Goal: Task Accomplishment & Management: Use online tool/utility

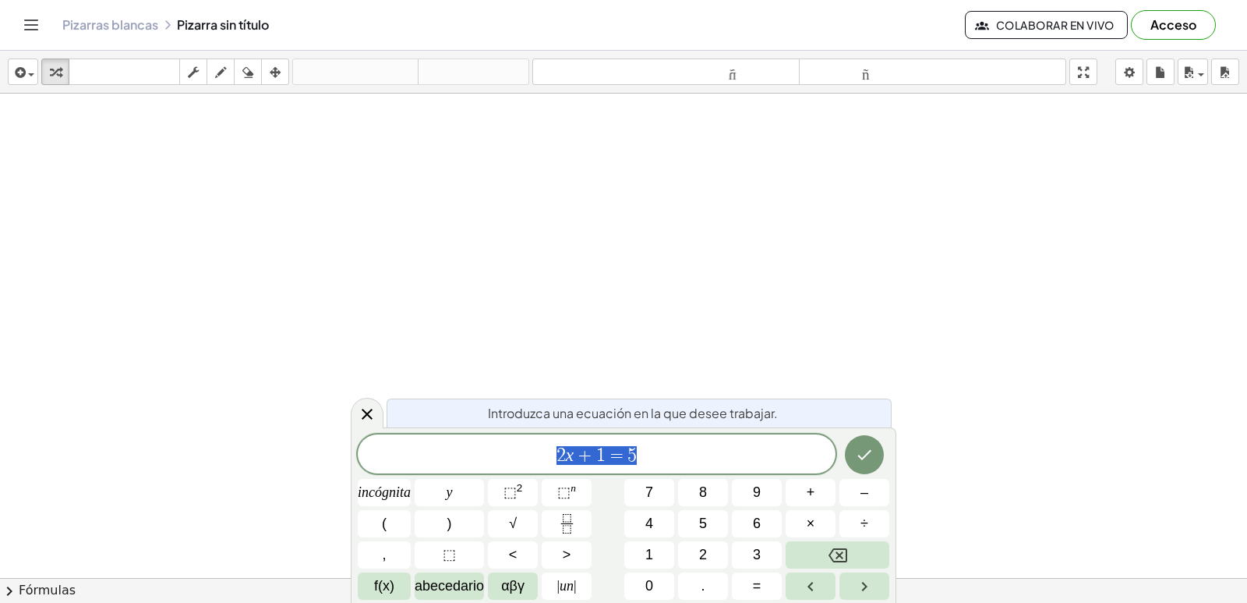
drag, startPoint x: 832, startPoint y: 558, endPoint x: 3, endPoint y: 76, distance: 959.5
click at [2, 76] on div "insertar Seleccione uno: Expresión matemática Función Texto Vídeo de YouTube Gr…" at bounding box center [623, 72] width 1247 height 43
click at [810, 461] on span "2 x + 1 = 5 ​" at bounding box center [597, 455] width 478 height 22
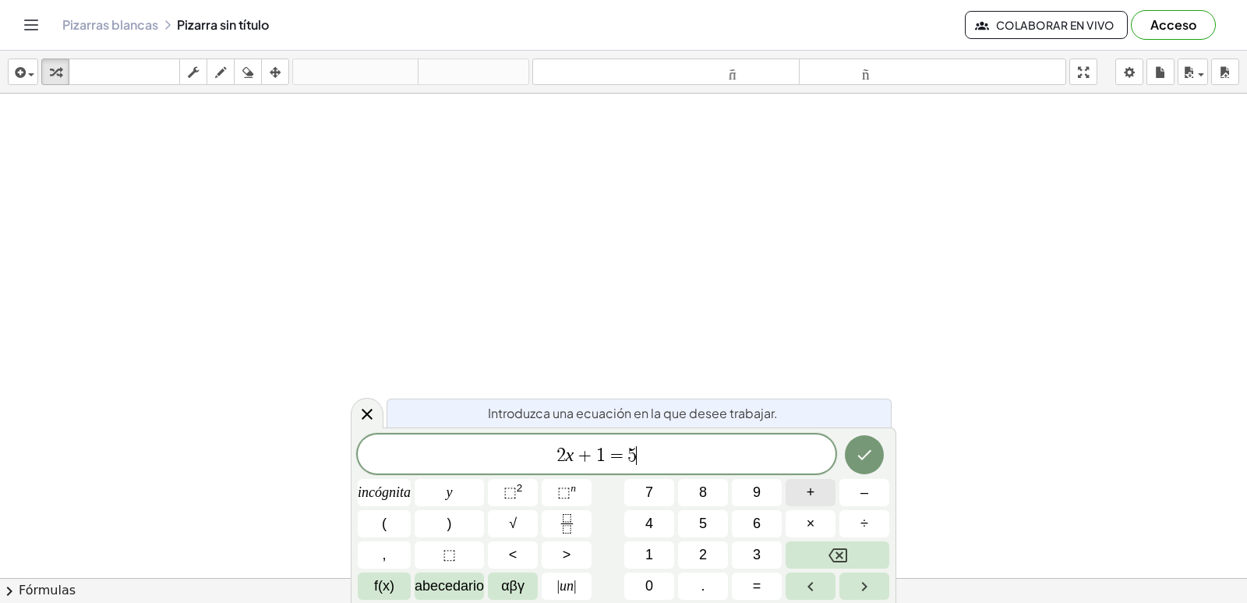
drag, startPoint x: 810, startPoint y: 461, endPoint x: 818, endPoint y: 495, distance: 34.4
click at [818, 495] on div "2 x + 1 = 5 ​ incógnita y ⬚ 2 ⬚ n 7 8 9 + – ( ) √ 4 5 6 × ÷ , ⬚ < > 1 2 3 f(x) …" at bounding box center [624, 516] width 532 height 165
click at [824, 555] on button "Retroceso" at bounding box center [838, 554] width 104 height 27
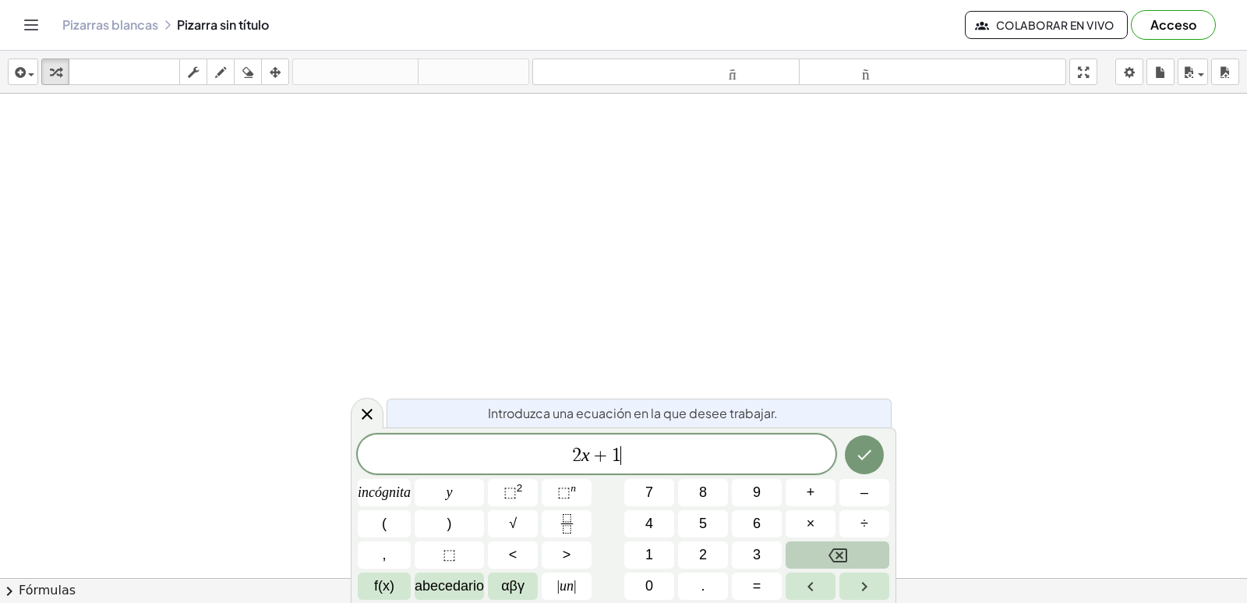
click at [824, 555] on button "Retroceso" at bounding box center [838, 554] width 104 height 27
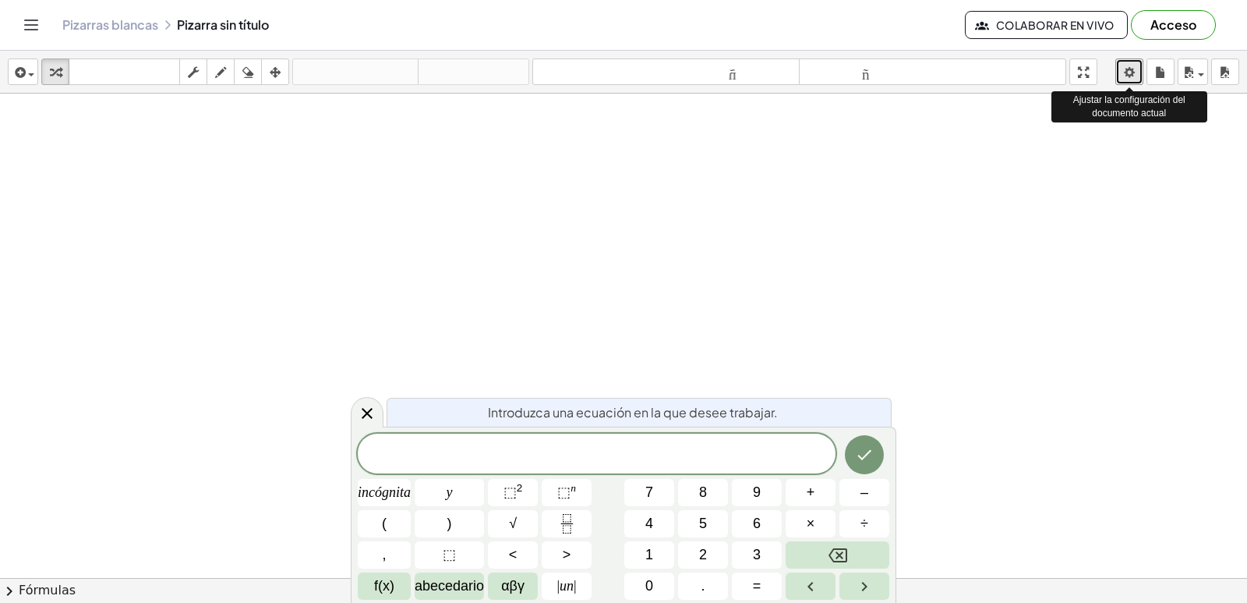
drag, startPoint x: 1123, startPoint y: 70, endPoint x: 1218, endPoint y: 272, distance: 223.2
click at [1218, 272] on div at bounding box center [623, 613] width 1247 height 1038
click at [1136, 68] on body "Actividades matemáticas fáciles de comprender Empezar Banco de actividades Trab…" at bounding box center [623, 301] width 1247 height 603
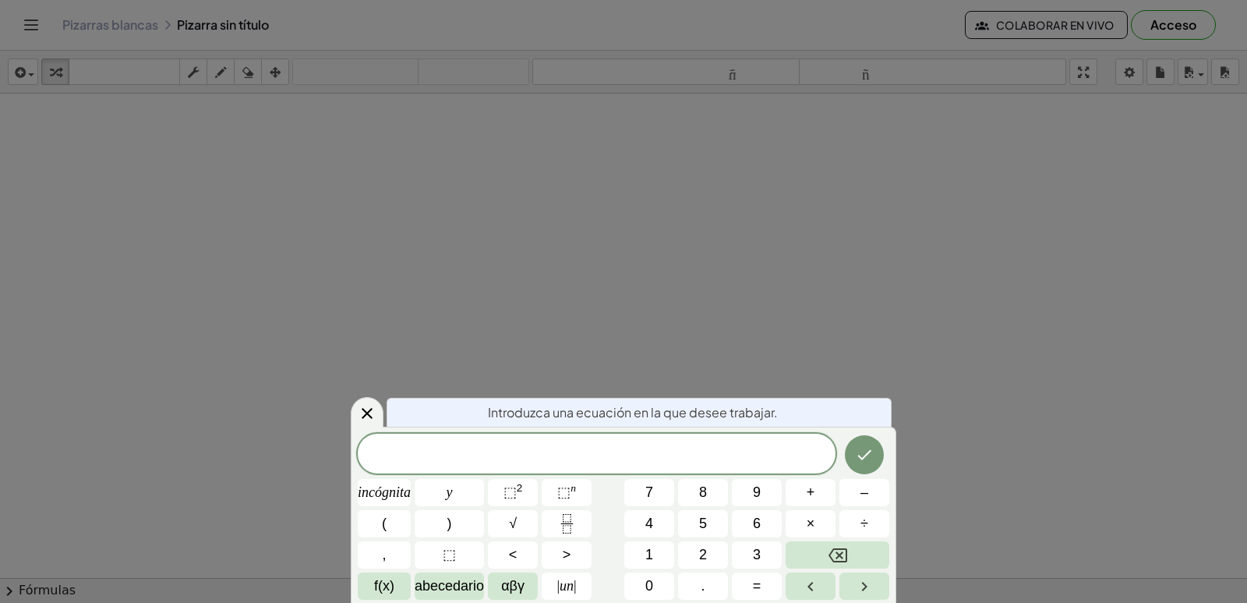
drag, startPoint x: 1126, startPoint y: 68, endPoint x: 1106, endPoint y: 246, distance: 178.8
click at [1115, 68] on div at bounding box center [623, 301] width 1247 height 603
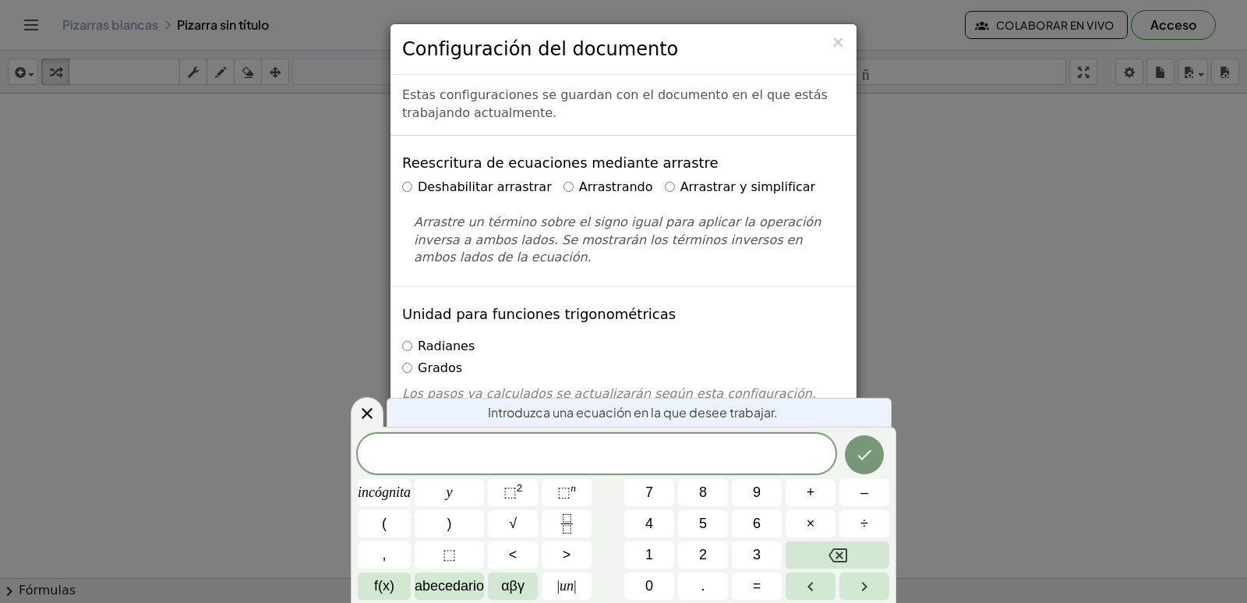
drag, startPoint x: 631, startPoint y: 209, endPoint x: 540, endPoint y: 193, distance: 91.7
click at [540, 193] on div "Deshabilitar arrastrar Arrastrando Arrastrar y simplificar" at bounding box center [623, 187] width 443 height 18
click at [634, 180] on div "Deshabilitar arrastrar Arrastrando Arrastrar y simplificar" at bounding box center [623, 187] width 443 height 18
click at [665, 181] on label "Arrastrar y simplificar" at bounding box center [740, 187] width 151 height 18
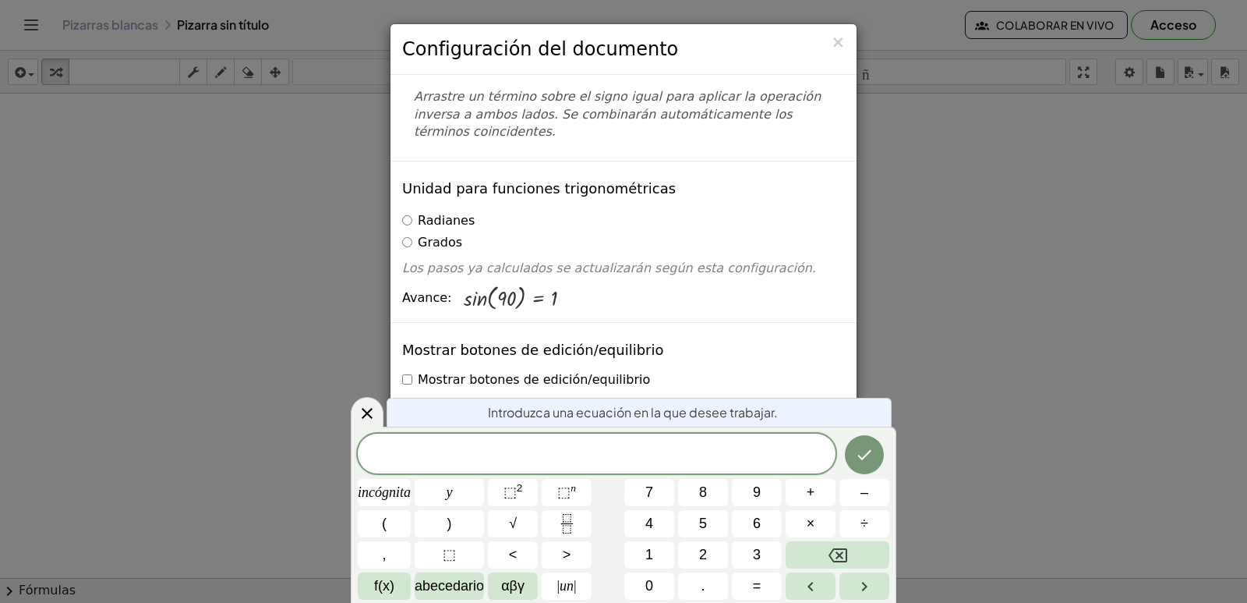
scroll to position [156, 0]
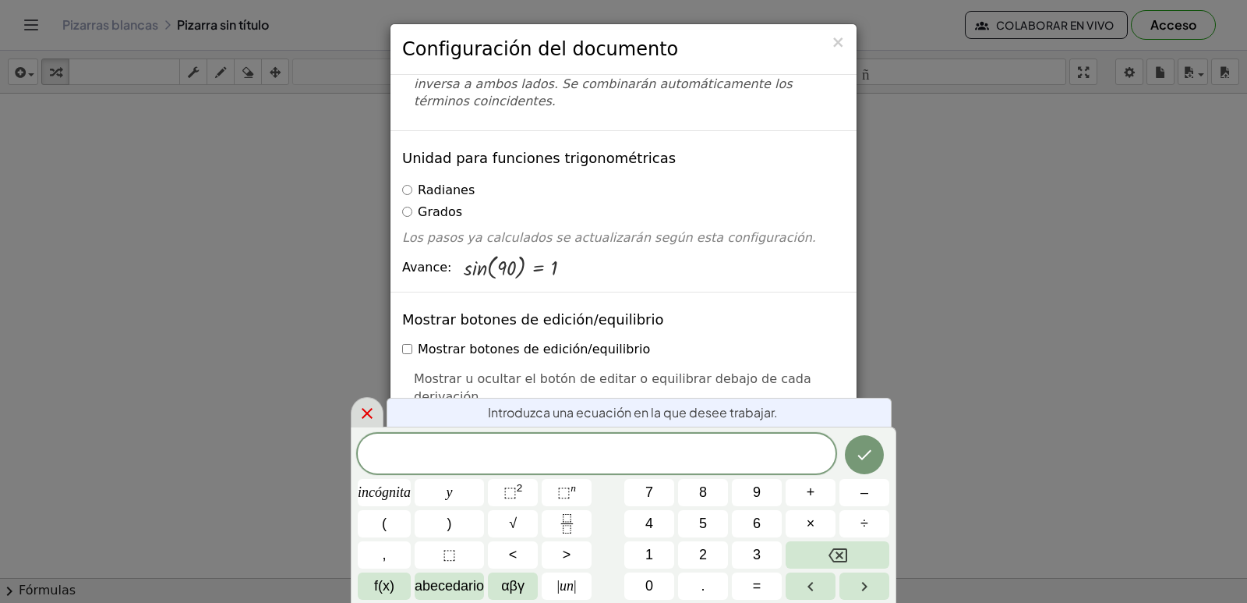
drag, startPoint x: 370, startPoint y: 416, endPoint x: 358, endPoint y: 416, distance: 12.5
click at [358, 416] on icon at bounding box center [367, 413] width 19 height 19
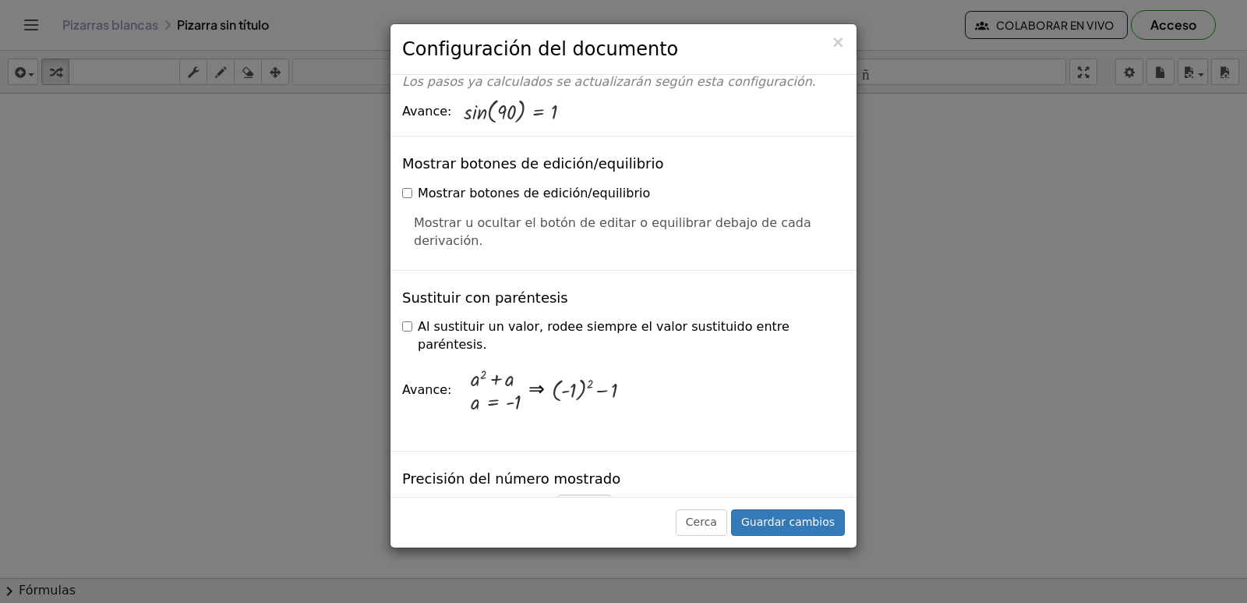
scroll to position [390, 0]
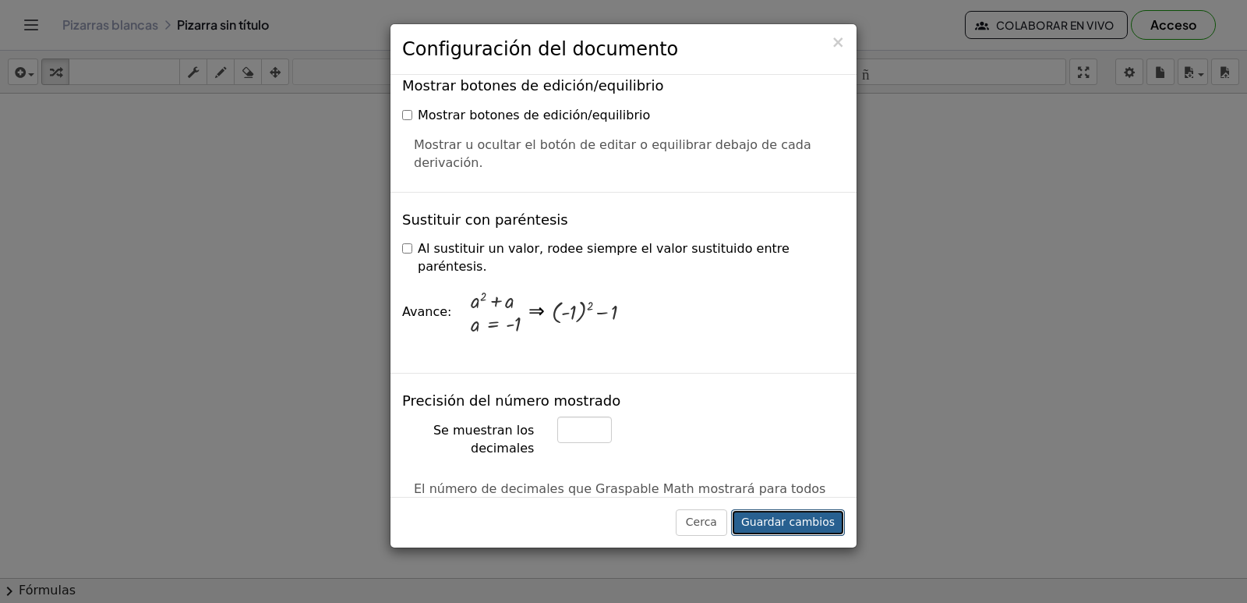
click at [770, 516] on font "Guardar cambios" at bounding box center [788, 521] width 94 height 12
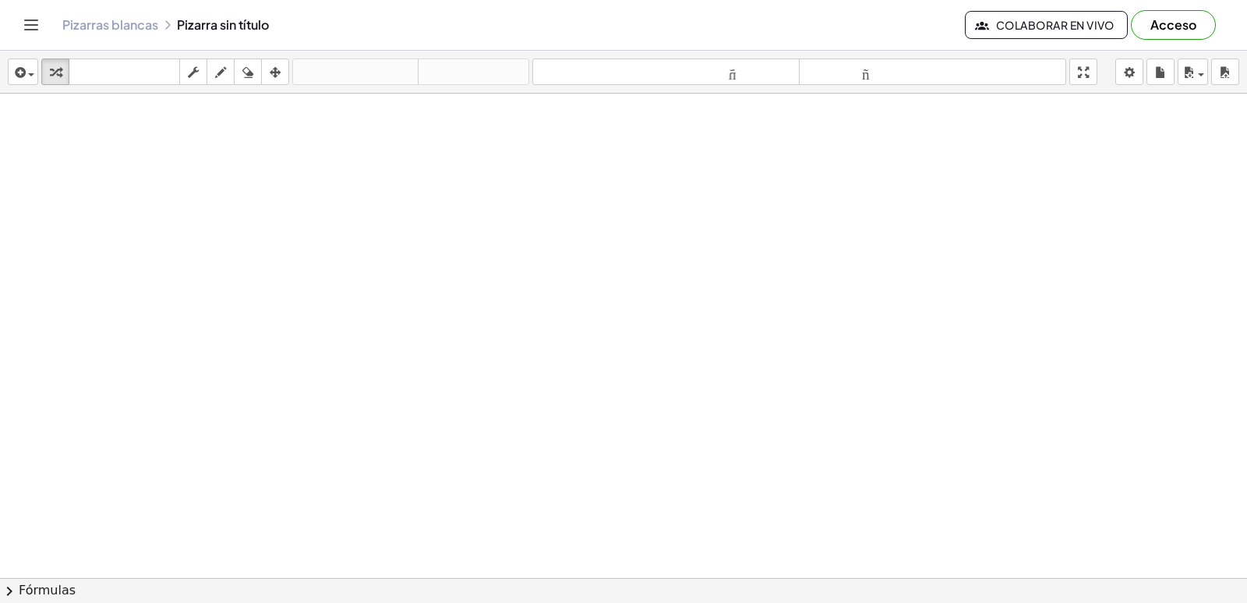
drag, startPoint x: 392, startPoint y: 186, endPoint x: 525, endPoint y: 359, distance: 217.9
click at [492, 330] on div at bounding box center [623, 613] width 1247 height 1038
click at [544, 323] on div at bounding box center [623, 613] width 1247 height 1038
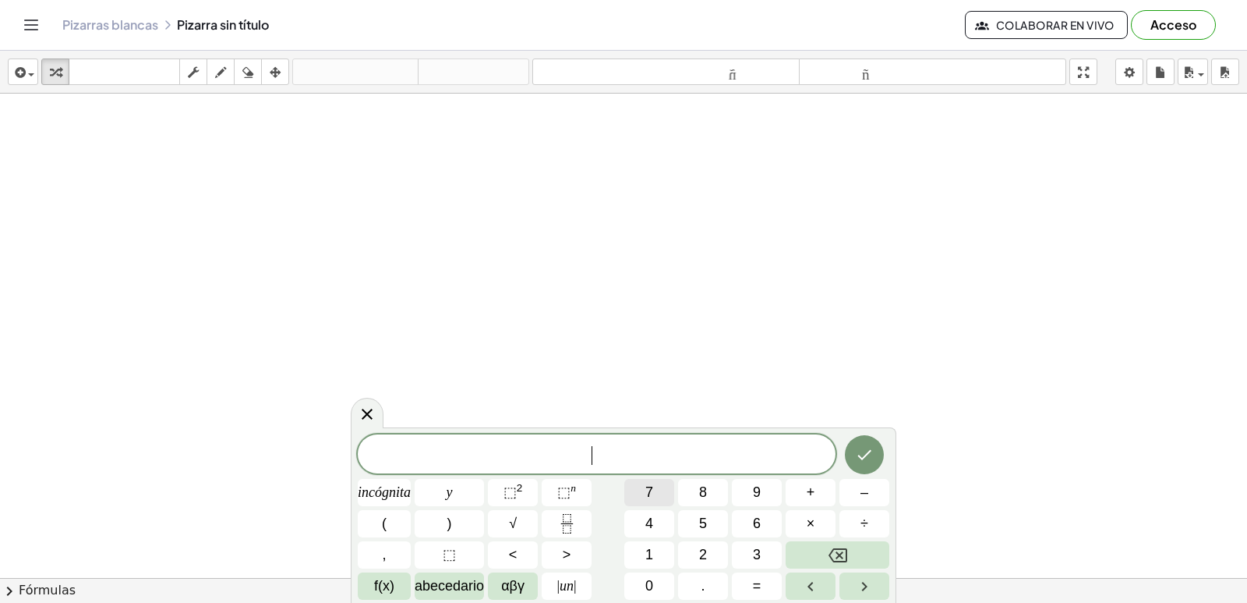
click at [646, 492] on span "7" at bounding box center [649, 492] width 8 height 21
click at [811, 515] on span "×" at bounding box center [811, 523] width 9 height 21
click at [827, 553] on button "Retroceso" at bounding box center [838, 554] width 104 height 27
click at [810, 525] on font "×" at bounding box center [811, 523] width 9 height 16
click at [825, 563] on button "Retroceso" at bounding box center [838, 554] width 104 height 27
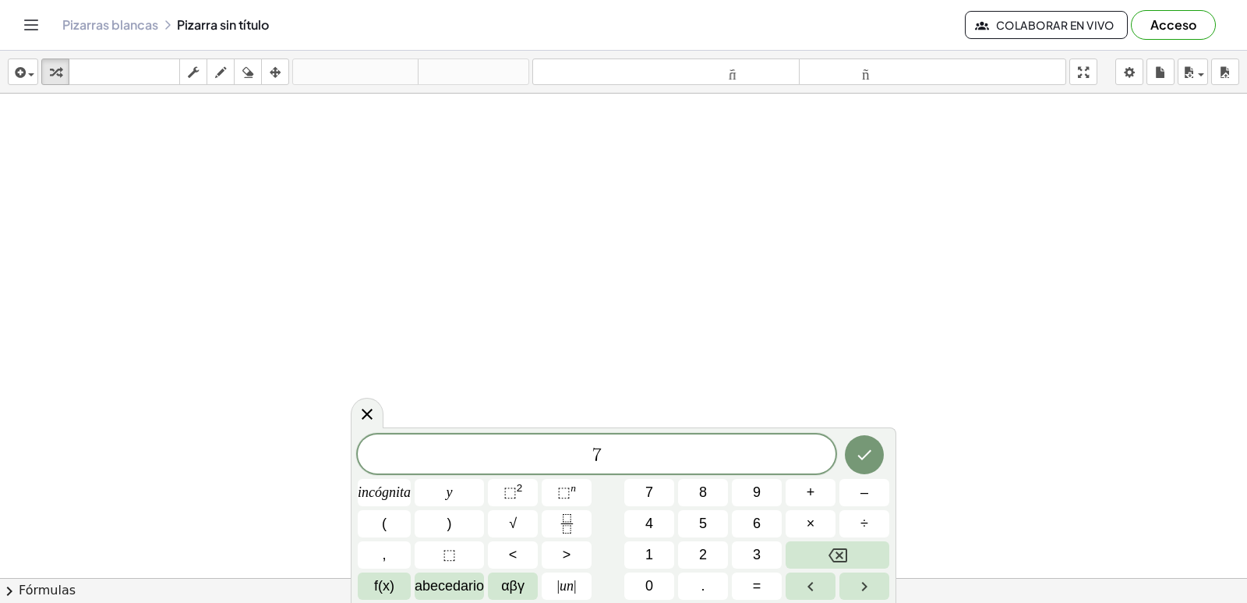
scroll to position [312, 0]
click at [831, 547] on icon "Retroceso" at bounding box center [838, 555] width 19 height 19
click at [664, 493] on button "7" at bounding box center [649, 492] width 50 height 27
click at [404, 486] on font "incógnita" at bounding box center [384, 492] width 53 height 16
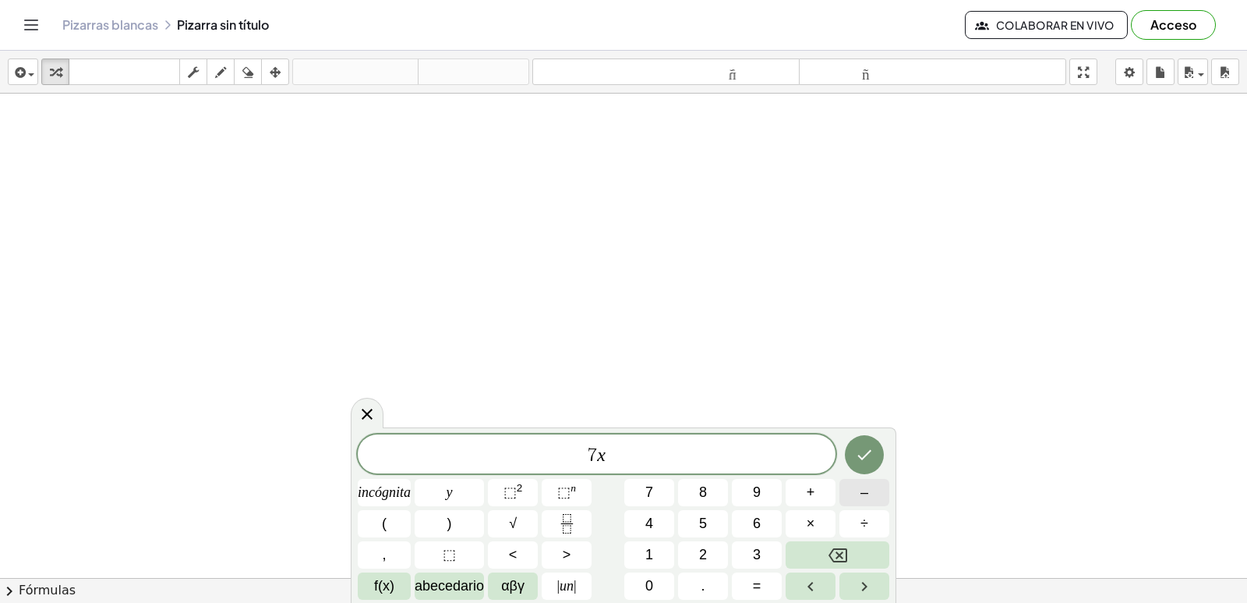
click at [871, 493] on button "–" at bounding box center [864, 492] width 50 height 27
click at [703, 521] on font "5" at bounding box center [703, 523] width 8 height 16
click at [755, 587] on font "=" at bounding box center [757, 586] width 9 height 16
click at [759, 502] on span "9" at bounding box center [757, 492] width 8 height 21
click at [837, 425] on div at bounding box center [623, 301] width 1247 height 1038
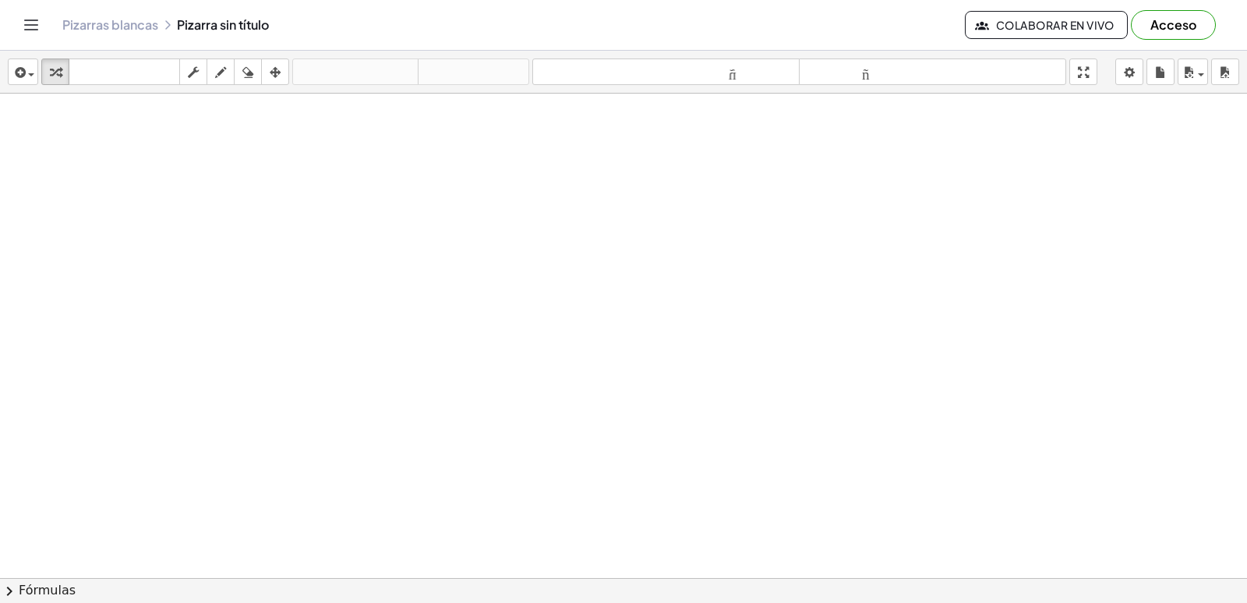
click at [887, 394] on div at bounding box center [623, 301] width 1247 height 1038
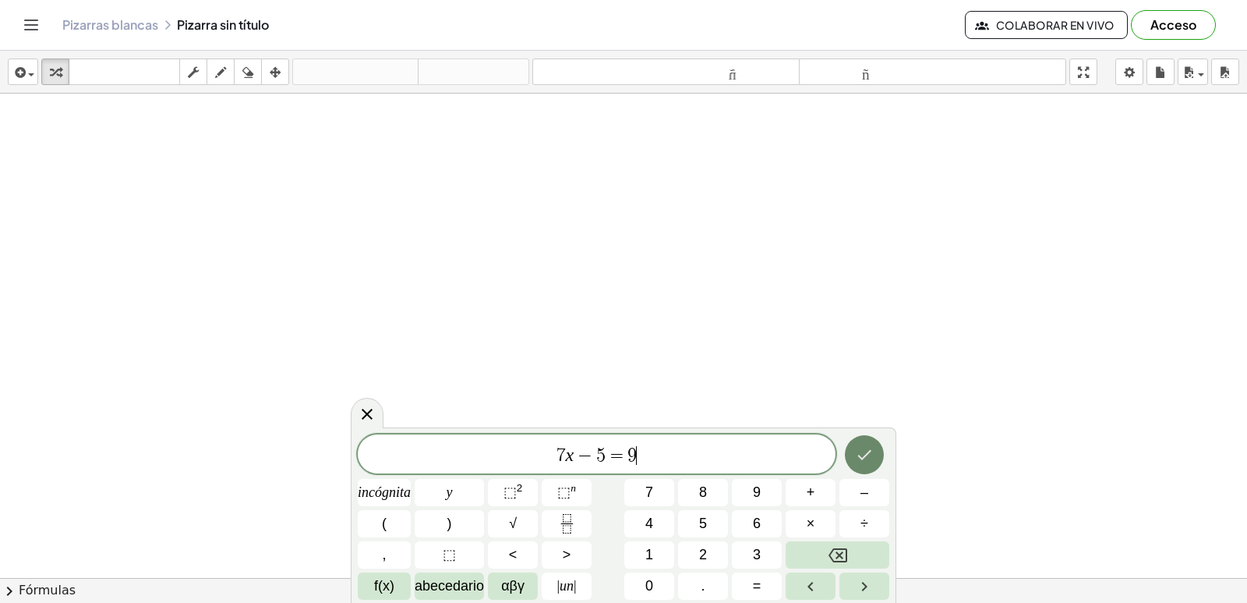
click at [868, 452] on icon "Hecho" at bounding box center [864, 455] width 14 height 10
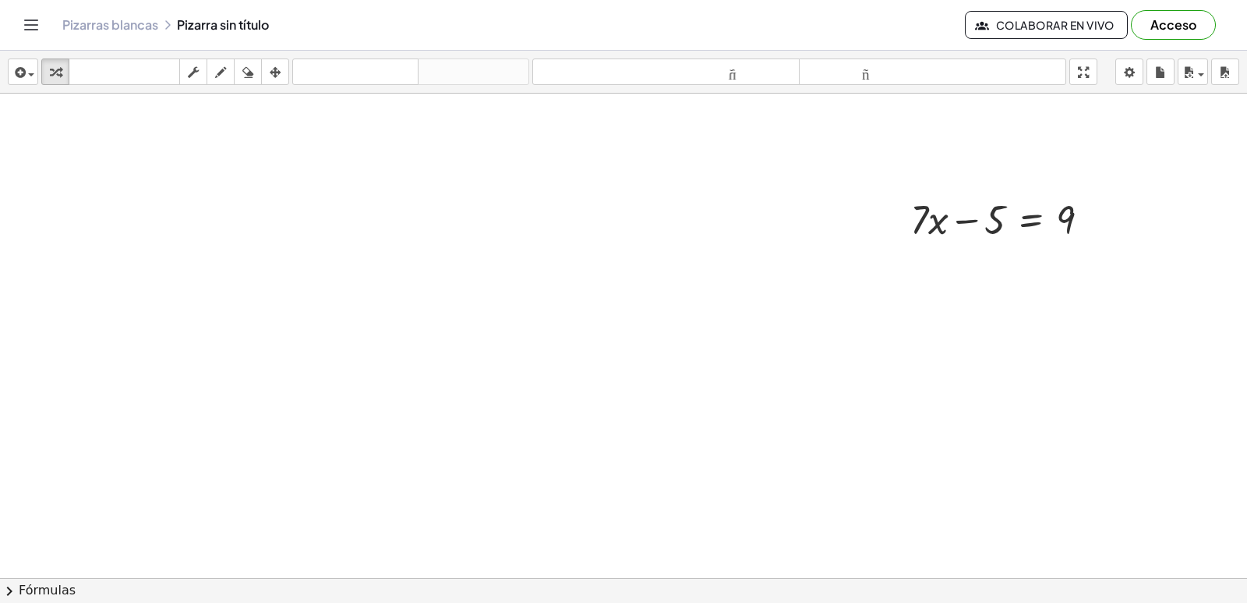
scroll to position [546, 0]
drag, startPoint x: 973, startPoint y: 192, endPoint x: 1111, endPoint y: 187, distance: 138.8
click at [1111, 187] on div "− 5 + · 7 · x − 5 = 9" at bounding box center [1001, 191] width 228 height 61
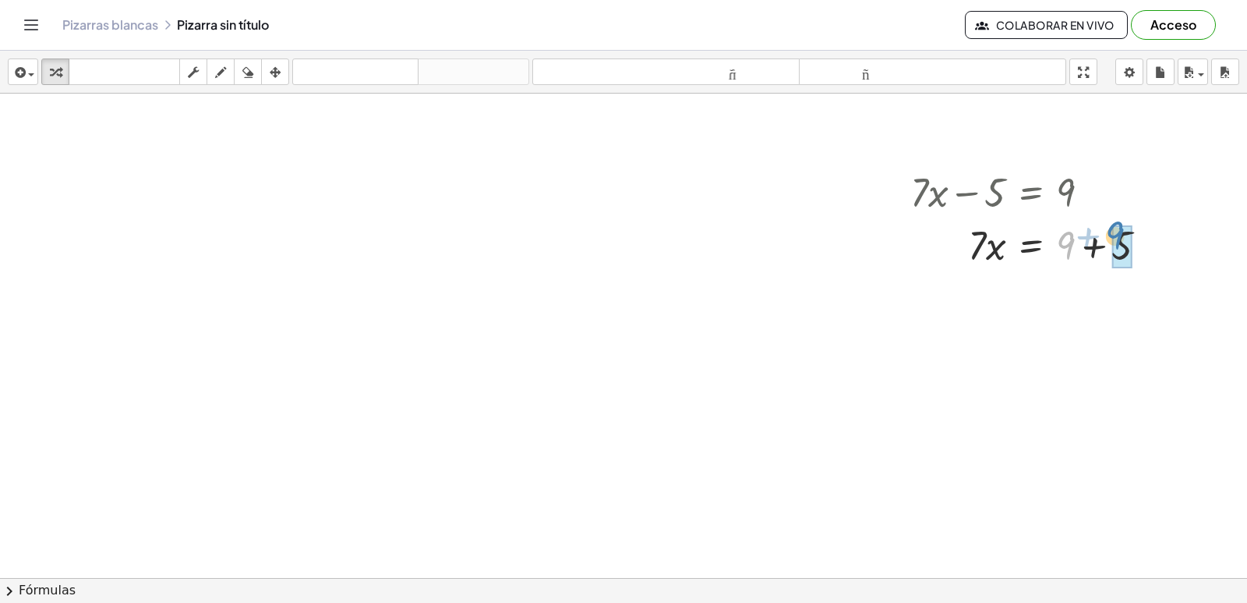
drag, startPoint x: 1066, startPoint y: 241, endPoint x: 1115, endPoint y: 231, distance: 50.1
drag, startPoint x: 983, startPoint y: 304, endPoint x: 1077, endPoint y: 352, distance: 106.0
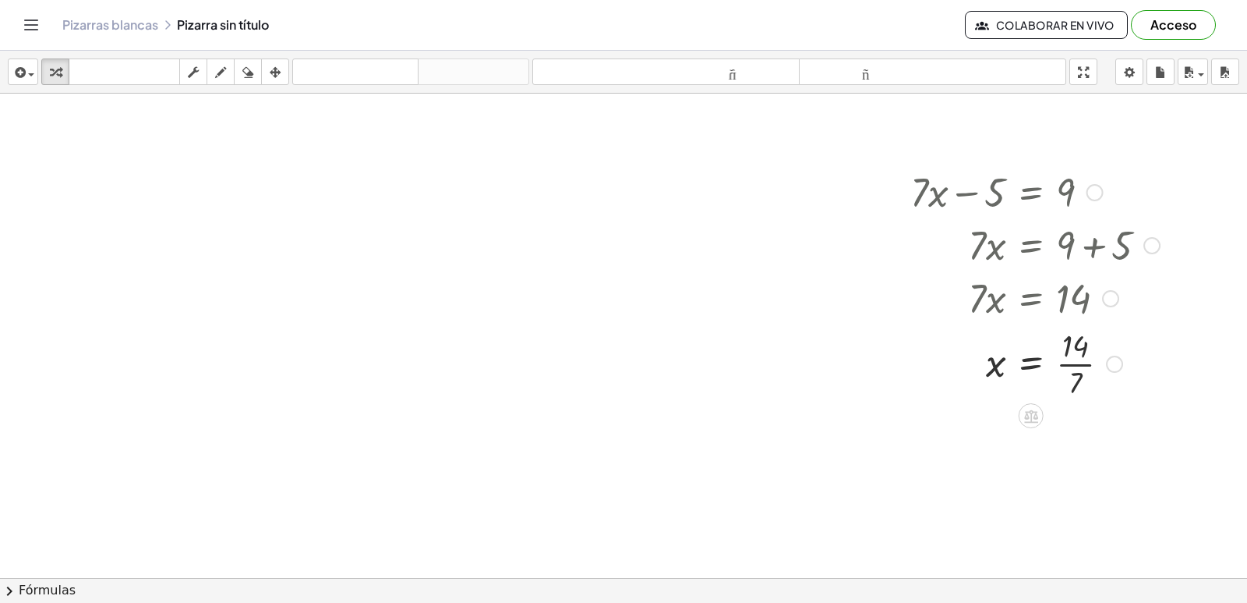
drag, startPoint x: 963, startPoint y: 513, endPoint x: 1076, endPoint y: 350, distance: 197.8
click at [1079, 348] on div "+ · 7 · x − 5 = 9 · 7 · x = + 9 + 5 · 7 · x = 14 · 7 x = 14 ·" at bounding box center [623, 67] width 1247 height 1038
drag, startPoint x: 1075, startPoint y: 350, endPoint x: 1076, endPoint y: 368, distance: 17.9
click at [865, 518] on div at bounding box center [623, 67] width 1247 height 1038
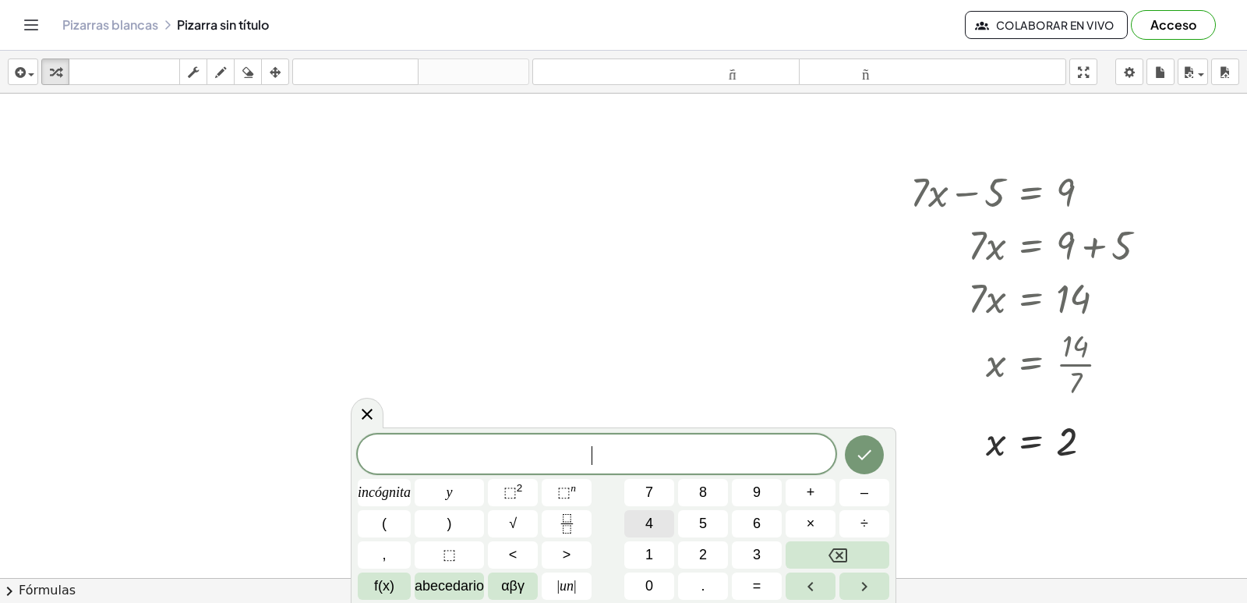
click at [652, 533] on span "4" at bounding box center [649, 523] width 8 height 21
click at [429, 497] on button "y" at bounding box center [449, 492] width 69 height 27
click at [861, 494] on font "–" at bounding box center [865, 492] width 8 height 16
click at [741, 496] on button "9" at bounding box center [757, 492] width 50 height 27
click at [767, 581] on button "=" at bounding box center [757, 585] width 50 height 27
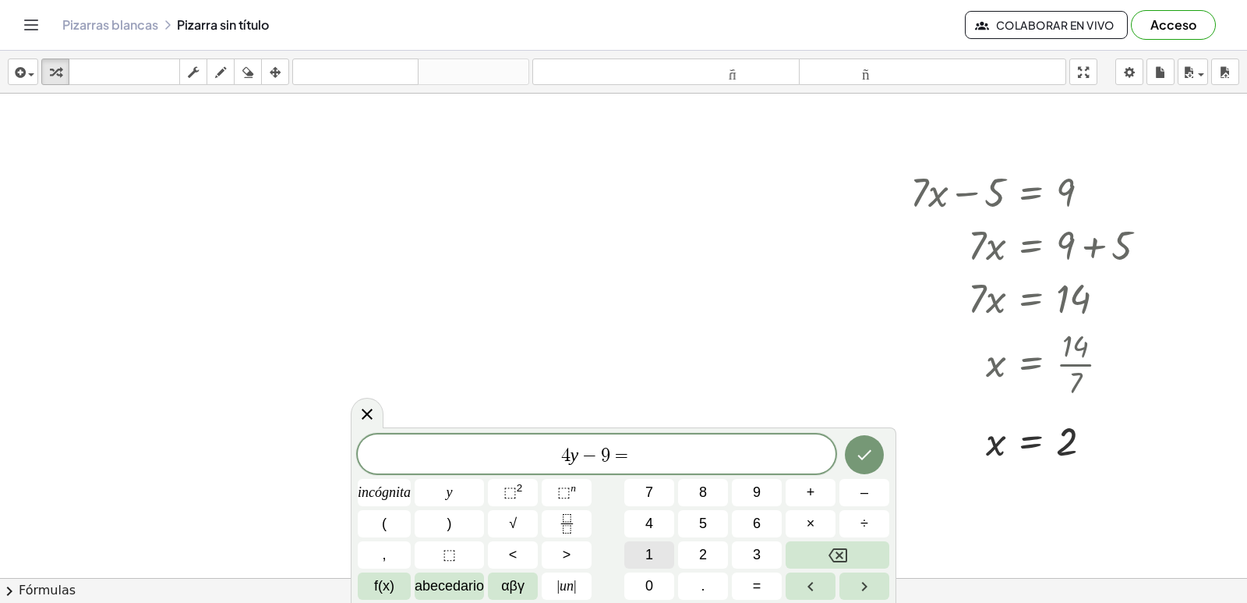
click at [653, 557] on font "1" at bounding box center [649, 554] width 8 height 16
click at [865, 462] on icon "Hecho" at bounding box center [864, 454] width 19 height 19
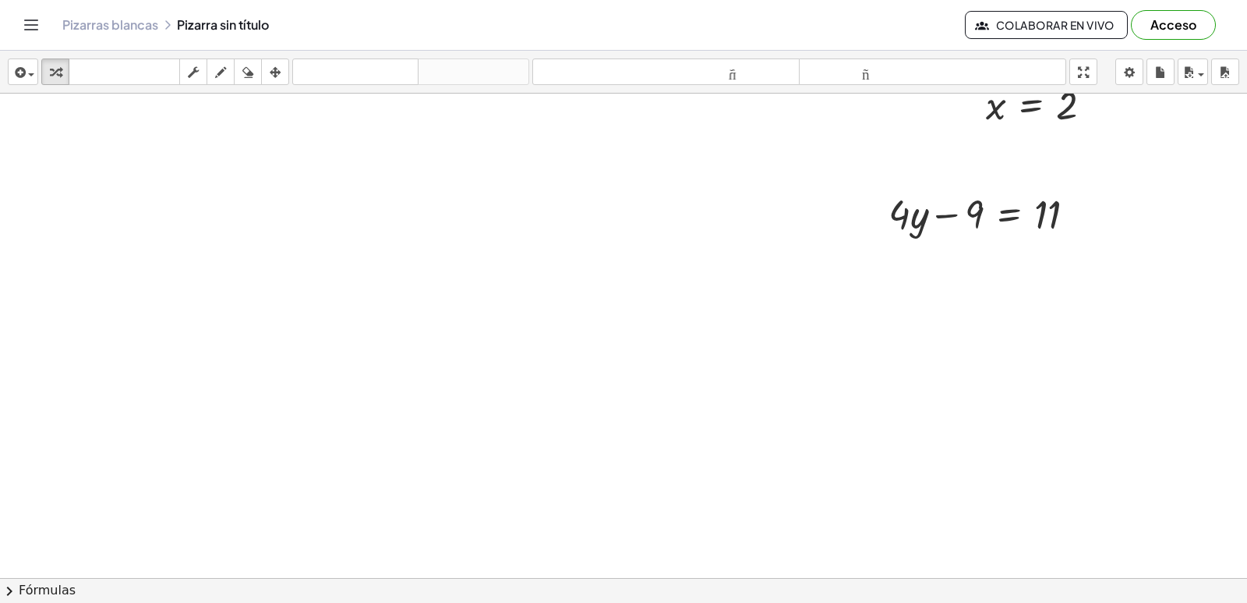
scroll to position [959, 0]
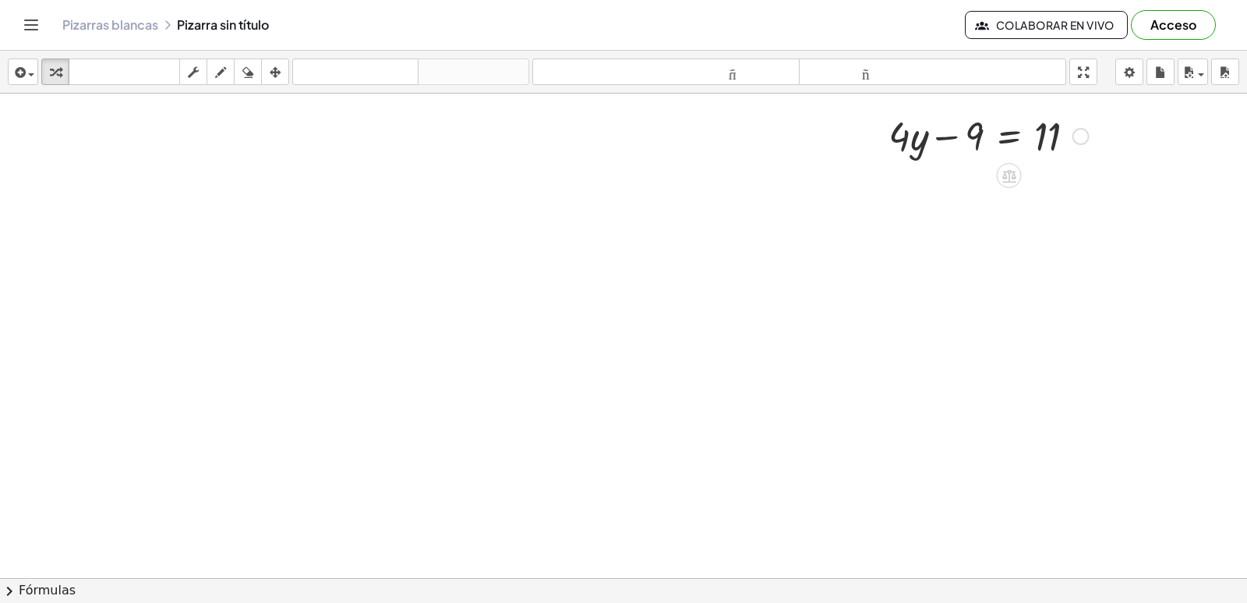
click at [971, 146] on div at bounding box center [989, 134] width 216 height 53
drag, startPoint x: 950, startPoint y: 142, endPoint x: 947, endPoint y: 115, distance: 27.5
click at [949, 137] on div at bounding box center [989, 134] width 216 height 53
click at [942, 136] on div at bounding box center [989, 134] width 216 height 53
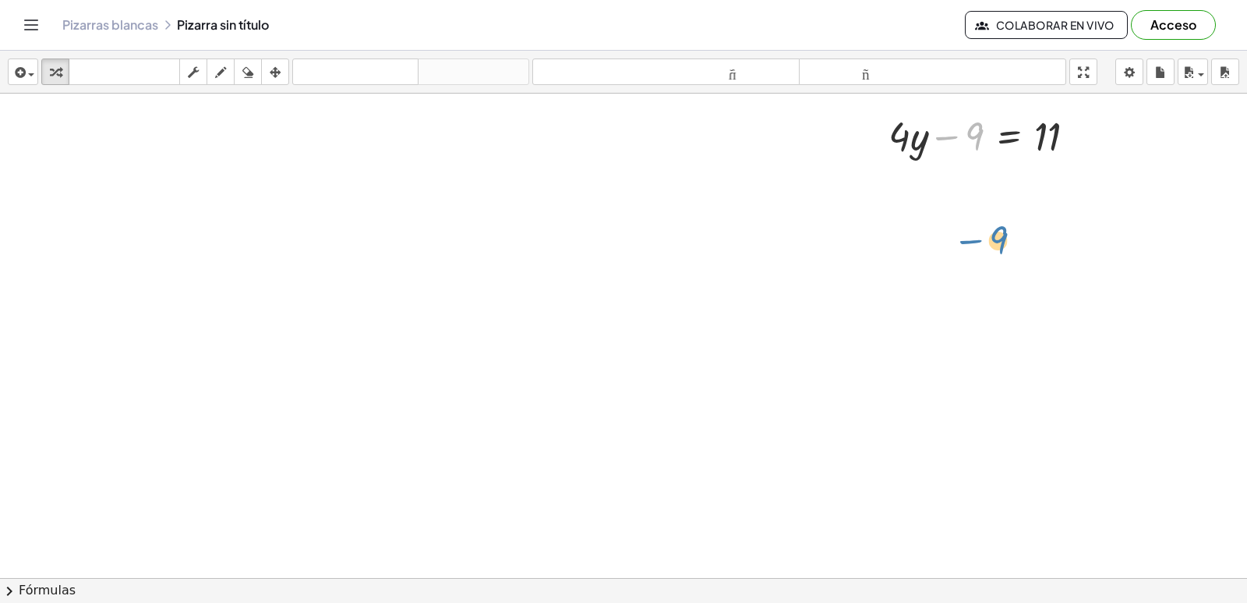
drag, startPoint x: 974, startPoint y: 137, endPoint x: 998, endPoint y: 241, distance: 106.4
click at [966, 143] on div at bounding box center [989, 134] width 216 height 53
drag, startPoint x: 966, startPoint y: 143, endPoint x: 984, endPoint y: 270, distance: 128.4
click at [976, 152] on div at bounding box center [989, 134] width 216 height 53
click at [974, 129] on div at bounding box center [989, 134] width 216 height 53
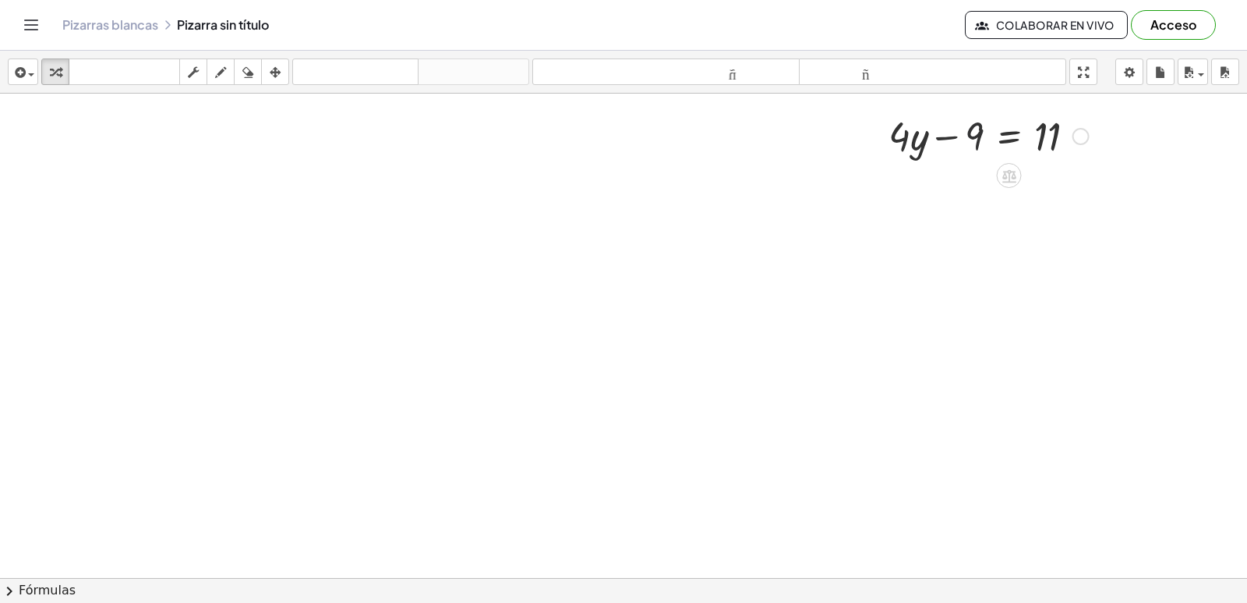
click at [974, 129] on div at bounding box center [989, 134] width 216 height 53
click at [959, 76] on icon "tamaño_del_formato" at bounding box center [933, 72] width 260 height 19
click at [942, 136] on div at bounding box center [982, 135] width 250 height 62
drag, startPoint x: 967, startPoint y: 123, endPoint x: 958, endPoint y: 235, distance: 111.8
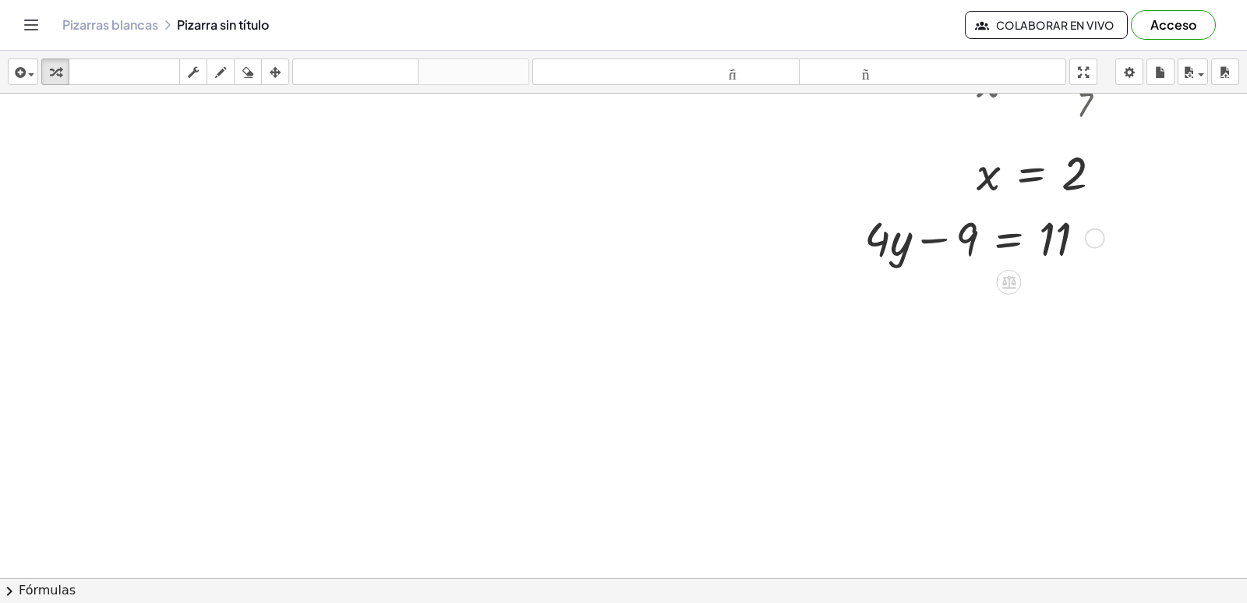
scroll to position [804, 0]
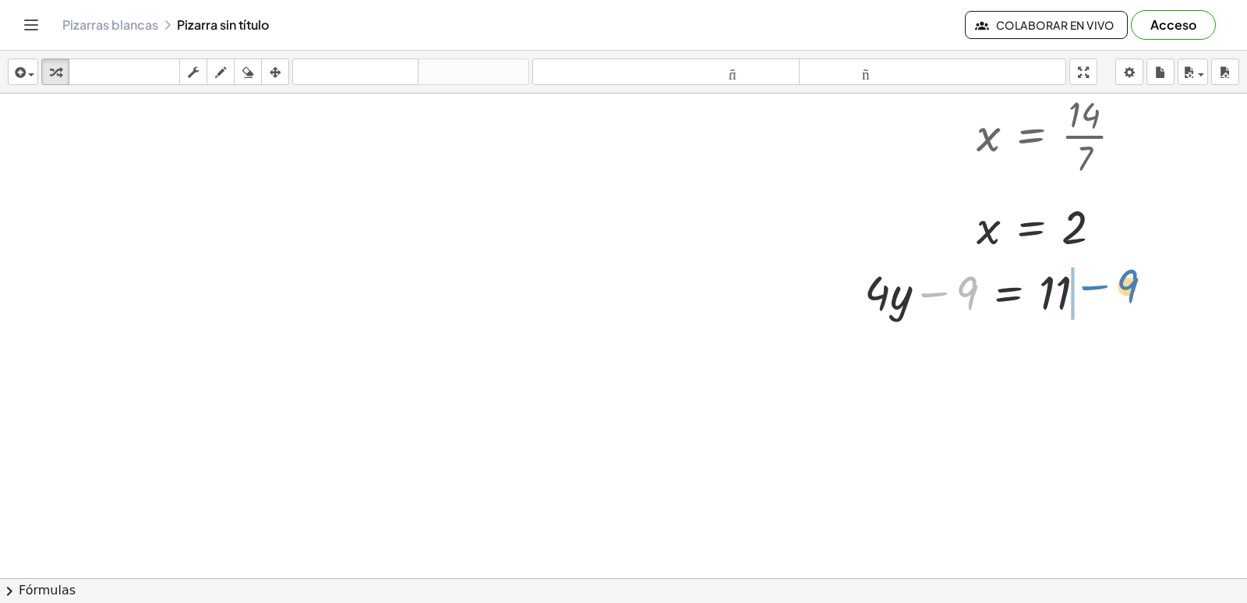
drag, startPoint x: 927, startPoint y: 292, endPoint x: 1093, endPoint y: 279, distance: 166.5
click at [1093, 279] on div at bounding box center [982, 291] width 250 height 62
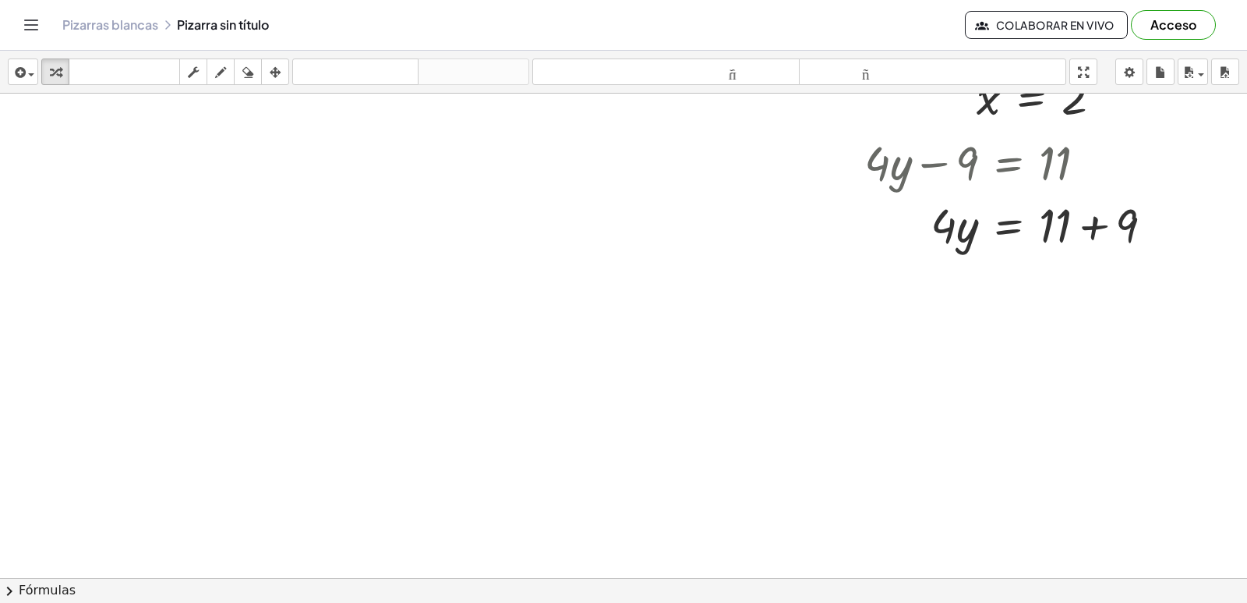
scroll to position [959, 0]
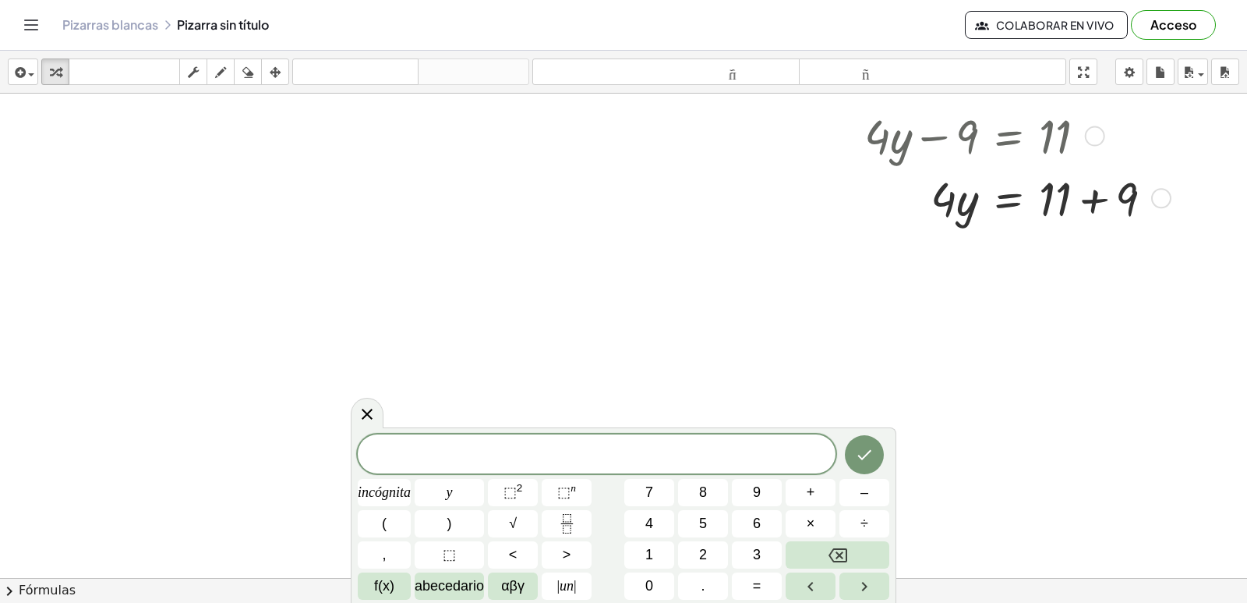
click at [1100, 208] on div at bounding box center [1015, 197] width 316 height 62
click at [963, 272] on div at bounding box center [1015, 259] width 316 height 62
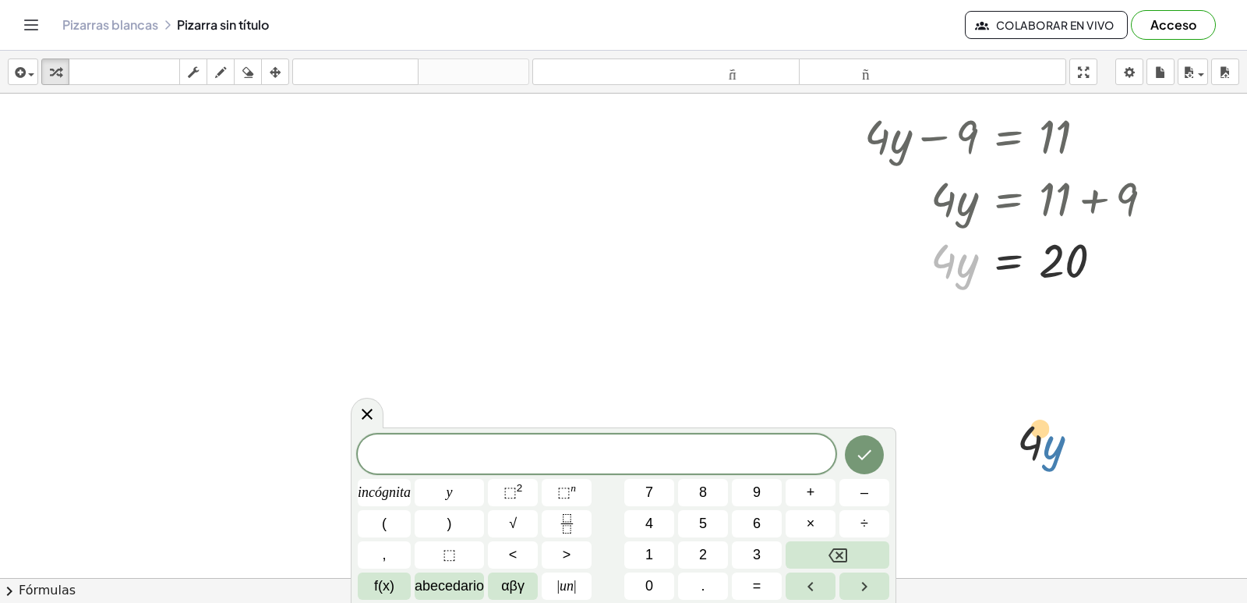
drag, startPoint x: 963, startPoint y: 272, endPoint x: 1104, endPoint y: 402, distance: 192.5
click at [946, 268] on div at bounding box center [1015, 259] width 316 height 62
drag, startPoint x: 946, startPoint y: 268, endPoint x: 963, endPoint y: 367, distance: 100.5
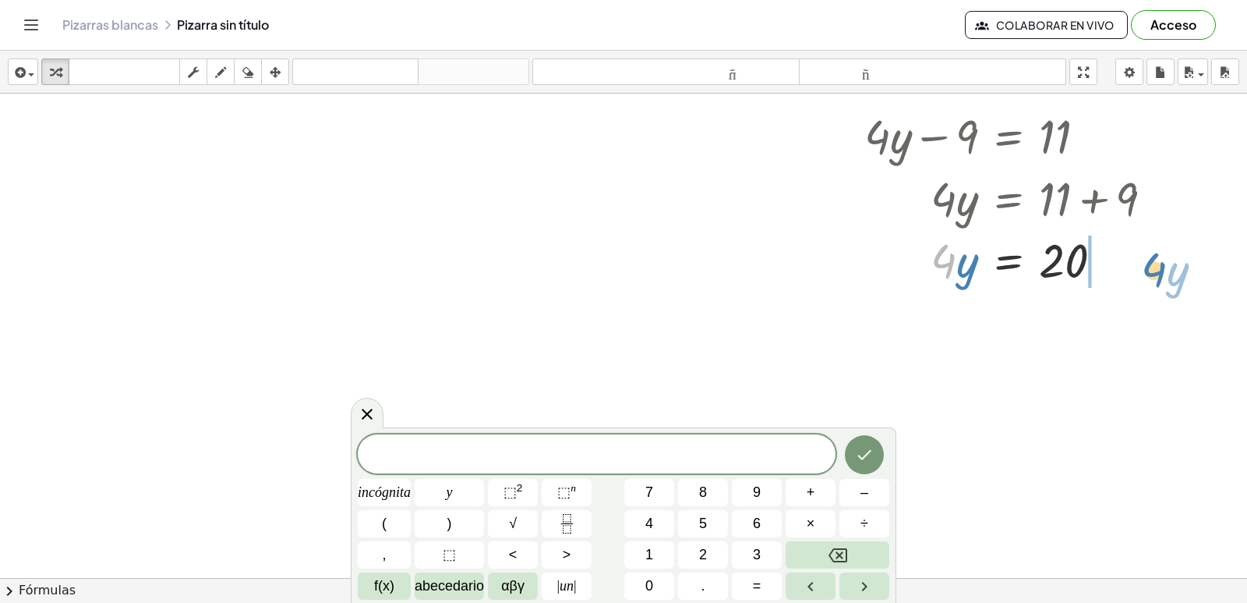
drag, startPoint x: 938, startPoint y: 259, endPoint x: 1144, endPoint y: 265, distance: 205.9
click at [1148, 267] on div at bounding box center [1015, 259] width 316 height 62
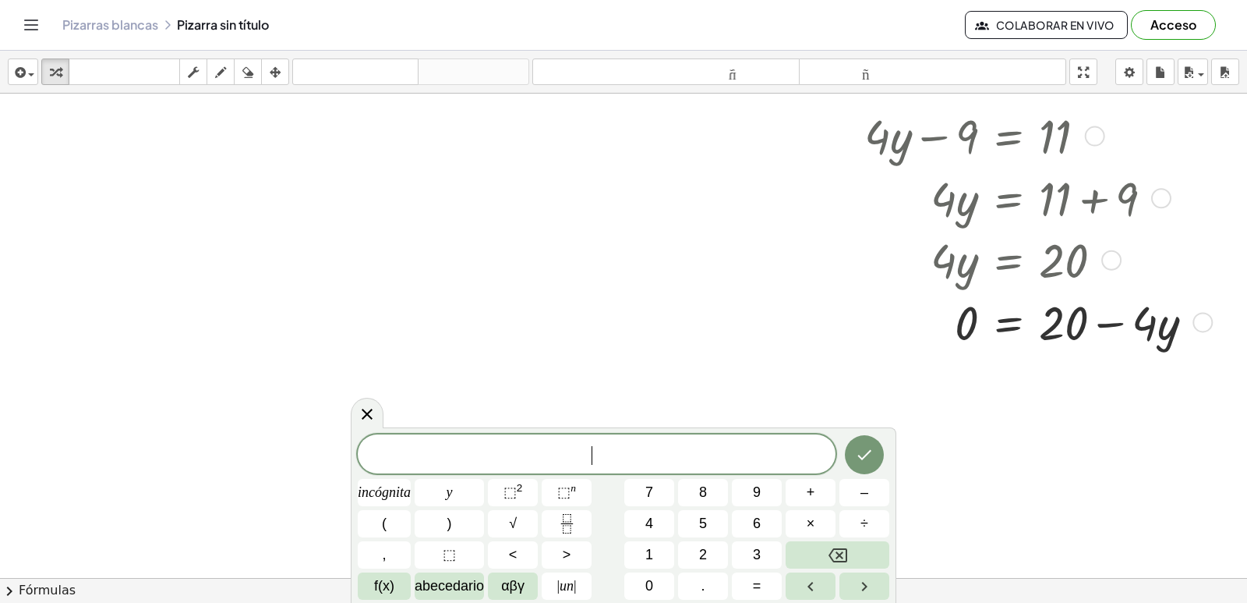
drag, startPoint x: 1168, startPoint y: 330, endPoint x: 1149, endPoint y: 326, distance: 20.0
click at [1136, 341] on div at bounding box center [1036, 321] width 359 height 62
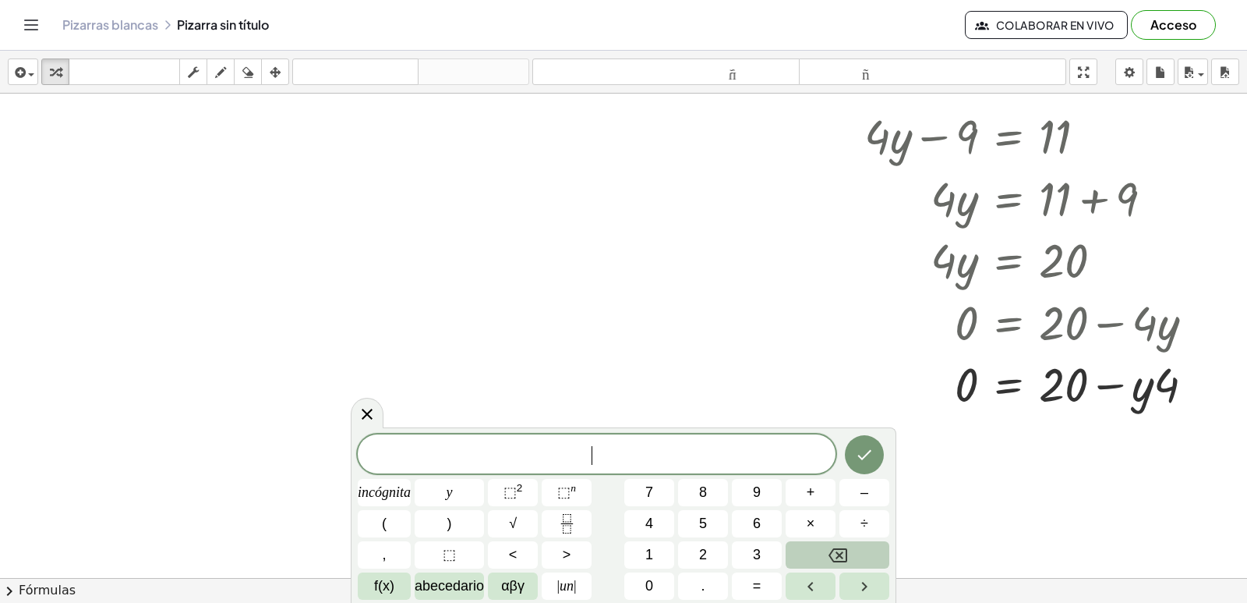
click at [846, 548] on icon "Retroceso" at bounding box center [838, 555] width 19 height 19
drag, startPoint x: 1180, startPoint y: 362, endPoint x: 877, endPoint y: 306, distance: 308.4
drag, startPoint x: 877, startPoint y: 306, endPoint x: 1211, endPoint y: 382, distance: 343.0
click at [1009, 384] on div "· 4 · y = 20 0 + −" at bounding box center [1009, 384] width 0 height 0
click at [1213, 382] on div at bounding box center [1203, 384] width 20 height 20
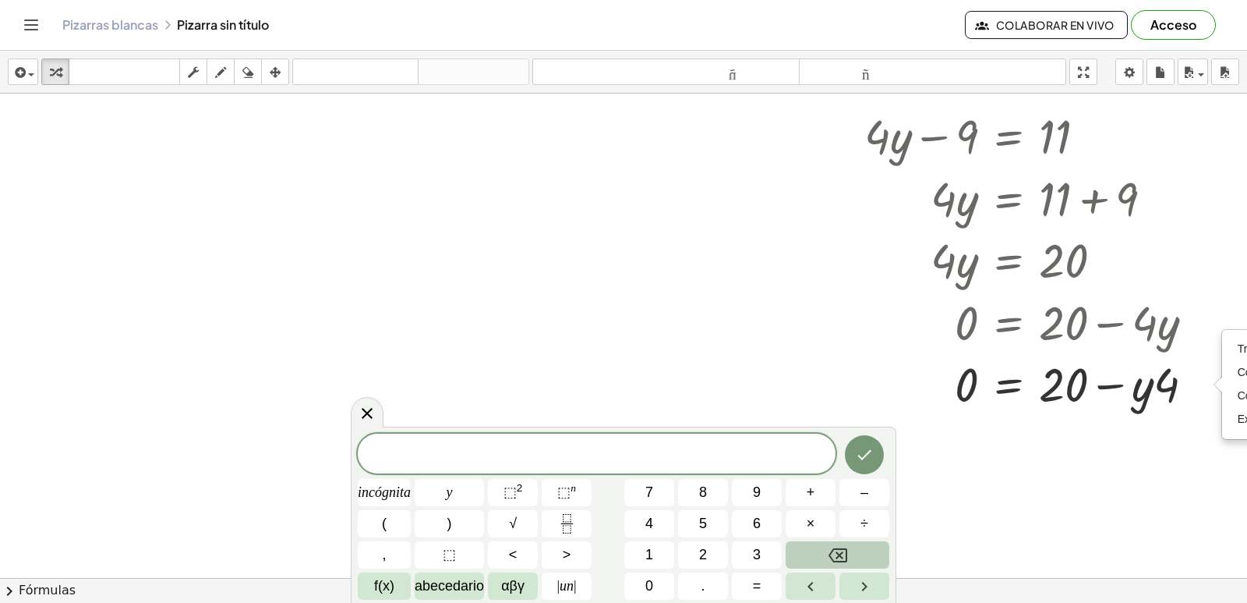
click at [836, 557] on icon "Retroceso" at bounding box center [838, 555] width 19 height 19
click at [1197, 377] on div "Transform line Copy line as LaTeX Copy derivation as LaTeX Expand new lines: On" at bounding box center [1203, 384] width 20 height 20
click at [860, 566] on button "Retroceso" at bounding box center [838, 554] width 104 height 27
click at [56, 71] on icon "button" at bounding box center [55, 72] width 11 height 19
click at [85, 62] on button "teclado teclado" at bounding box center [124, 71] width 111 height 27
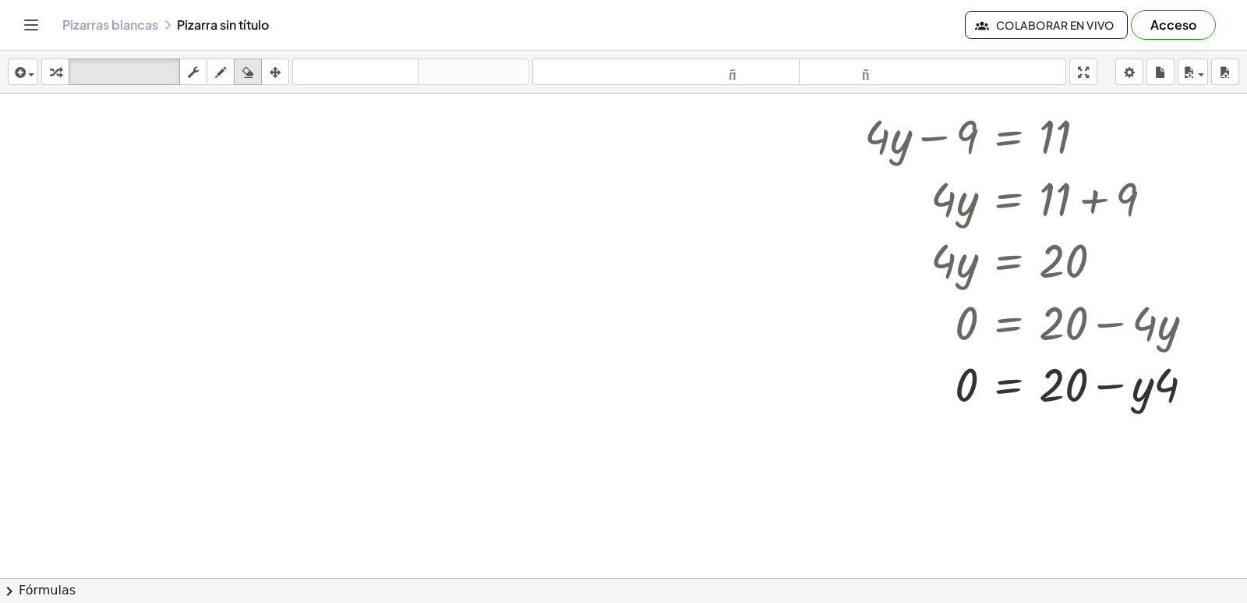
click at [246, 57] on div "insertar Seleccione uno: Expresión matemática Función Texto Vídeo de YouTube Gr…" at bounding box center [623, 72] width 1247 height 43
click at [244, 85] on div "insertar Seleccione uno: Expresión matemática Función Texto Vídeo de YouTube Gr…" at bounding box center [623, 72] width 1247 height 43
click at [247, 61] on button "borrar" at bounding box center [248, 71] width 28 height 27
click at [249, 61] on button "borrar" at bounding box center [248, 71] width 28 height 27
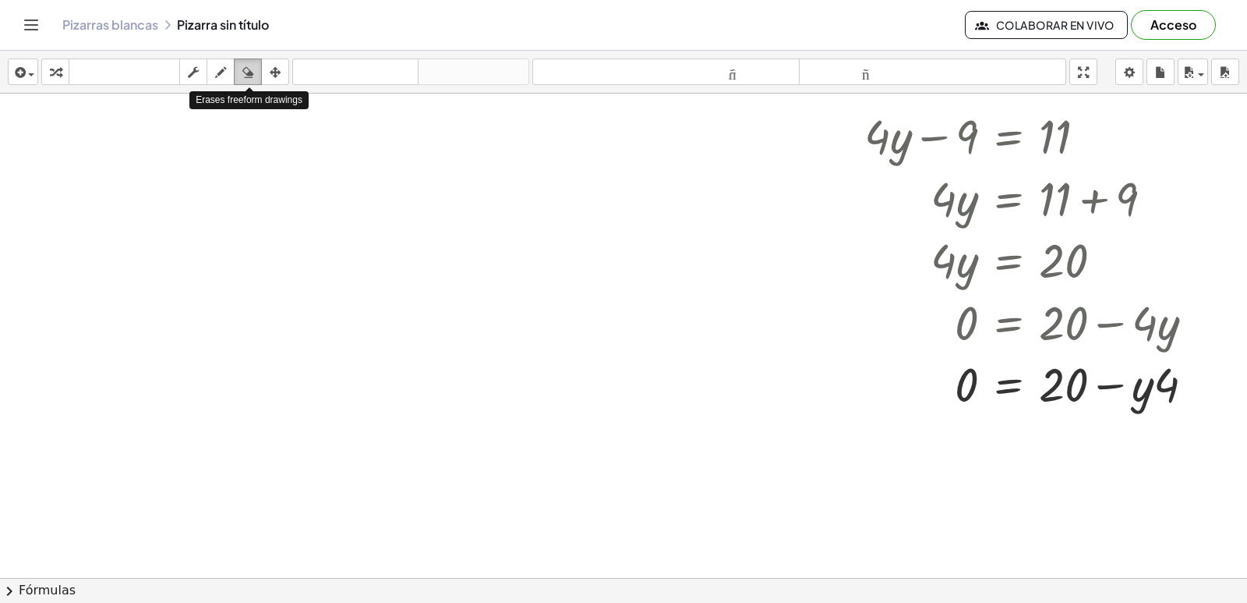
click at [249, 61] on button "borrar" at bounding box center [248, 71] width 28 height 27
click at [65, 65] on div "button" at bounding box center [55, 71] width 20 height 19
click at [29, 70] on div "button" at bounding box center [23, 71] width 23 height 19
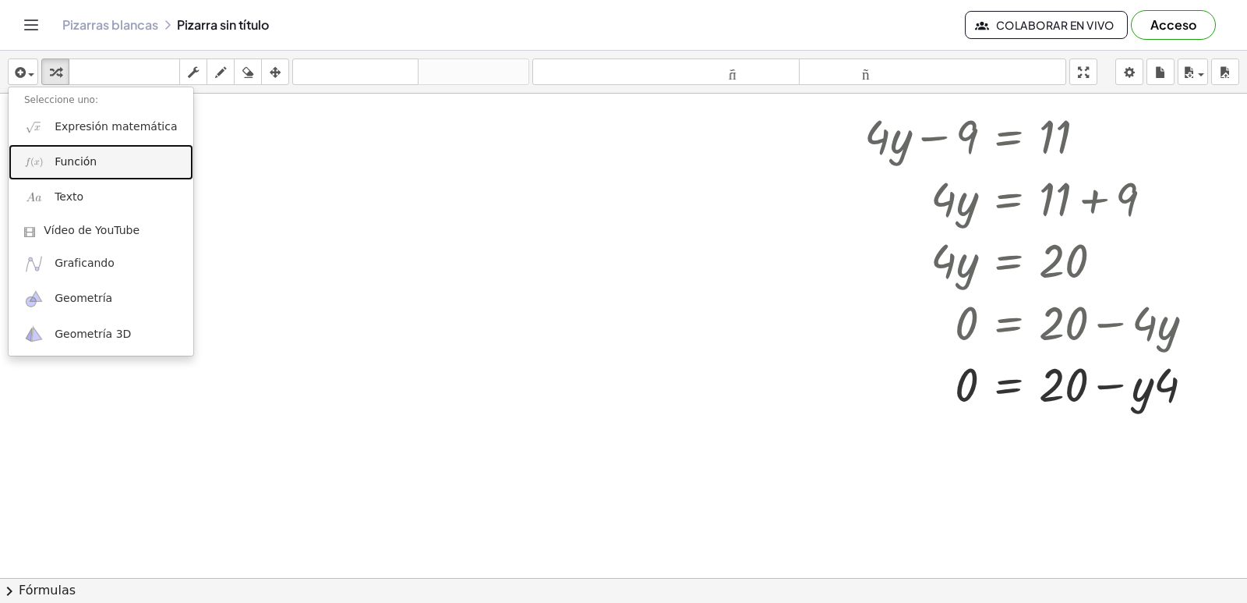
click at [98, 159] on link "Función" at bounding box center [101, 161] width 185 height 35
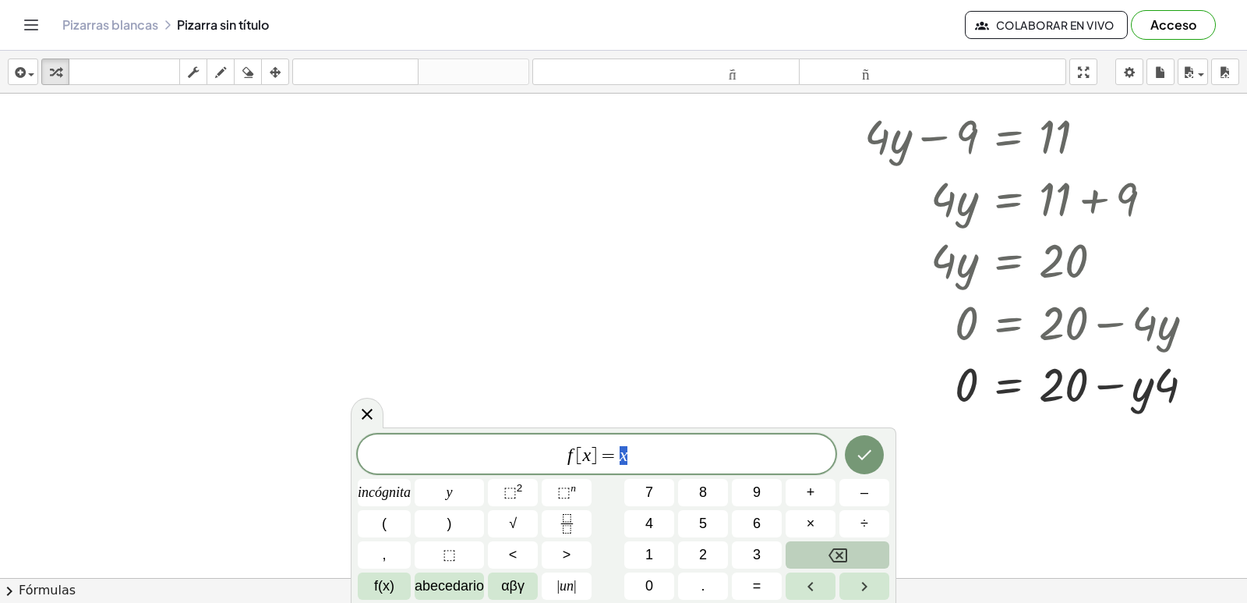
click at [851, 542] on button "Retroceso" at bounding box center [838, 554] width 104 height 27
click at [851, 543] on button "Retroceso" at bounding box center [838, 554] width 104 height 27
click at [846, 542] on button "Retroceso" at bounding box center [838, 554] width 104 height 27
click at [846, 540] on div "f [ x ​ incógnita y ⬚ 2 ⬚ n 7 8 9 + – ( ) √ 4 5 6 × ÷ , ⬚ < > 1 2 3 f(x) abeced…" at bounding box center [624, 516] width 532 height 165
click at [845, 525] on button "÷" at bounding box center [864, 523] width 50 height 27
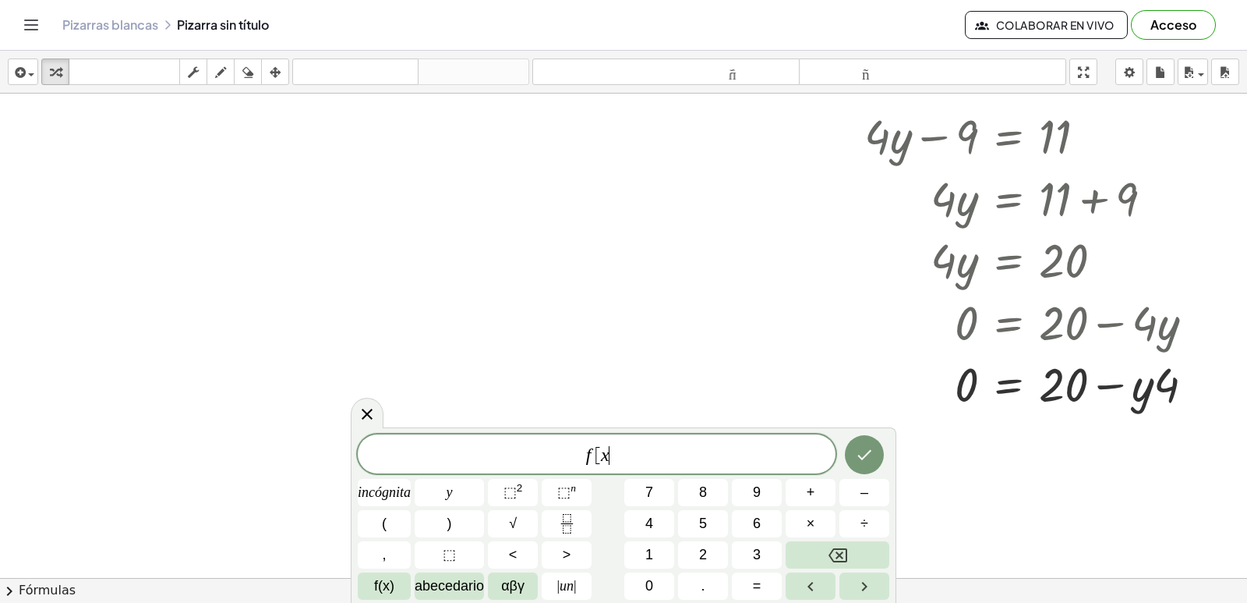
click at [845, 525] on button "÷" at bounding box center [864, 523] width 50 height 27
click at [843, 525] on button "÷" at bounding box center [864, 523] width 50 height 27
click at [956, 320] on div at bounding box center [1036, 321] width 359 height 62
drag, startPoint x: 946, startPoint y: 313, endPoint x: 928, endPoint y: 205, distance: 109.2
click at [939, 301] on div at bounding box center [1036, 321] width 359 height 62
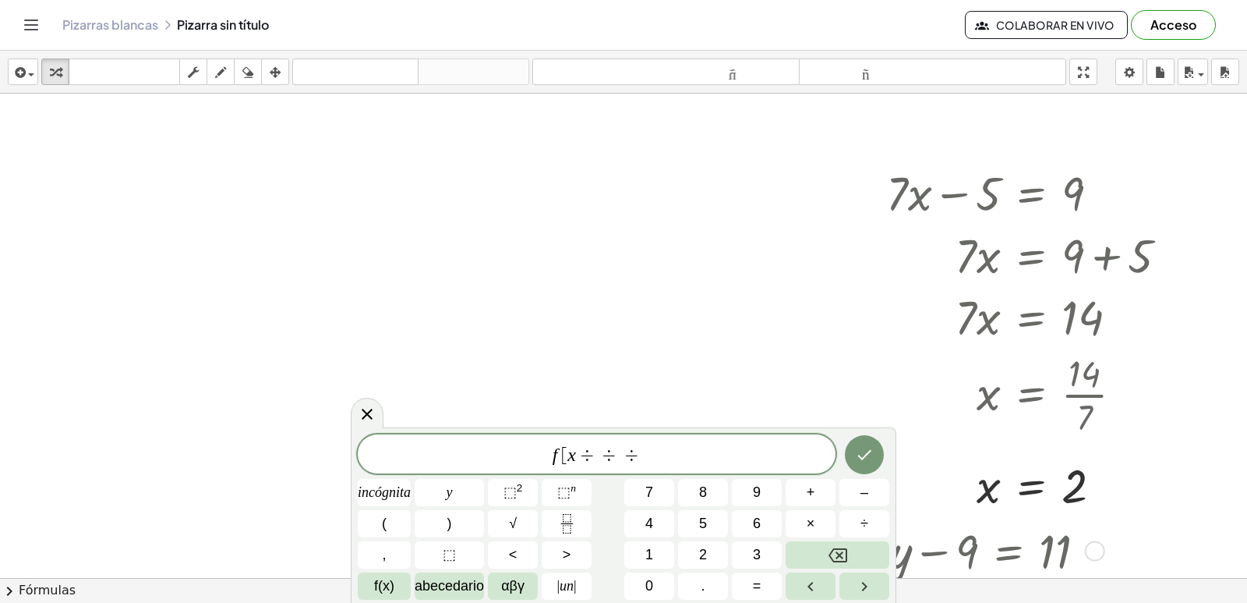
scroll to position [1012, 0]
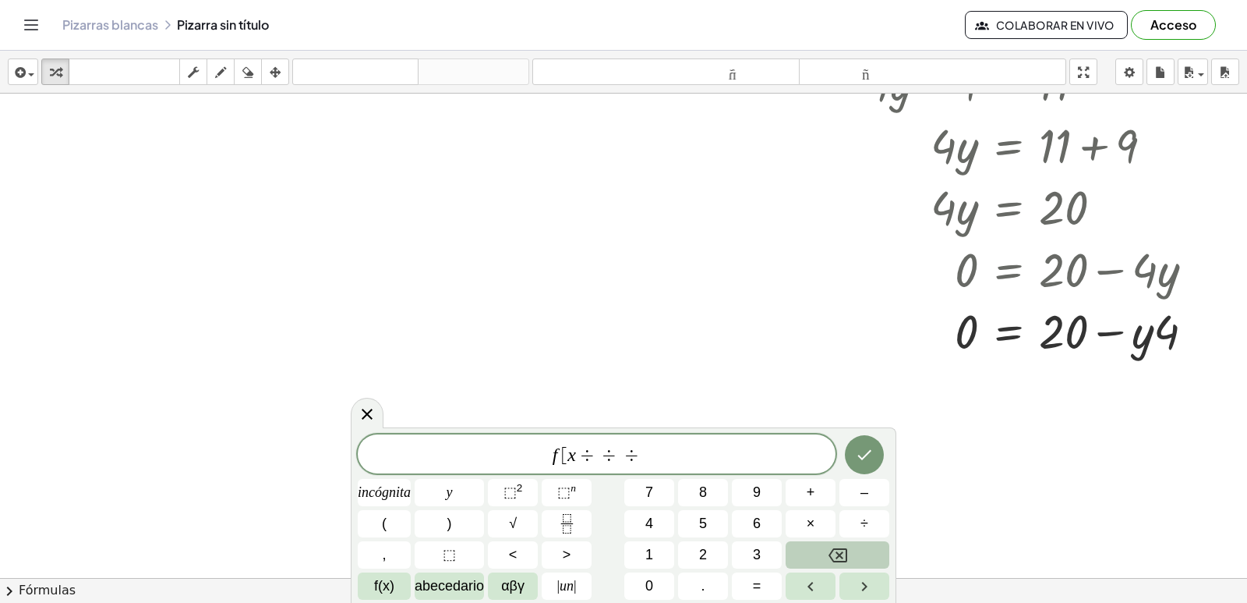
click at [862, 542] on button "Retroceso" at bounding box center [838, 554] width 104 height 27
click at [864, 524] on font "÷" at bounding box center [865, 523] width 8 height 16
click at [865, 522] on font "÷" at bounding box center [865, 523] width 8 height 16
click at [865, 539] on div "f [ x ÷ ÷ ÷ ÷ ​ incógnita y ⬚ 2 ⬚ n 7 8 9 + – ( ) √ 4 5 6 × ÷ , ⬚ < > 1 2 3 f(x…" at bounding box center [624, 516] width 532 height 165
click at [865, 539] on div "f [ x ÷ ÷ ÷ ÷ incógnita y ⬚ 2 ⬚ n 7 8 9 + – ( ) √ 4 5 6 × ÷ , ⬚ < > 1 2 3 f(x) …" at bounding box center [624, 516] width 532 height 165
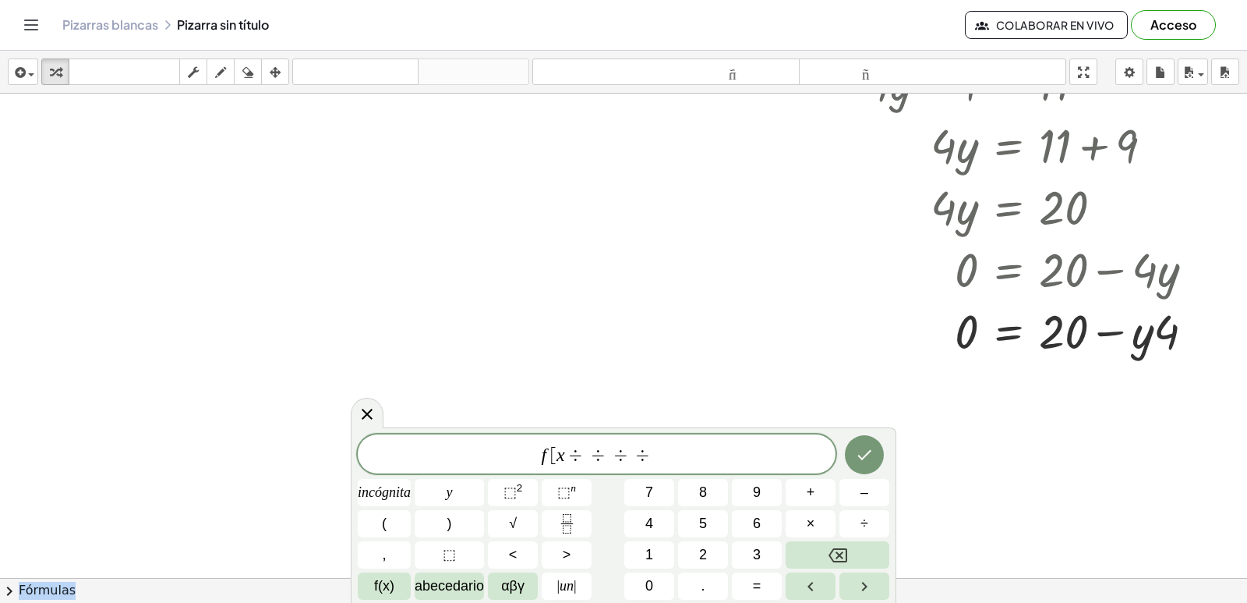
click at [865, 539] on div "f [ x ÷ ÷ ÷ ÷ incógnita y ⬚ 2 ⬚ n 7 8 9 + – ( ) √ 4 5 6 × ÷ , ⬚ < > 1 2 3 f(x) …" at bounding box center [624, 516] width 532 height 165
click at [843, 554] on icon "Retroceso" at bounding box center [838, 555] width 19 height 19
click at [843, 551] on icon "Retroceso" at bounding box center [838, 555] width 19 height 19
click at [843, 550] on icon "Retroceso" at bounding box center [838, 555] width 19 height 19
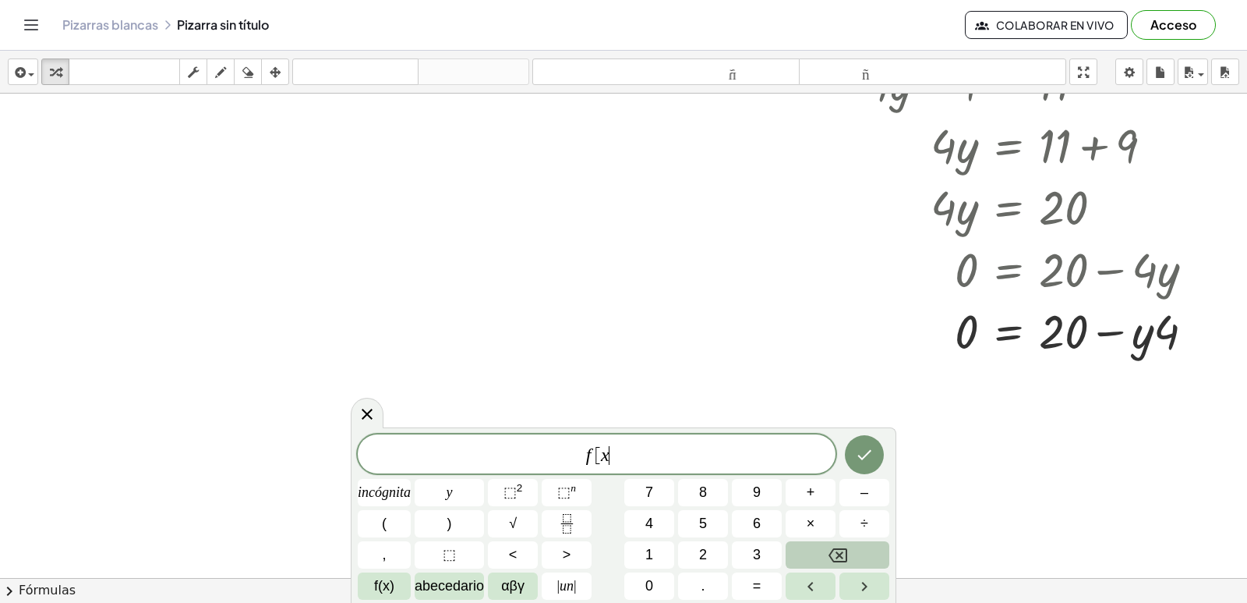
click at [846, 550] on icon "Retroceso" at bounding box center [838, 555] width 19 height 14
click at [846, 539] on div "incógnita y ⬚ 2 ⬚ n 7 8 9 + – ( ) √ 4 5 6 × ÷ , ⬚ < > 1 2 3 f(x) abecedario αβγ…" at bounding box center [624, 516] width 532 height 166
click at [710, 496] on button "8" at bounding box center [703, 492] width 50 height 27
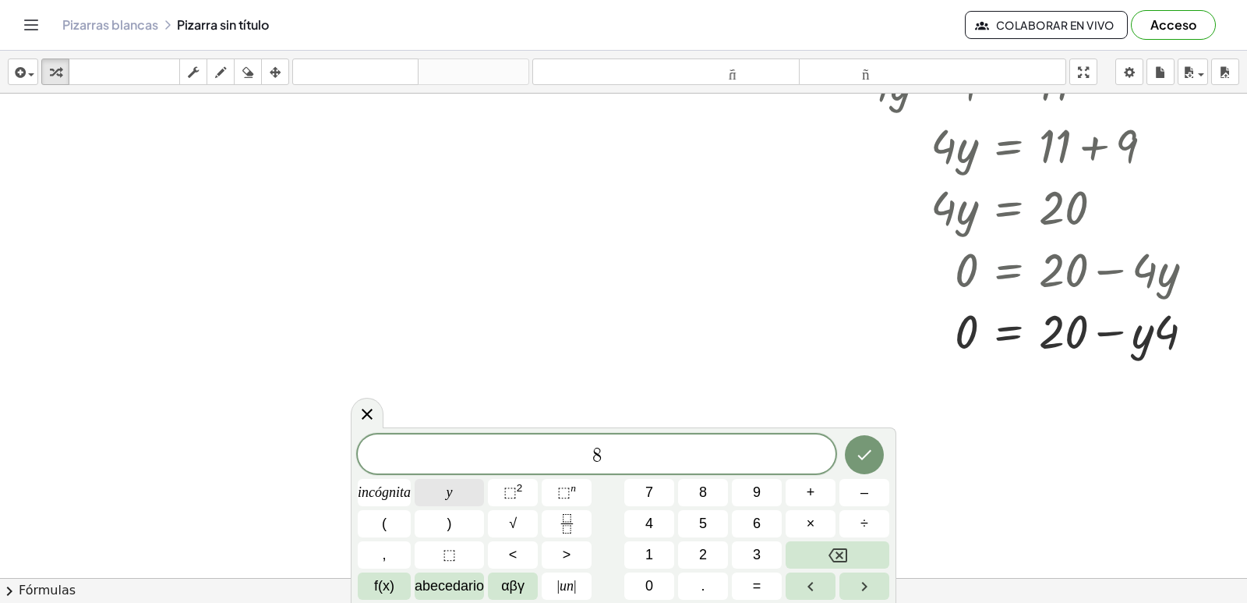
click at [433, 504] on button "y" at bounding box center [449, 492] width 69 height 27
click at [825, 499] on button "+" at bounding box center [811, 492] width 50 height 27
click at [705, 556] on font "2" at bounding box center [703, 554] width 8 height 16
click at [772, 560] on button "3" at bounding box center [757, 554] width 50 height 27
click at [766, 584] on button "=" at bounding box center [757, 585] width 50 height 27
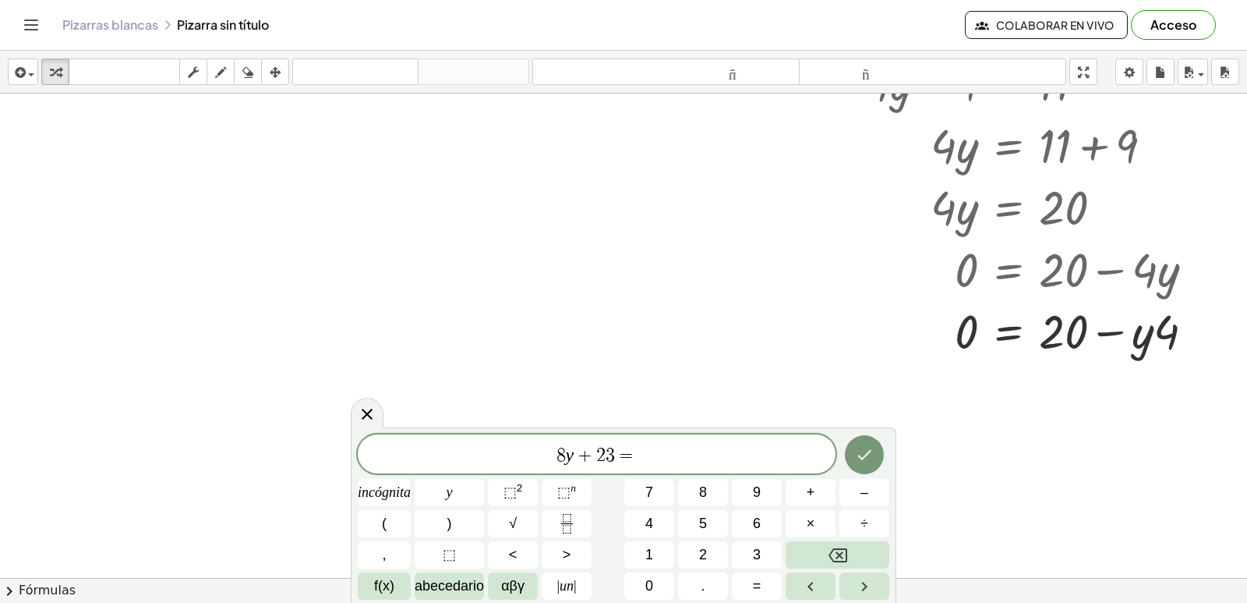
click at [859, 506] on div "8 y + 2 3 = incógnita y ⬚ 2 ⬚ n 7 8 9 + – ( ) √ 4 5 6 × ÷ , ⬚ < > 1 2 3 f(x) ab…" at bounding box center [624, 516] width 532 height 165
click at [863, 499] on font "–" at bounding box center [865, 492] width 8 height 16
click at [754, 492] on font "9" at bounding box center [757, 492] width 8 height 16
click at [869, 458] on icon "Hecho" at bounding box center [864, 454] width 19 height 19
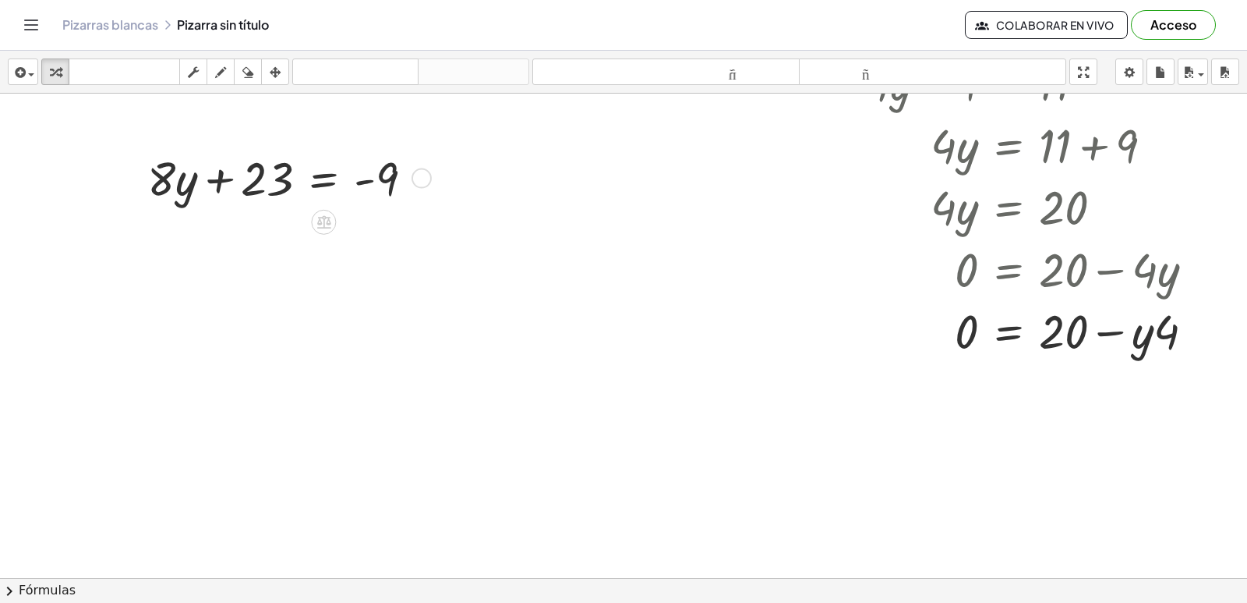
click at [183, 182] on div at bounding box center [287, 177] width 294 height 62
drag, startPoint x: 173, startPoint y: 187, endPoint x: 201, endPoint y: 269, distance: 86.5
click at [201, 269] on div "+ · 7 · x − 5 = 9 · 7 · x = + 9 + 5 · 7 · x = 14 x = · 14 · 7 x = · 2 · 7 · 7 x…" at bounding box center [623, 49] width 1247 height 1936
click at [252, 182] on div at bounding box center [287, 177] width 294 height 62
drag, startPoint x: 268, startPoint y: 175, endPoint x: 472, endPoint y: 173, distance: 204.2
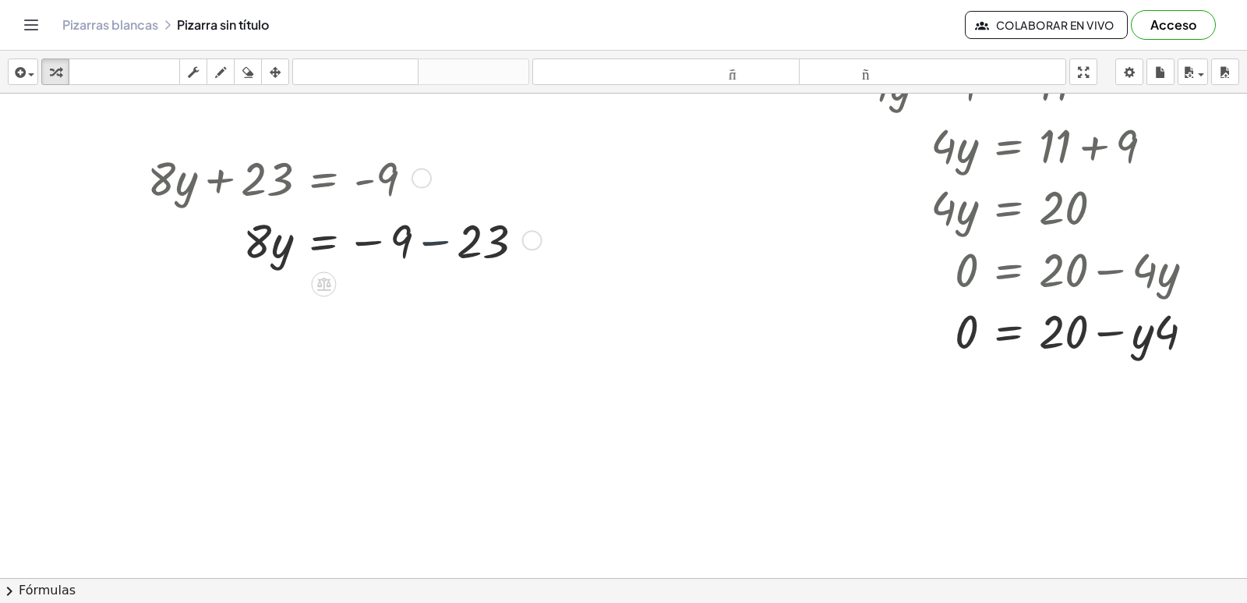
click at [437, 243] on div at bounding box center [342, 239] width 405 height 62
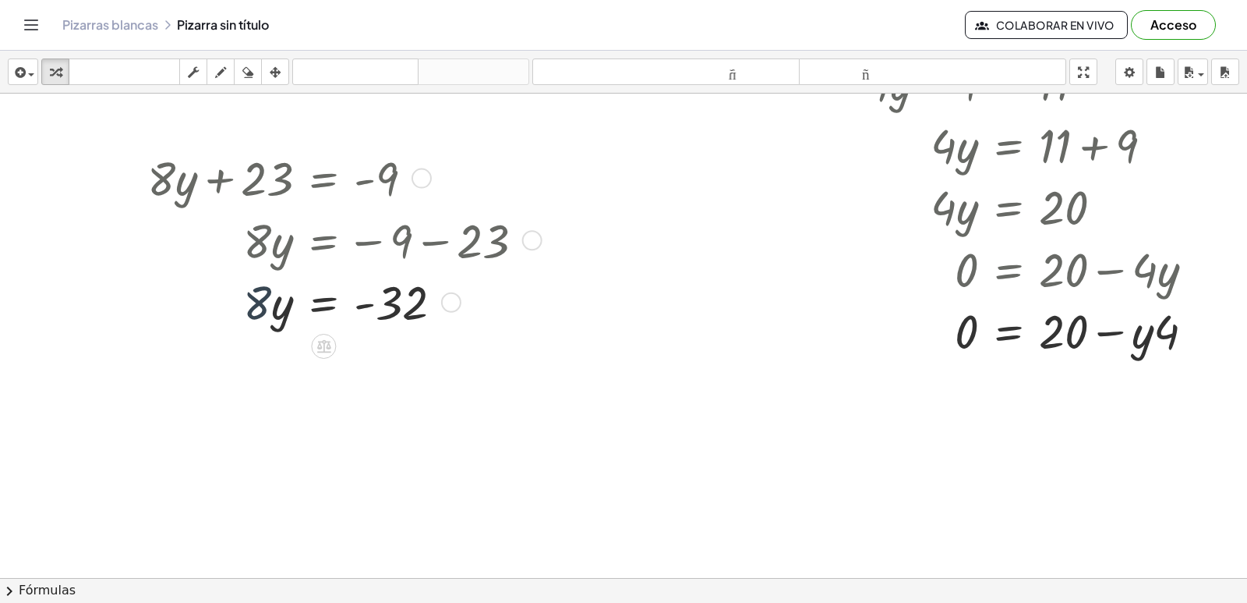
click at [250, 296] on div at bounding box center [342, 301] width 405 height 62
drag, startPoint x: 261, startPoint y: 292, endPoint x: 408, endPoint y: 333, distance: 152.8
click at [408, 333] on div "+ · 8 · y + 23 = - 9 · 8 · y = − 9 − 23 · 8 · 8 · y = - 32" at bounding box center [339, 239] width 431 height 194
click at [284, 380] on div at bounding box center [342, 378] width 405 height 92
click at [405, 374] on div at bounding box center [342, 378] width 405 height 92
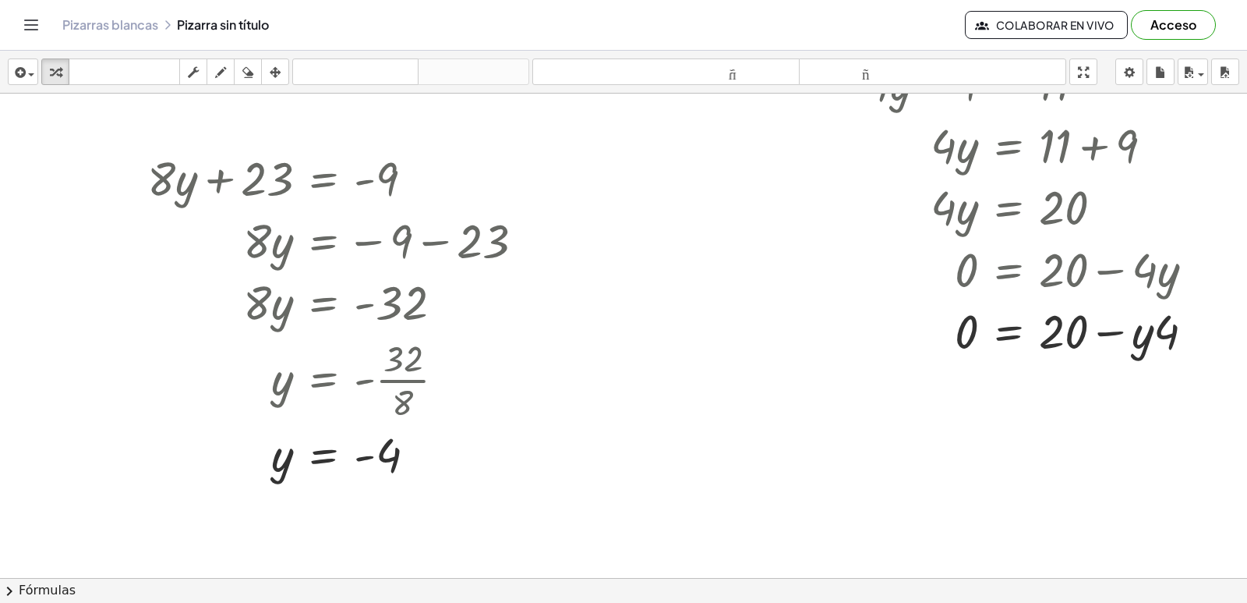
click at [660, 550] on div at bounding box center [623, 49] width 1247 height 1936
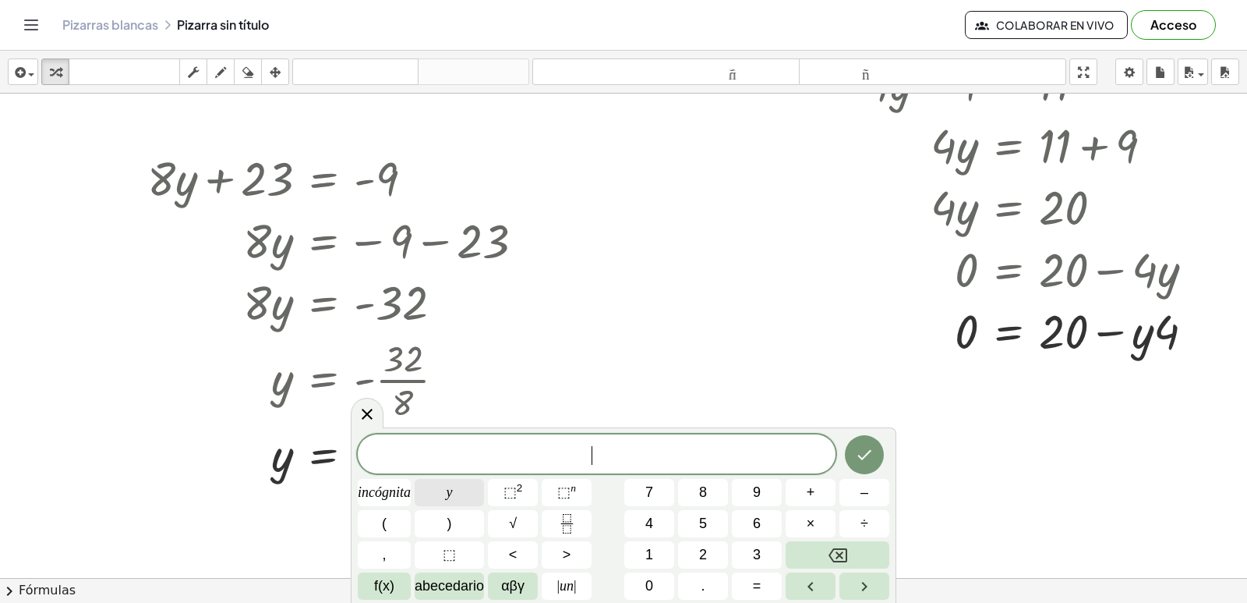
click at [451, 484] on font "y" at bounding box center [450, 492] width 6 height 16
click at [810, 496] on font "+" at bounding box center [811, 492] width 9 height 16
click at [797, 526] on button "×" at bounding box center [811, 523] width 50 height 27
click at [836, 554] on icon "Retroceso" at bounding box center [838, 555] width 19 height 19
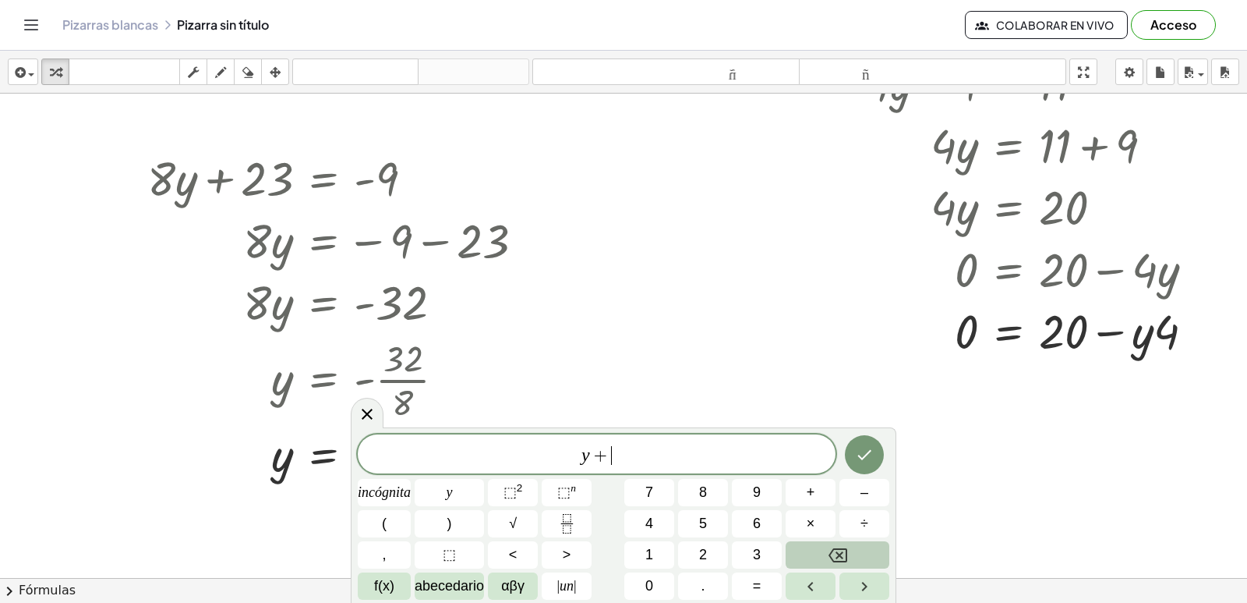
click at [836, 554] on icon "Retroceso" at bounding box center [838, 555] width 19 height 19
click at [630, 481] on button "7" at bounding box center [649, 492] width 50 height 27
click at [464, 493] on button "y" at bounding box center [449, 492] width 69 height 27
click at [812, 485] on font "+" at bounding box center [811, 492] width 9 height 16
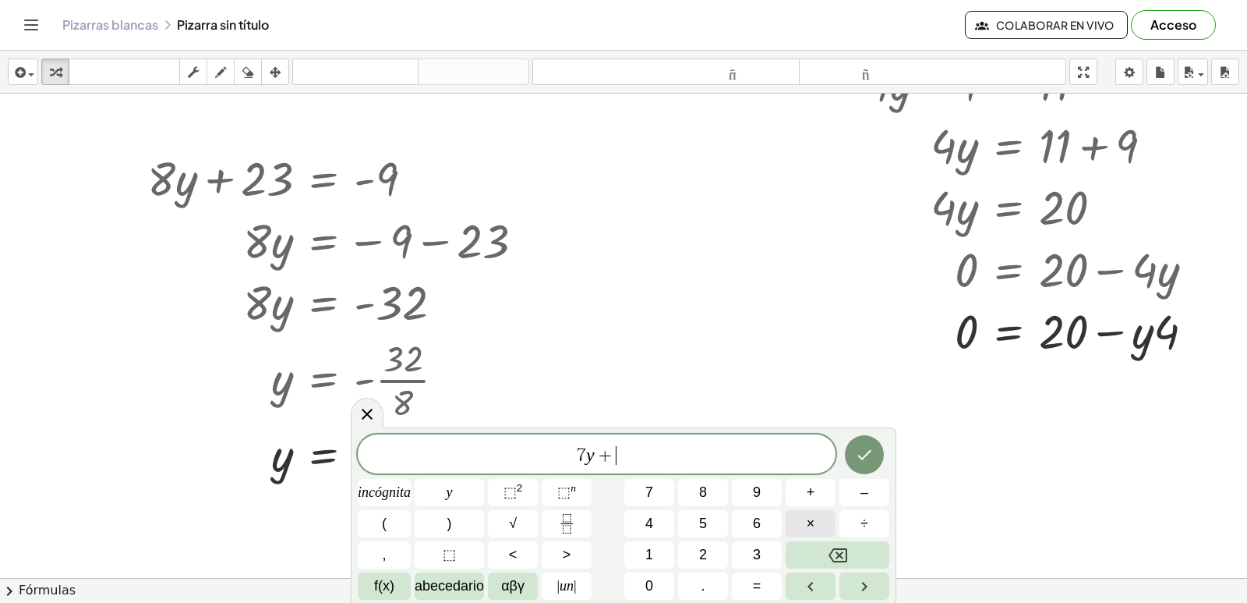
click at [808, 523] on font "×" at bounding box center [811, 523] width 9 height 16
click at [747, 582] on button "=" at bounding box center [757, 585] width 50 height 27
click at [654, 558] on button "1" at bounding box center [649, 554] width 50 height 27
click at [691, 550] on button "2" at bounding box center [703, 554] width 50 height 27
click at [599, 457] on span "·" at bounding box center [596, 455] width 11 height 19
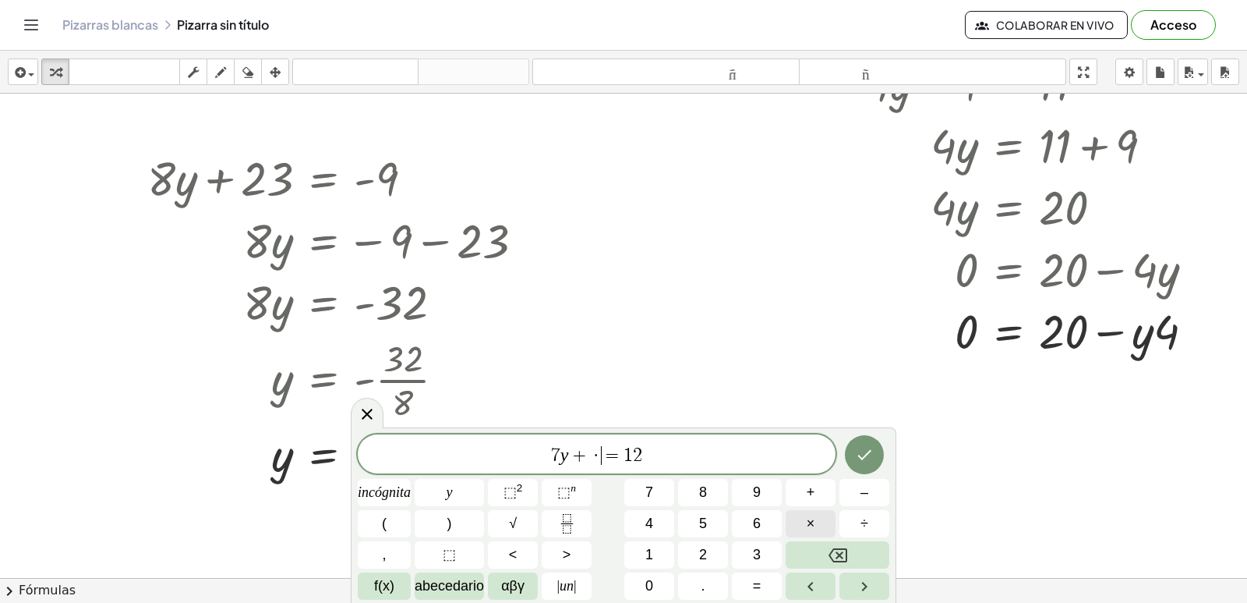
click at [804, 527] on button "×" at bounding box center [811, 523] width 50 height 27
click at [832, 558] on icon "Retroceso" at bounding box center [838, 555] width 19 height 14
click at [372, 482] on span "incógnita" at bounding box center [384, 492] width 53 height 21
click at [868, 461] on icon "Hecho" at bounding box center [864, 454] width 19 height 19
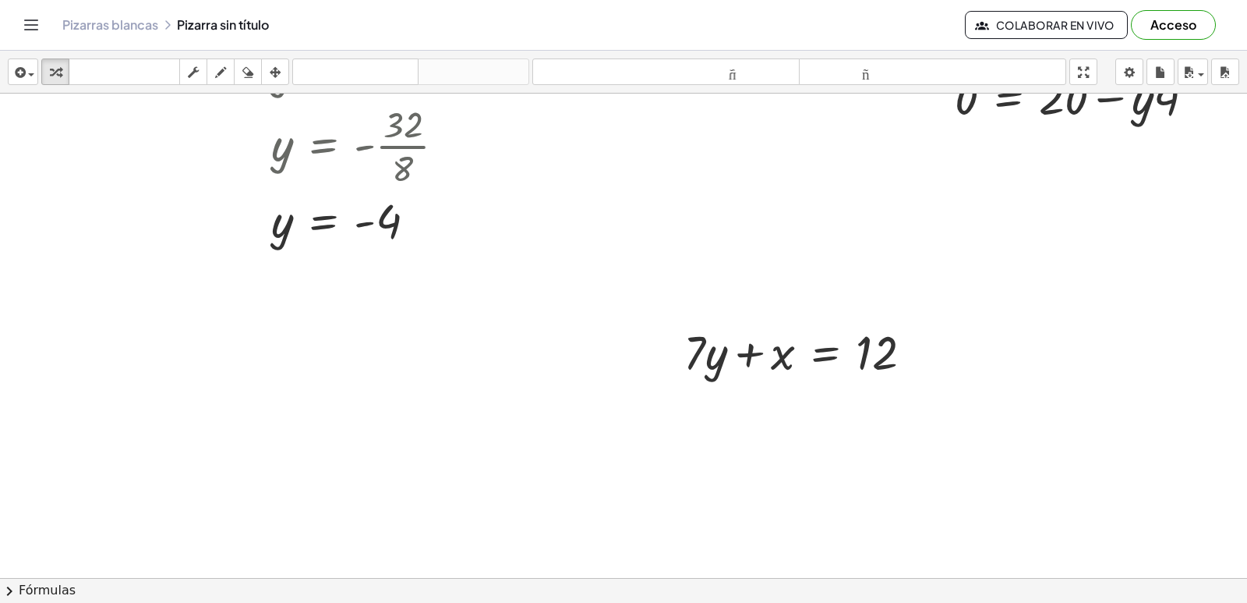
scroll to position [1324, 0]
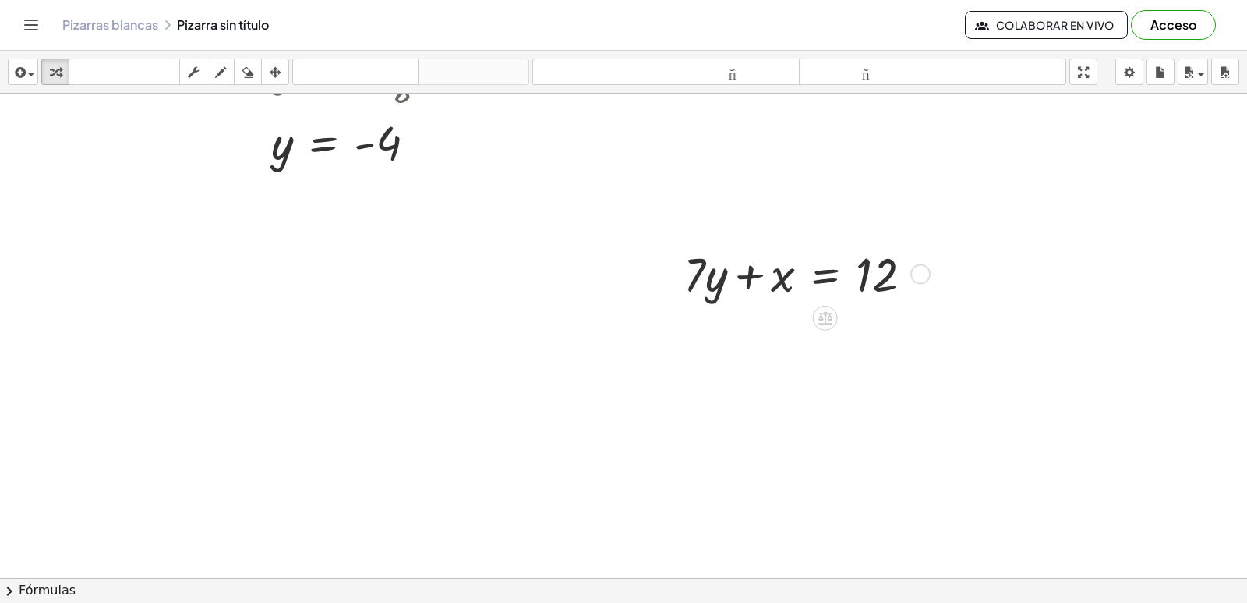
click at [716, 267] on div at bounding box center [804, 273] width 256 height 62
drag, startPoint x: 716, startPoint y: 267, endPoint x: 728, endPoint y: 268, distance: 12.6
click at [719, 267] on div at bounding box center [804, 273] width 256 height 62
drag, startPoint x: 703, startPoint y: 274, endPoint x: 708, endPoint y: 284, distance: 11.2
click at [708, 284] on div at bounding box center [804, 273] width 256 height 62
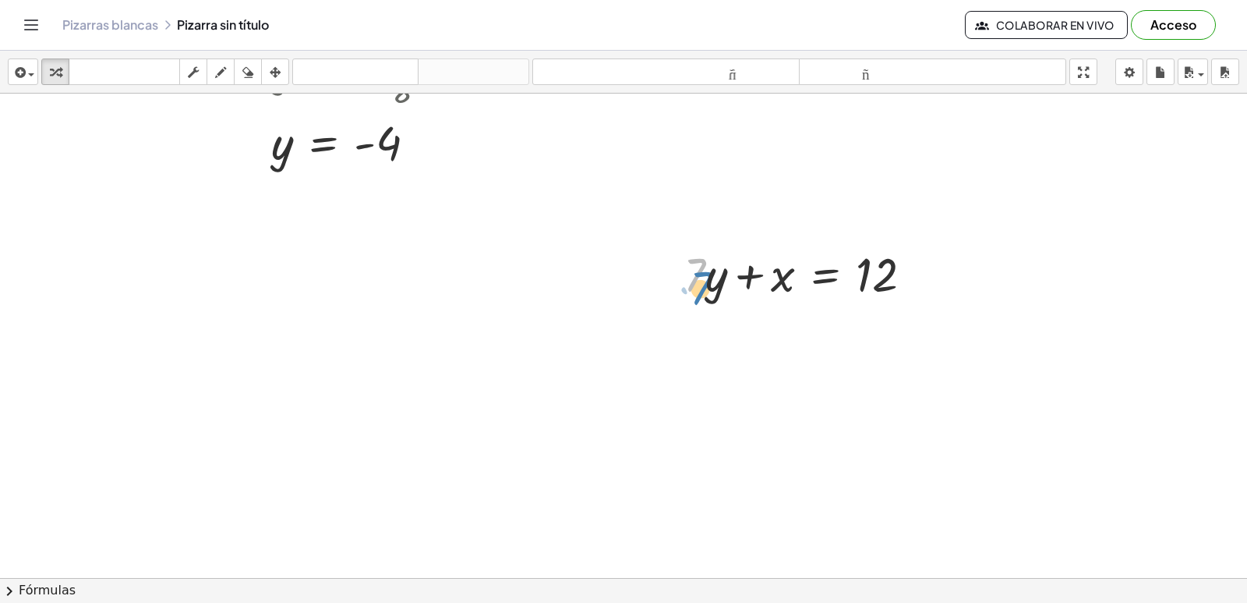
drag, startPoint x: 702, startPoint y: 266, endPoint x: 709, endPoint y: 279, distance: 14.6
click at [709, 279] on div at bounding box center [804, 273] width 256 height 62
drag, startPoint x: 709, startPoint y: 279, endPoint x: 712, endPoint y: 267, distance: 12.1
click at [712, 267] on div at bounding box center [804, 273] width 256 height 62
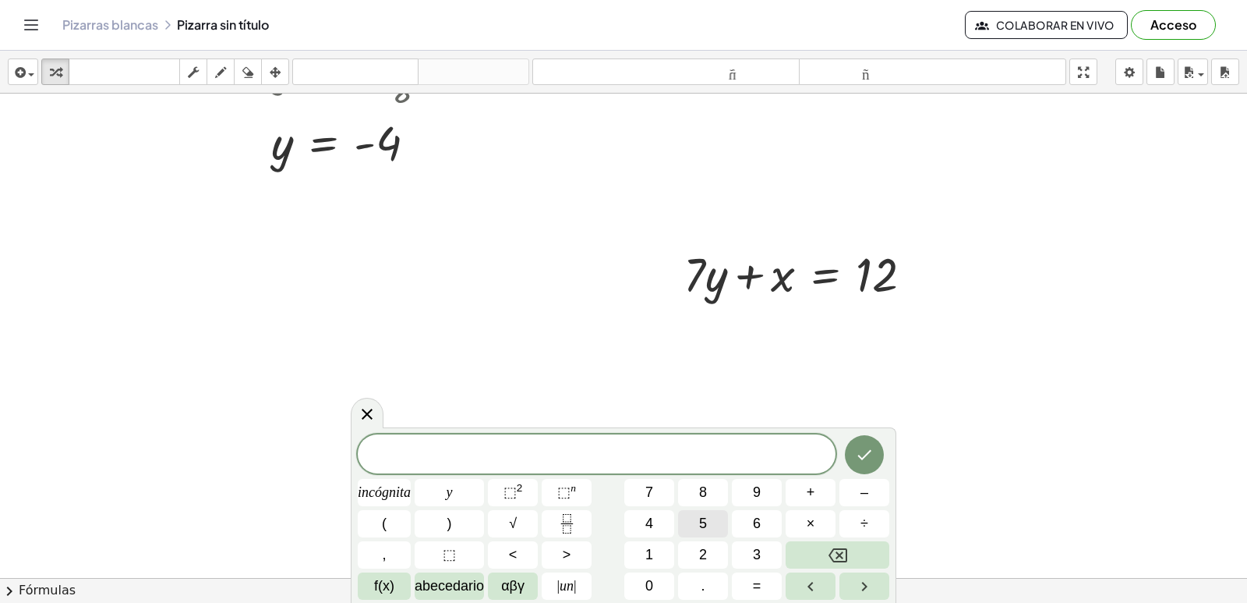
click at [698, 511] on button "5" at bounding box center [703, 523] width 50 height 27
click at [813, 528] on font "×" at bounding box center [811, 523] width 9 height 16
click at [843, 537] on div "5 · incógnita y ⬚ 2 ⬚ n 7 8 9 + – ( ) √ 4 5 6 × ÷ , ⬚ < > 1 2 3 f(x) abecedario…" at bounding box center [624, 516] width 532 height 165
click at [833, 546] on icon "Retroceso" at bounding box center [838, 555] width 19 height 19
click at [377, 490] on font "incógnita" at bounding box center [384, 492] width 53 height 16
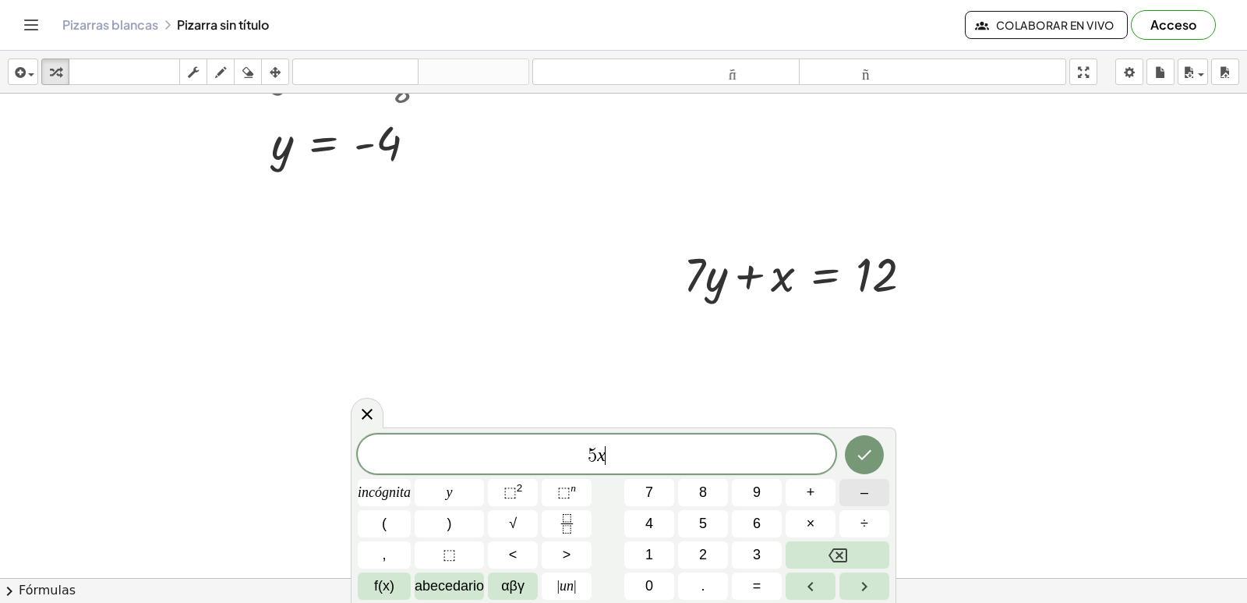
click at [758, 574] on div "5 x ​ incógnita y ⬚ 2 ⬚ n 7 8 9 + – ( ) √ 4 5 6 × ÷ , ⬚ < > 1 2 3 f(x) abecedar…" at bounding box center [624, 516] width 532 height 165
click at [714, 550] on button "2" at bounding box center [703, 554] width 50 height 27
click at [655, 588] on button "0" at bounding box center [649, 585] width 50 height 27
click at [461, 495] on button "y" at bounding box center [449, 492] width 69 height 27
click at [755, 578] on span "=" at bounding box center [757, 585] width 9 height 21
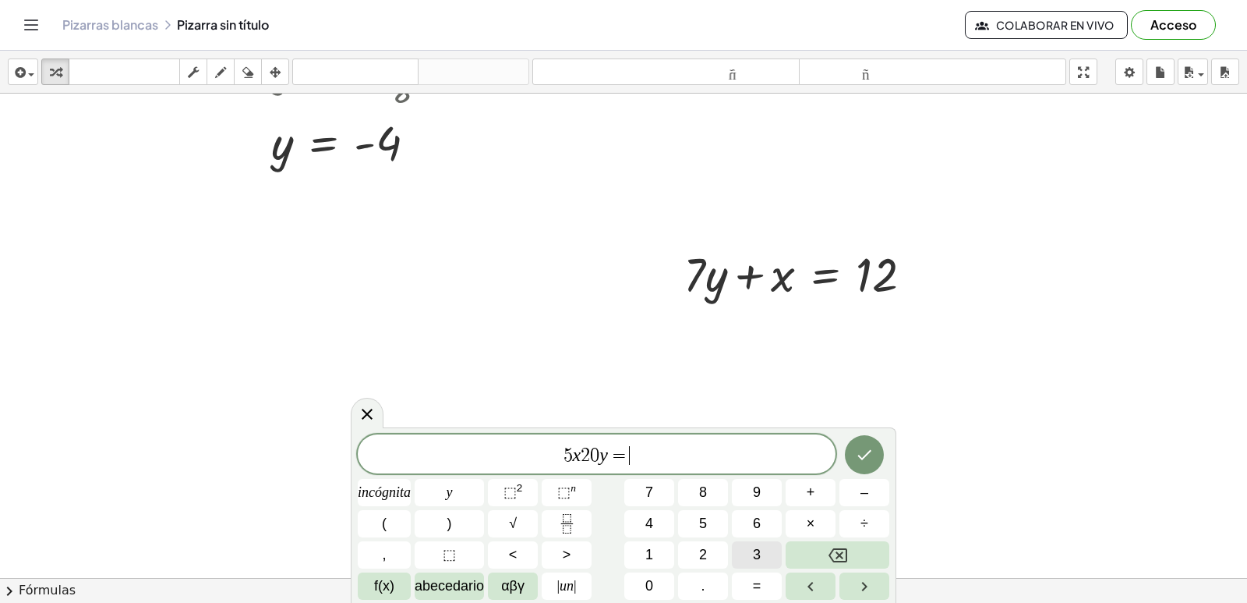
click at [689, 602] on html "Actividades matemáticas fáciles de comprender Empezar Banco de actividades Trab…" at bounding box center [623, 301] width 1247 height 603
click at [653, 579] on font "0" at bounding box center [649, 586] width 8 height 16
click at [745, 572] on div "5 x 2 0 y = 0 ​ incógnita y ⬚ 2 ⬚ n 7 8 9 + – ( ) √ 4 5 6 × ÷ , ⬚ < > 1 2 3 f(x…" at bounding box center [624, 516] width 532 height 165
click at [758, 565] on button "3" at bounding box center [757, 554] width 50 height 27
click at [811, 554] on button "Retroceso" at bounding box center [838, 554] width 104 height 27
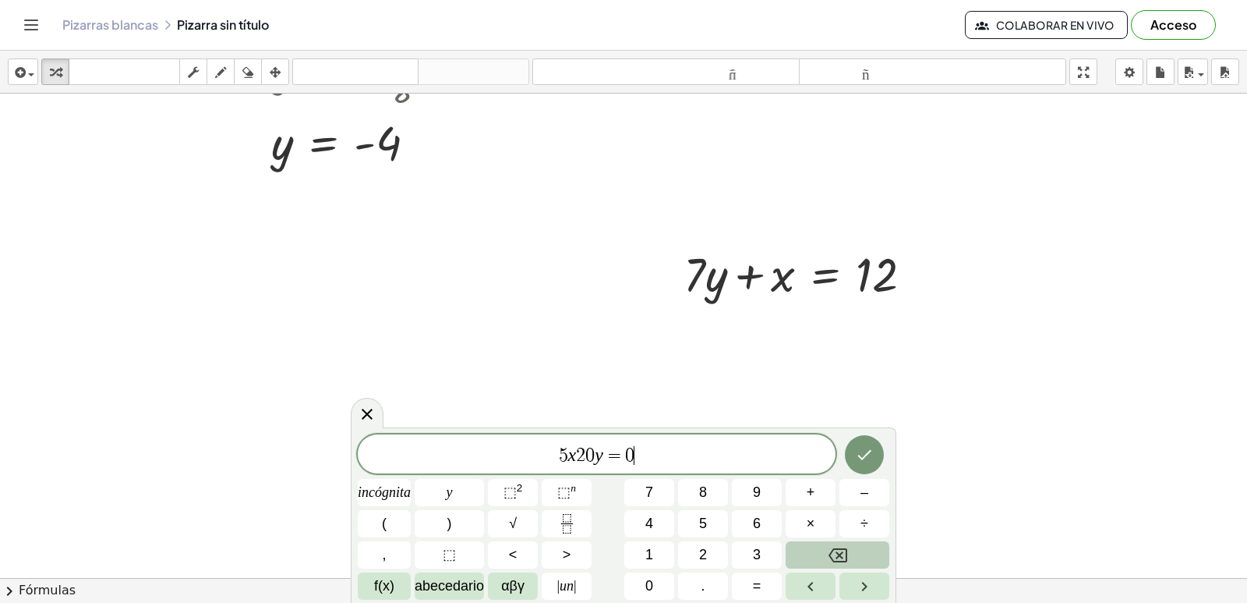
click at [811, 561] on button "Retroceso" at bounding box center [838, 554] width 104 height 27
click at [760, 550] on font "3" at bounding box center [757, 554] width 8 height 16
click at [745, 489] on div "5 x 2 0 y = 3 ​ incógnita y ⬚ 2 ⬚ n 7 8 9 + – ( ) √ 4 5 6 × ÷ , ⬚ < > 1 2 3 f(x…" at bounding box center [624, 516] width 532 height 165
click at [574, 459] on var "x" at bounding box center [572, 454] width 9 height 20
click at [845, 493] on button "–" at bounding box center [864, 492] width 50 height 27
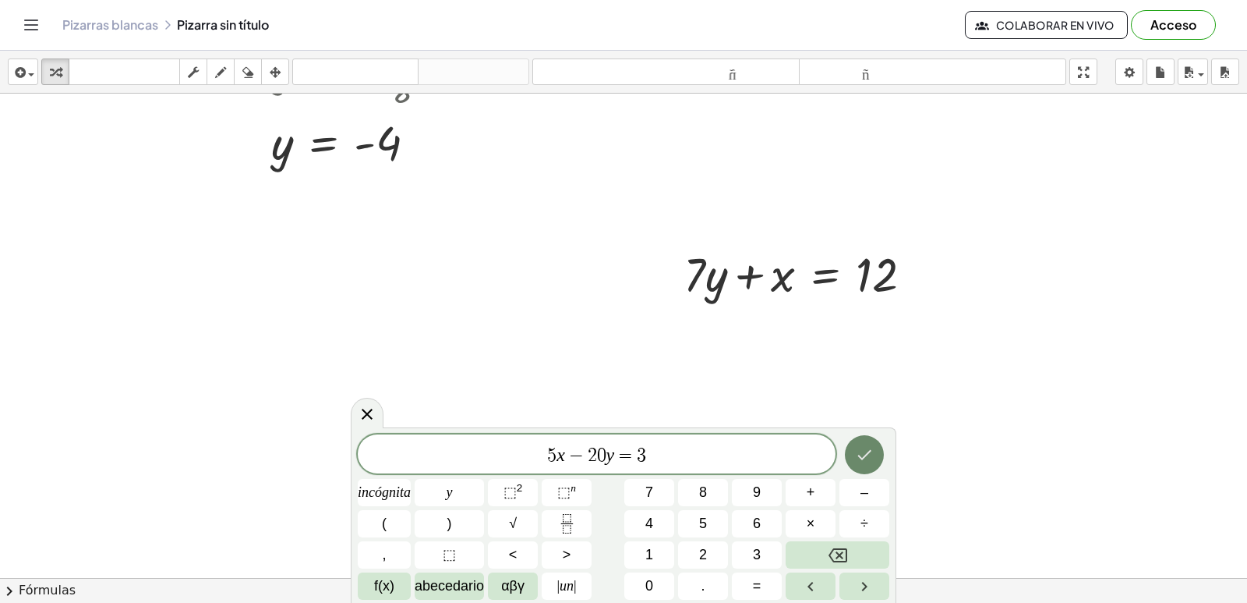
click at [860, 448] on icon "Hecho" at bounding box center [864, 454] width 19 height 19
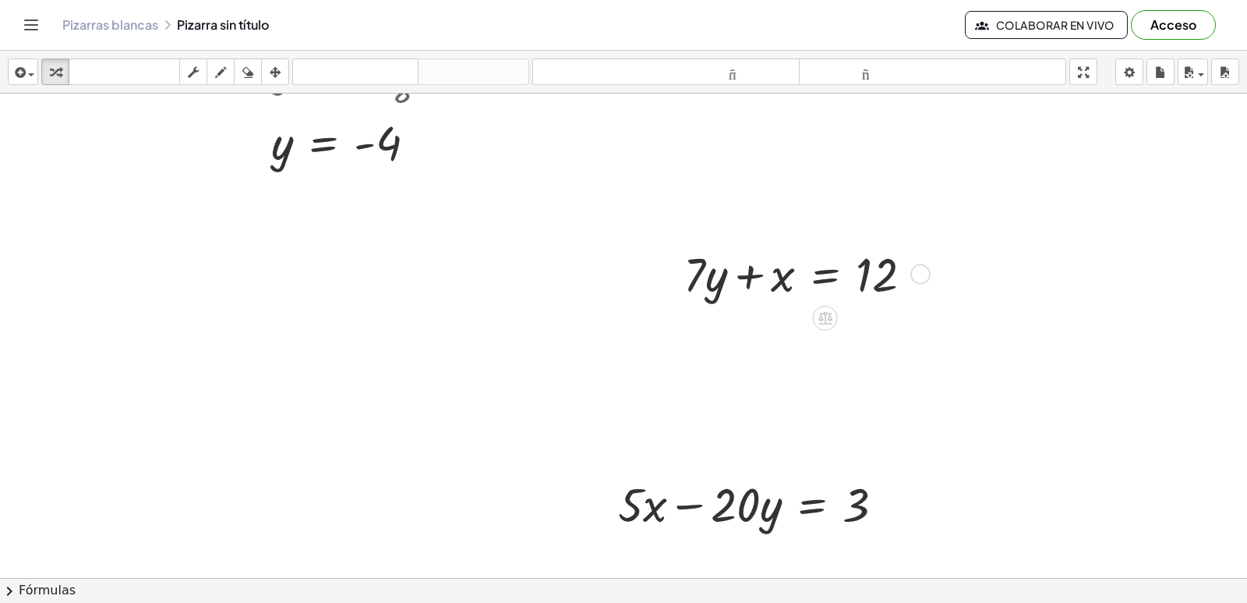
scroll to position [1452, 0]
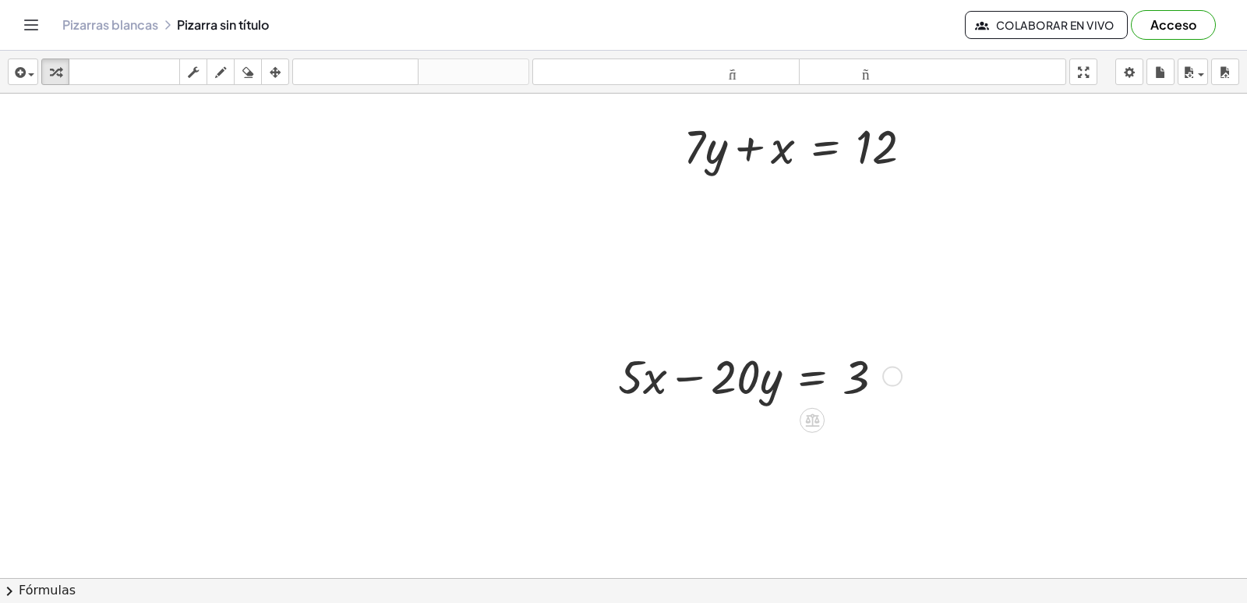
click at [883, 379] on div at bounding box center [892, 376] width 20 height 20
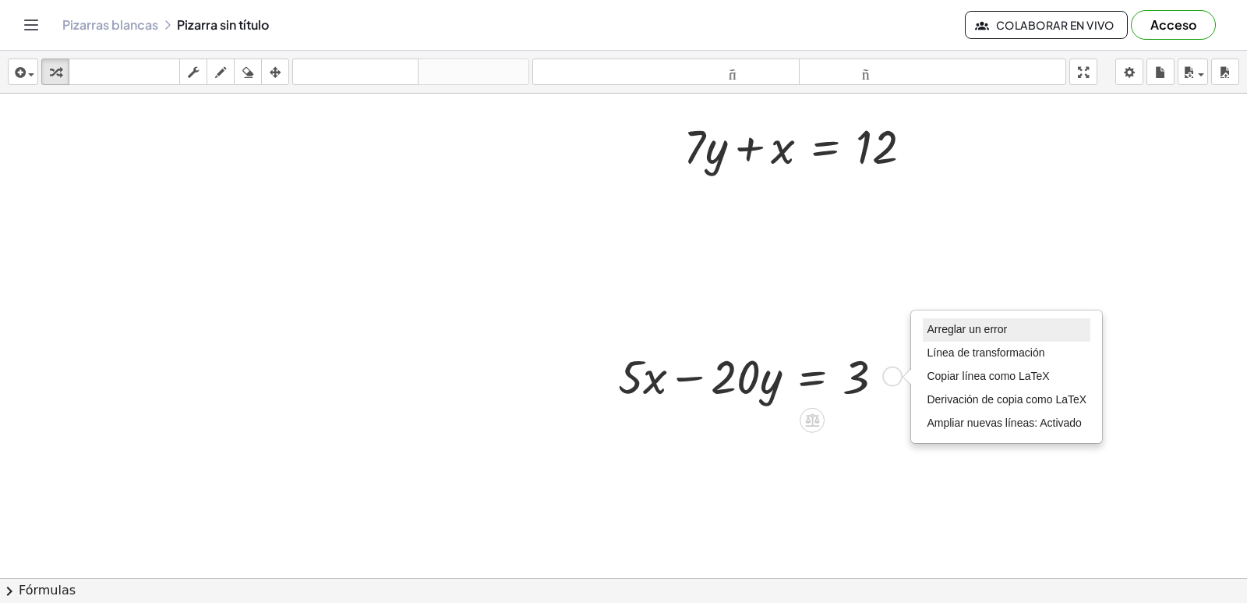
click at [966, 332] on font "Arreglar un error" at bounding box center [967, 329] width 80 height 12
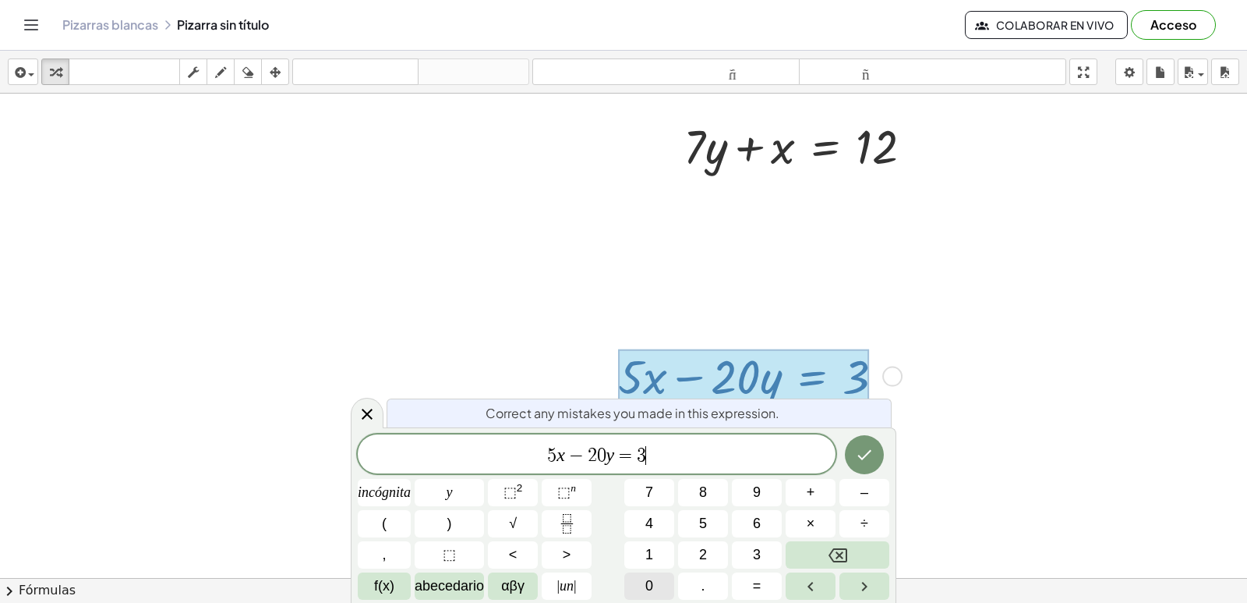
click at [647, 578] on font "0" at bounding box center [649, 586] width 8 height 16
click at [874, 449] on button "Hecho" at bounding box center [864, 454] width 39 height 39
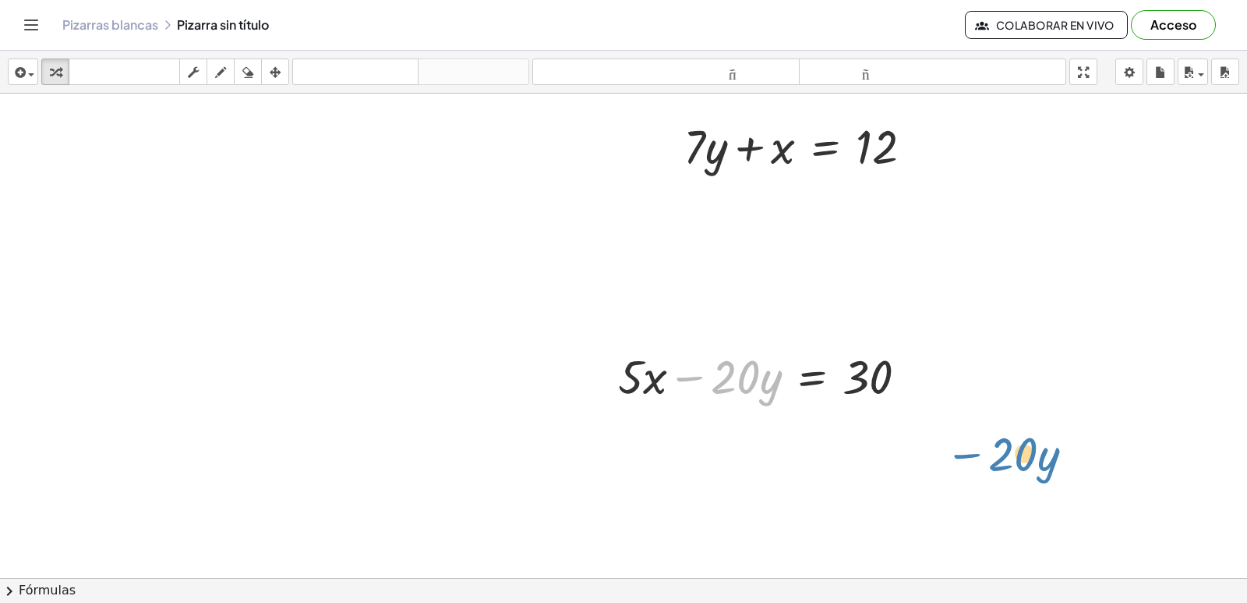
drag, startPoint x: 751, startPoint y: 373, endPoint x: 1028, endPoint y: 451, distance: 288.0
drag, startPoint x: 751, startPoint y: 386, endPoint x: 958, endPoint y: 384, distance: 206.6
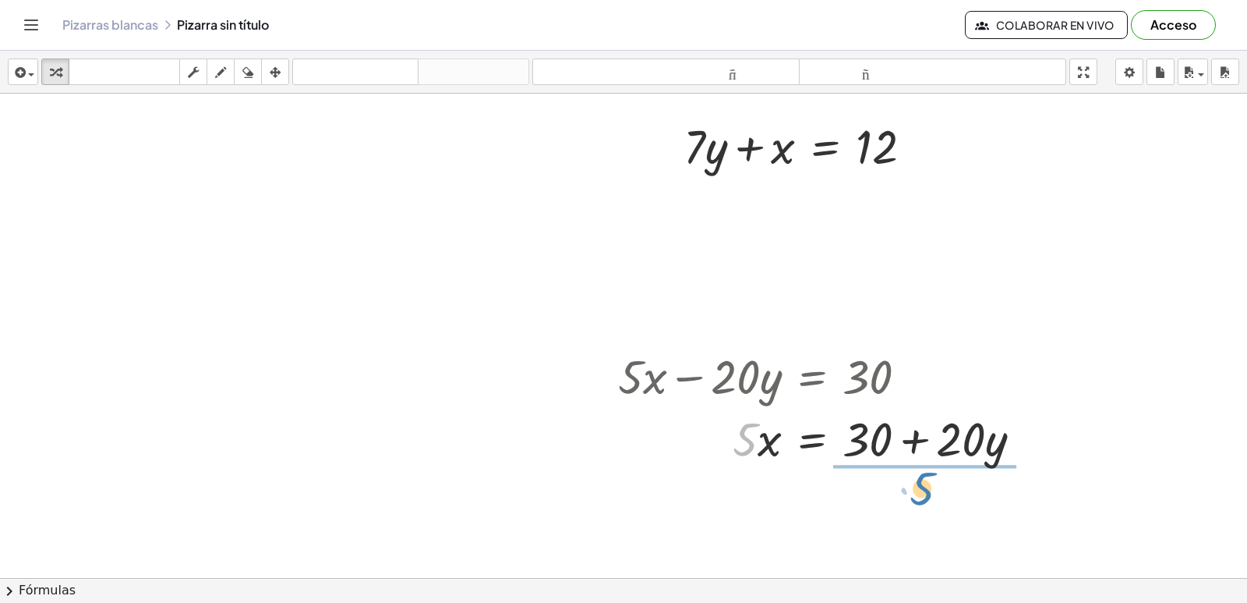
drag, startPoint x: 739, startPoint y: 436, endPoint x: 921, endPoint y: 481, distance: 187.7
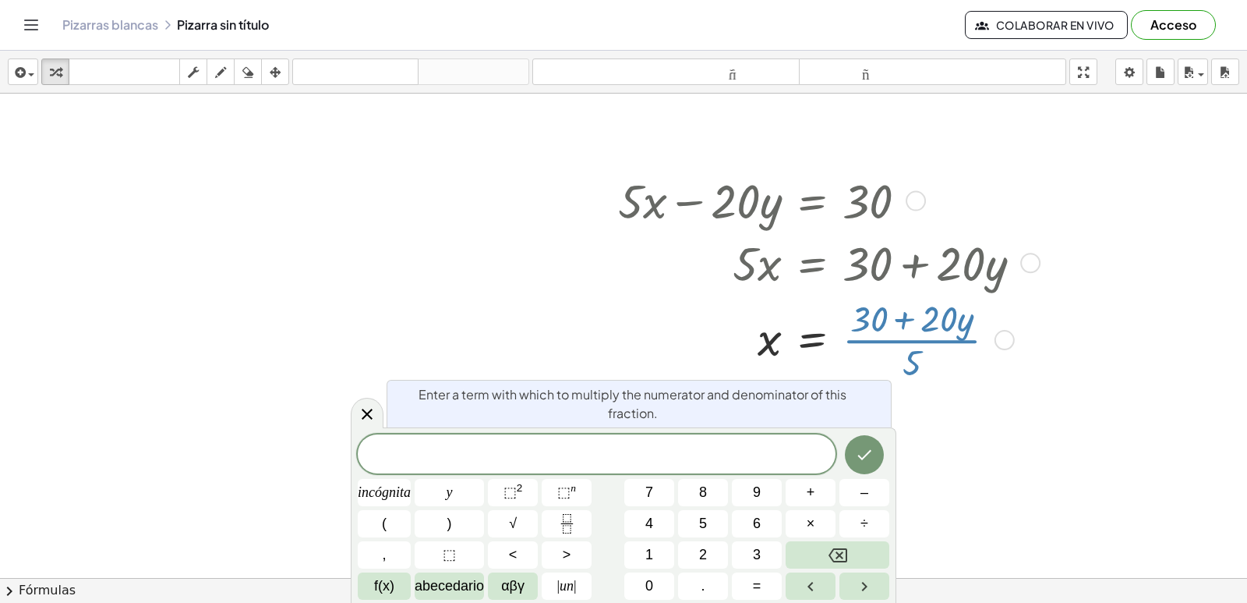
scroll to position [1627, 0]
drag, startPoint x: 914, startPoint y: 538, endPoint x: 989, endPoint y: 502, distance: 83.0
drag, startPoint x: 911, startPoint y: 374, endPoint x: 861, endPoint y: 398, distance: 56.1
click at [912, 373] on div at bounding box center [826, 338] width 432 height 92
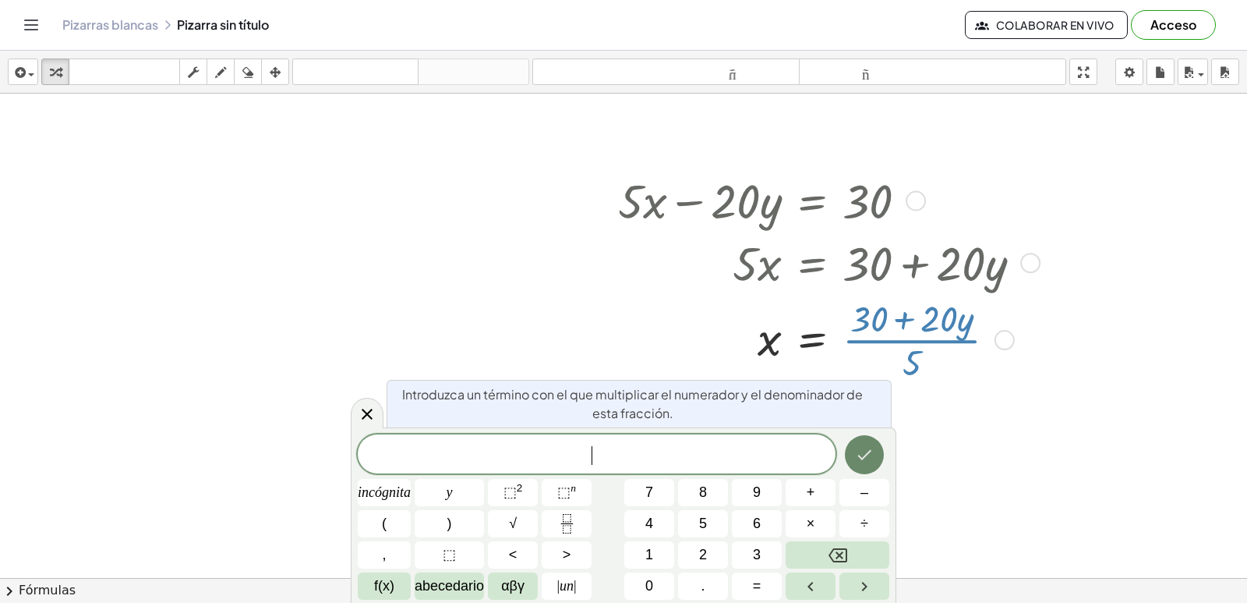
click at [857, 451] on button "Hecho" at bounding box center [864, 454] width 39 height 39
drag, startPoint x: 910, startPoint y: 354, endPoint x: 918, endPoint y: 352, distance: 8.7
click at [916, 352] on div at bounding box center [826, 338] width 432 height 92
click at [359, 415] on icon at bounding box center [367, 413] width 19 height 19
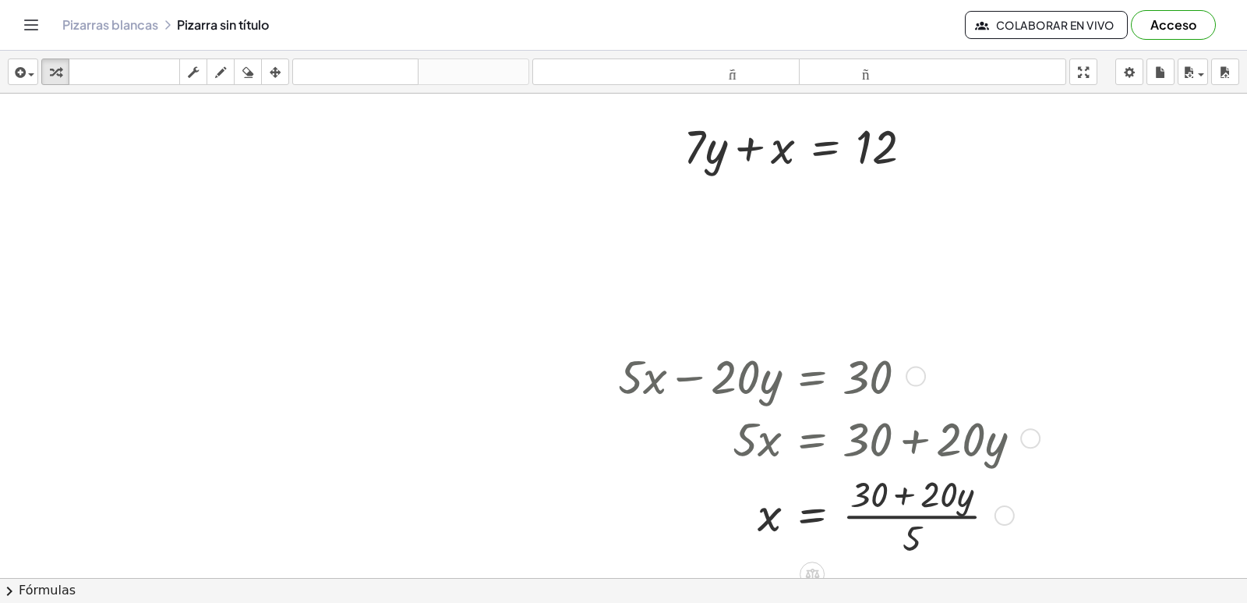
scroll to position [1452, 0]
drag, startPoint x: 906, startPoint y: 534, endPoint x: 904, endPoint y: 480, distance: 53.8
click at [904, 480] on div at bounding box center [826, 514] width 432 height 92
click at [868, 511] on div at bounding box center [826, 514] width 433 height 92
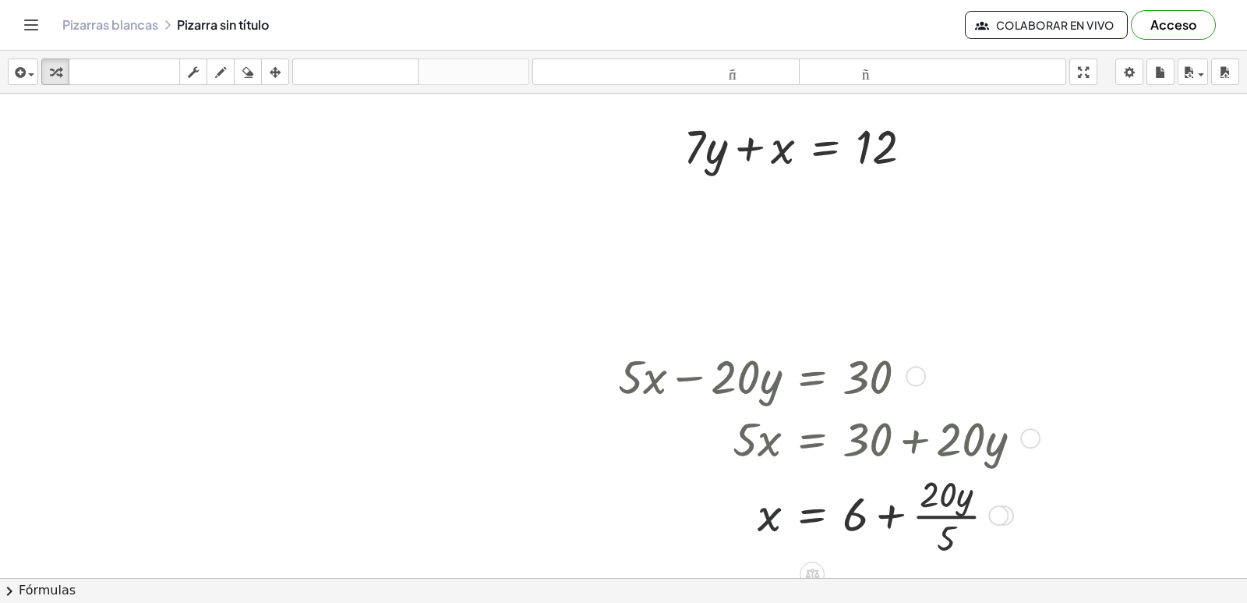
click at [640, 546] on div at bounding box center [826, 514] width 432 height 92
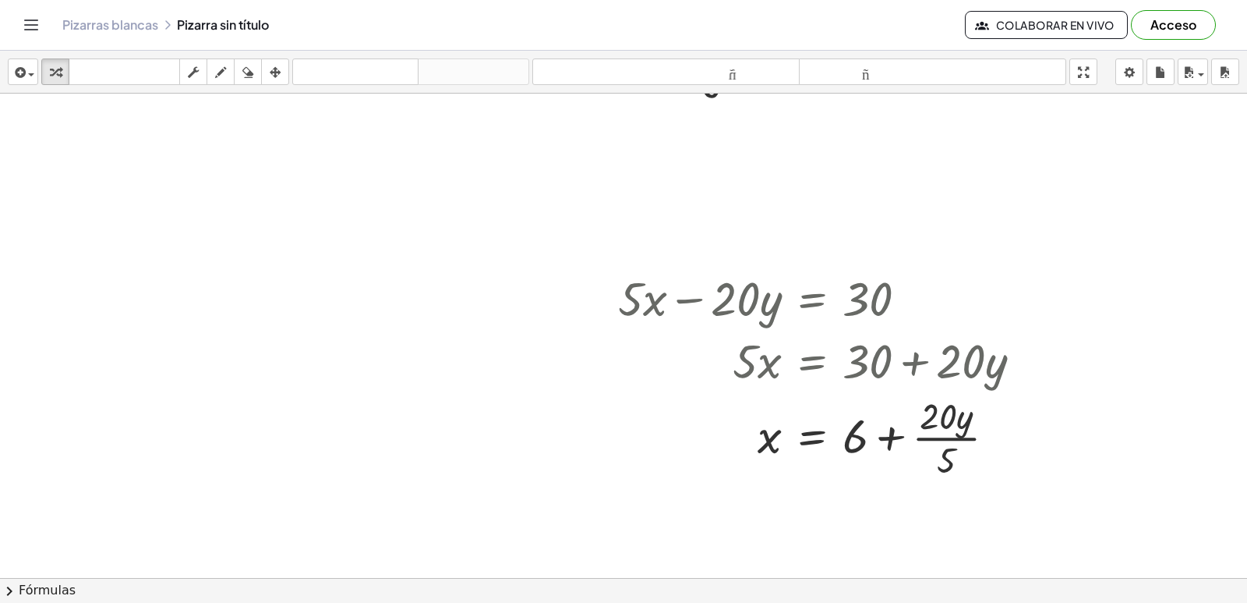
click at [961, 413] on div at bounding box center [826, 436] width 432 height 92
click at [927, 436] on div at bounding box center [826, 436] width 432 height 92
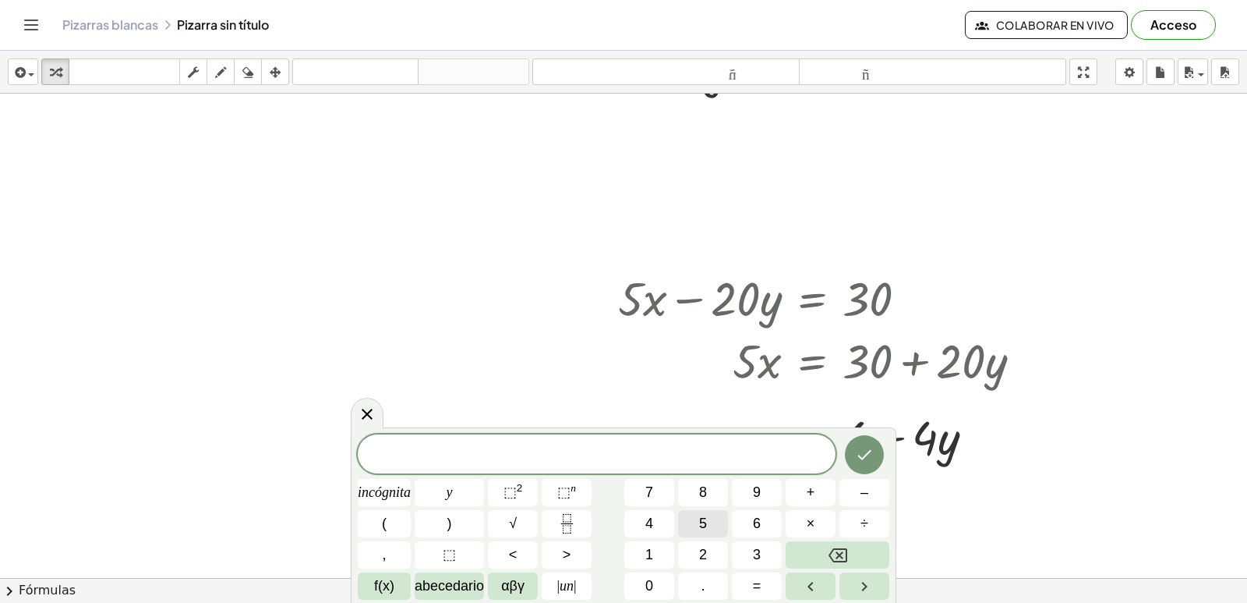
click at [733, 525] on div "​ incógnita y ⬚ 2 ⬚ n 7 8 9 + – ( ) √ 4 5 6 × ÷ , ⬚ < > 1 2 3 f(x) abecedario α…" at bounding box center [624, 516] width 532 height 165
click at [727, 520] on button "5" at bounding box center [703, 523] width 50 height 27
click at [803, 514] on button "×" at bounding box center [811, 523] width 50 height 27
click at [828, 488] on div "5 · ​ incógnita y ⬚ 2 ⬚ n 7 8 9 + – ( ) √ 4 5 6 × ÷ , ⬚ < > 1 2 3 f(x) abecedar…" at bounding box center [624, 516] width 532 height 165
click at [868, 545] on button "Retroceso" at bounding box center [838, 554] width 104 height 27
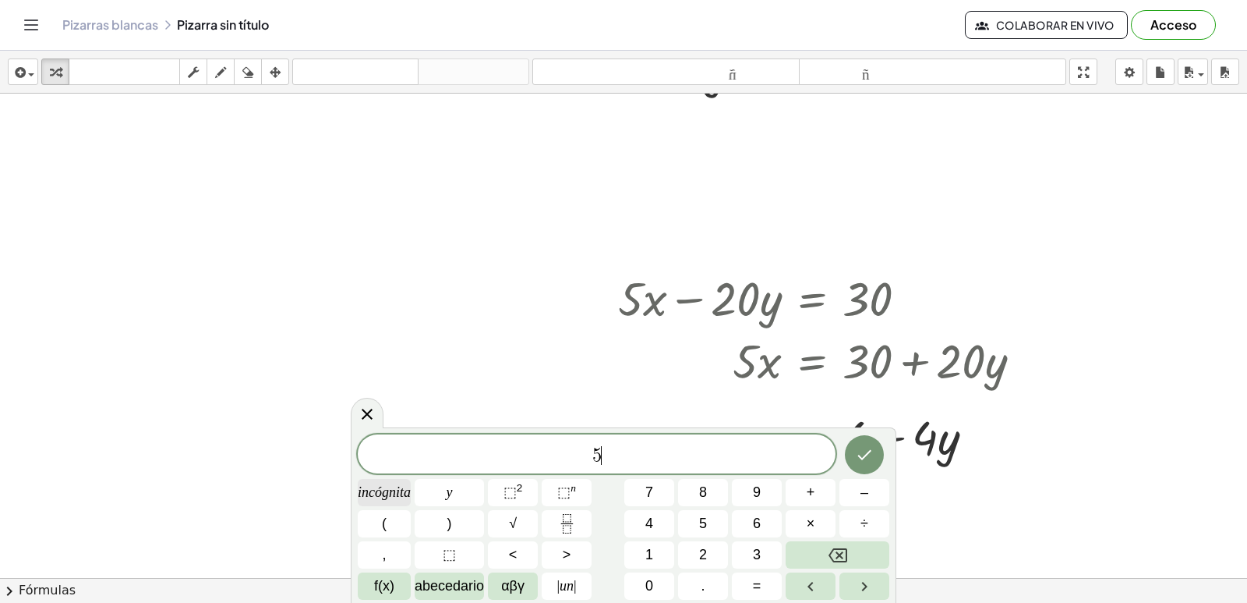
click at [374, 486] on font "incógnita" at bounding box center [384, 492] width 53 height 16
click at [817, 539] on div "5 x ​ incógnita y ⬚ 2 ⬚ n 7 8 9 + – ( ) √ 4 5 6 × ÷ , ⬚ < > 1 2 3 f(x) abecedar…" at bounding box center [624, 516] width 532 height 165
click at [758, 553] on font "3" at bounding box center [757, 554] width 8 height 16
click at [805, 560] on button "Retroceso" at bounding box center [838, 554] width 104 height 27
click at [852, 491] on button "–" at bounding box center [864, 492] width 50 height 27
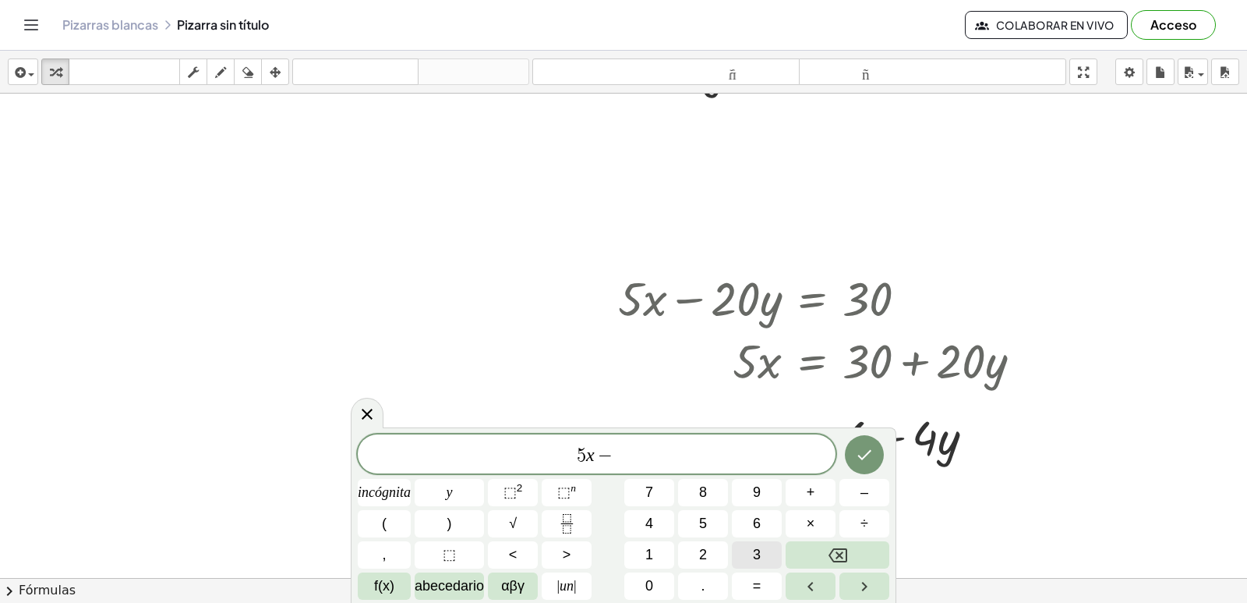
click at [766, 559] on button "3" at bounding box center [757, 554] width 50 height 27
click at [449, 496] on font "y" at bounding box center [450, 492] width 6 height 16
click at [764, 588] on button "=" at bounding box center [757, 585] width 50 height 27
click at [650, 517] on font "4" at bounding box center [649, 523] width 8 height 16
click at [860, 444] on button "Hecho" at bounding box center [864, 454] width 39 height 39
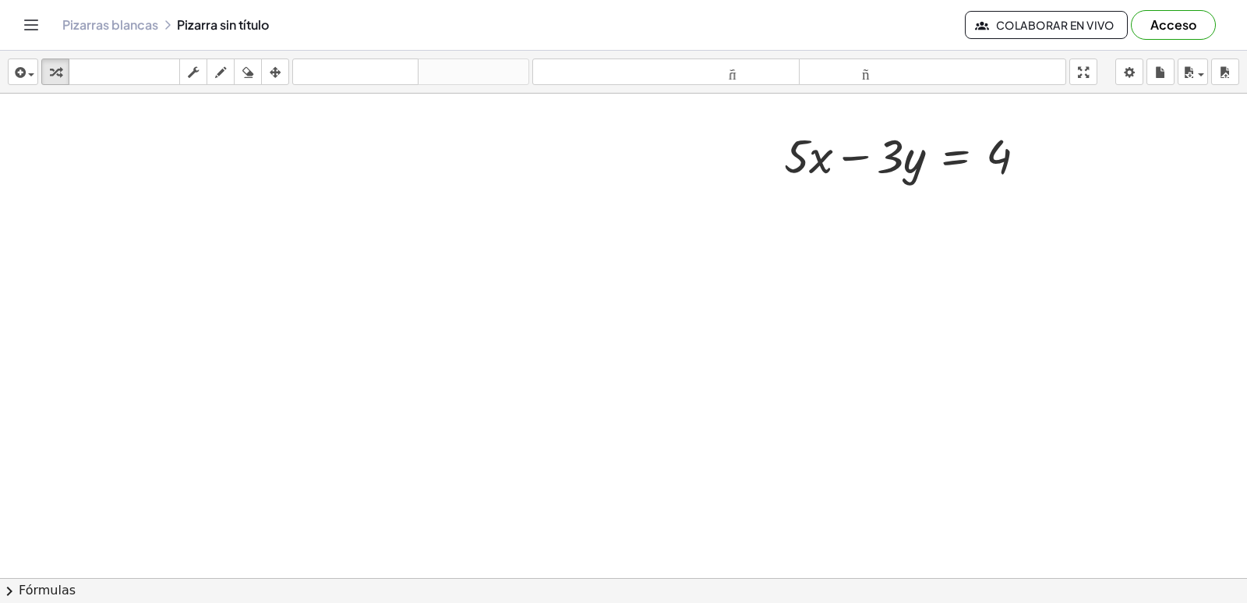
scroll to position [1936, 0]
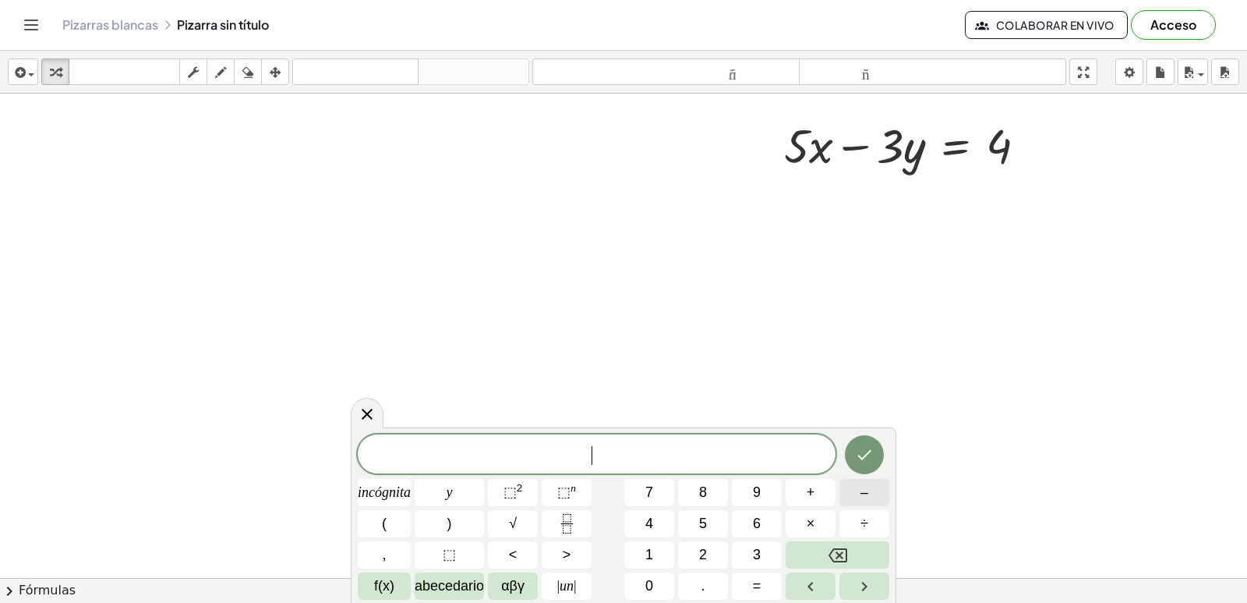
click at [856, 488] on button "–" at bounding box center [864, 492] width 50 height 27
click at [706, 525] on font "5" at bounding box center [703, 523] width 8 height 16
click at [838, 560] on icon "Retroceso" at bounding box center [838, 555] width 19 height 19
click at [701, 534] on button "5" at bounding box center [703, 523] width 50 height 27
click at [812, 525] on font "×" at bounding box center [811, 523] width 9 height 16
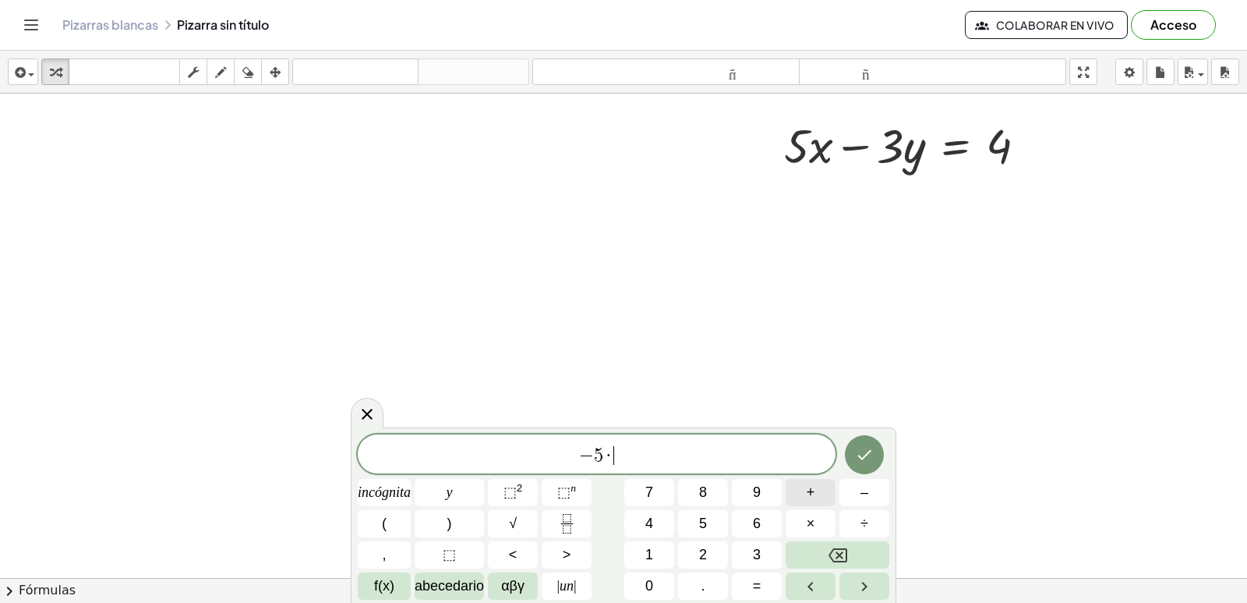
click at [829, 497] on button "+" at bounding box center [811, 492] width 50 height 27
click at [830, 553] on icon "Retroceso" at bounding box center [838, 555] width 19 height 14
click at [824, 554] on button "Retroceso" at bounding box center [838, 554] width 104 height 27
click at [407, 491] on font "incógnita" at bounding box center [384, 492] width 53 height 16
click at [806, 503] on button "+" at bounding box center [811, 492] width 50 height 27
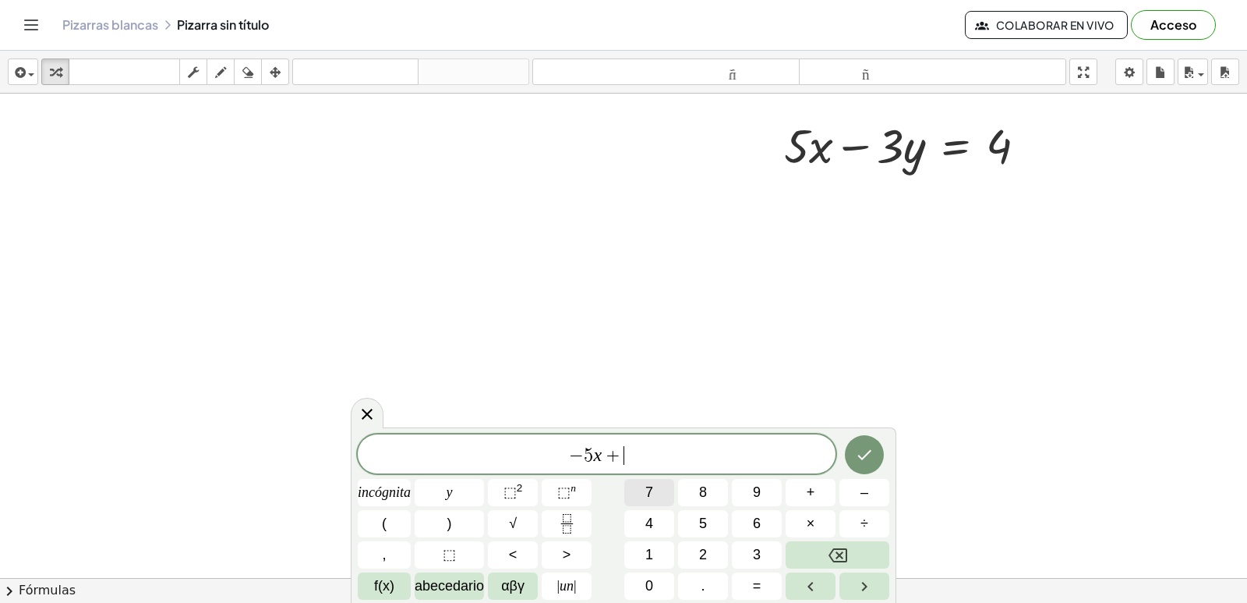
click at [649, 502] on span "7" at bounding box center [649, 492] width 8 height 21
click at [445, 481] on button "y" at bounding box center [449, 492] width 69 height 27
click at [759, 596] on button "=" at bounding box center [757, 585] width 50 height 27
click at [656, 526] on button "4" at bounding box center [649, 523] width 50 height 27
click at [864, 466] on button "Hecho" at bounding box center [864, 454] width 39 height 39
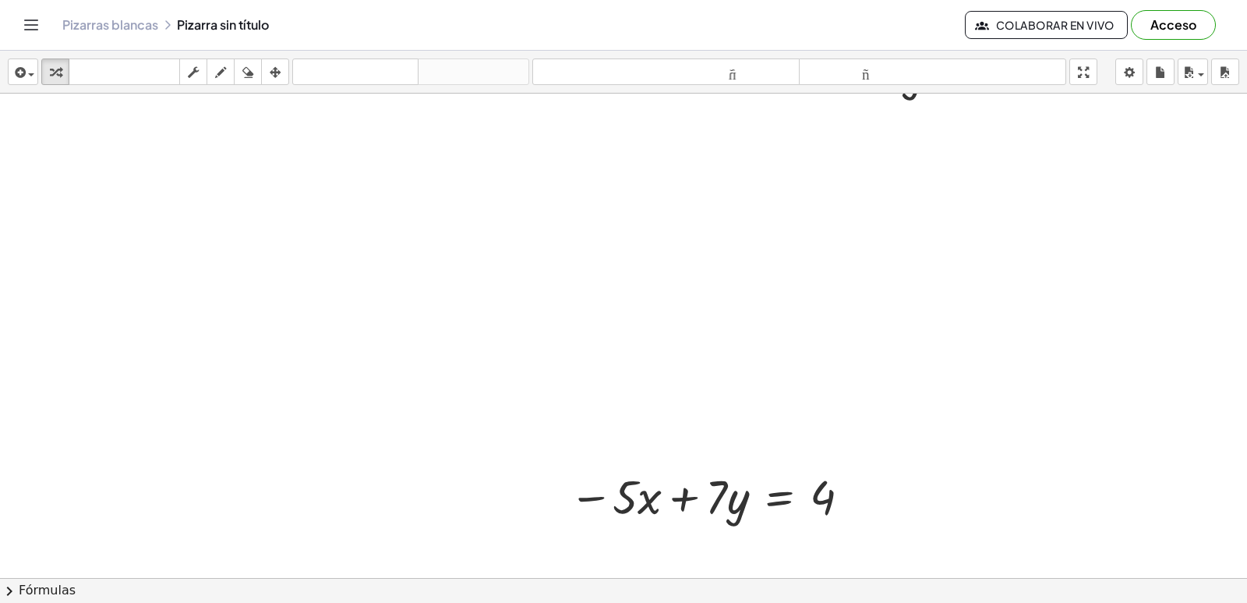
scroll to position [2014, 0]
click at [739, 500] on div at bounding box center [712, 492] width 302 height 62
click at [851, 489] on div at bounding box center [851, 493] width 20 height 20
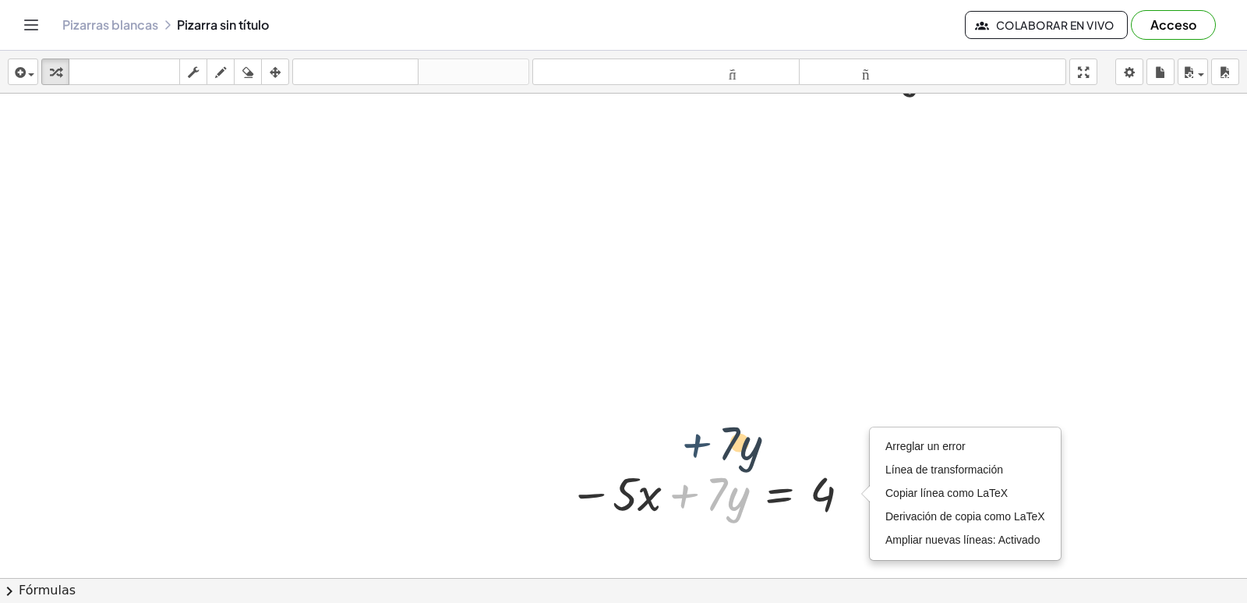
drag, startPoint x: 710, startPoint y: 472, endPoint x: 722, endPoint y: 516, distance: 45.9
click at [724, 516] on div at bounding box center [712, 492] width 302 height 62
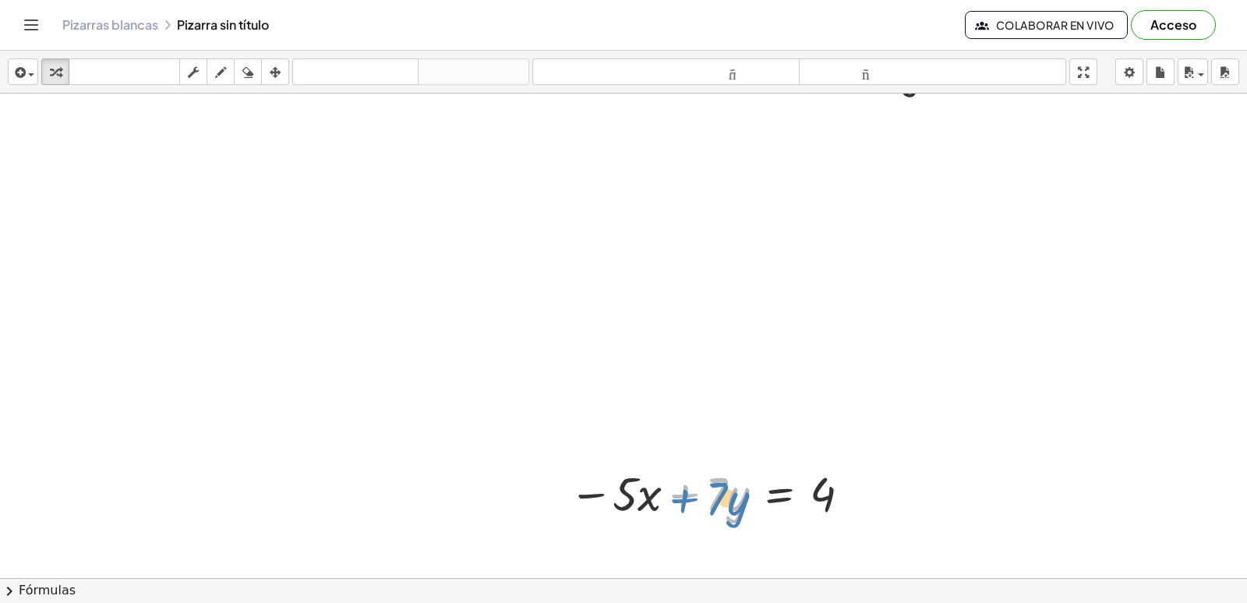
drag, startPoint x: 694, startPoint y: 475, endPoint x: 735, endPoint y: 508, distance: 52.7
click at [716, 492] on div at bounding box center [712, 492] width 302 height 62
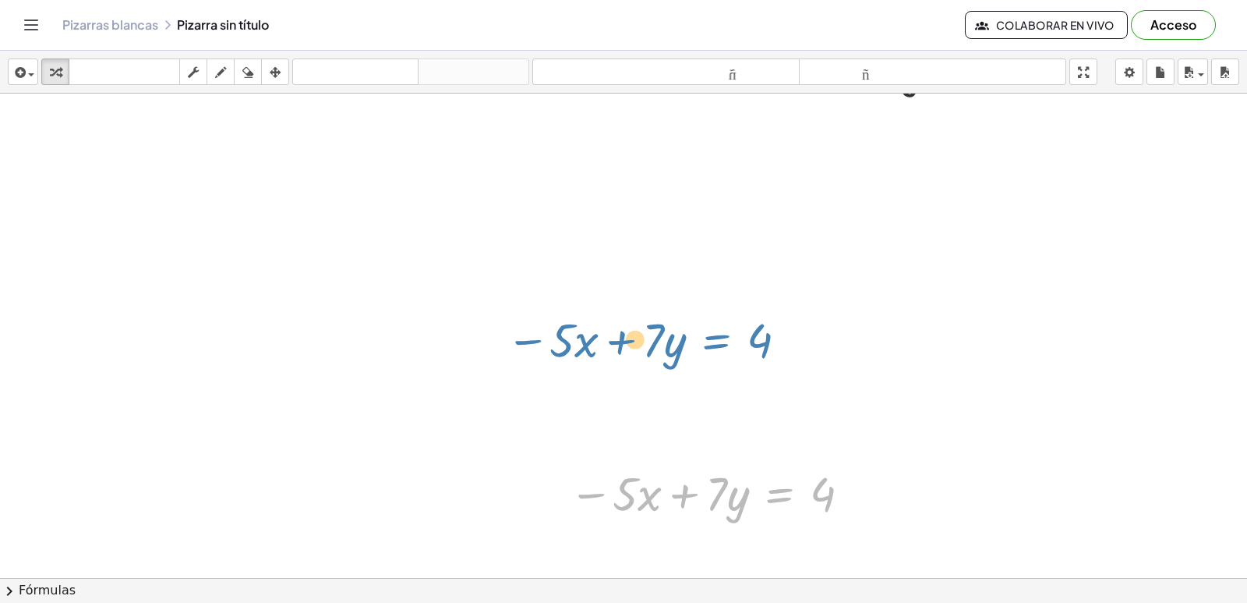
drag, startPoint x: 776, startPoint y: 491, endPoint x: 712, endPoint y: 336, distance: 167.8
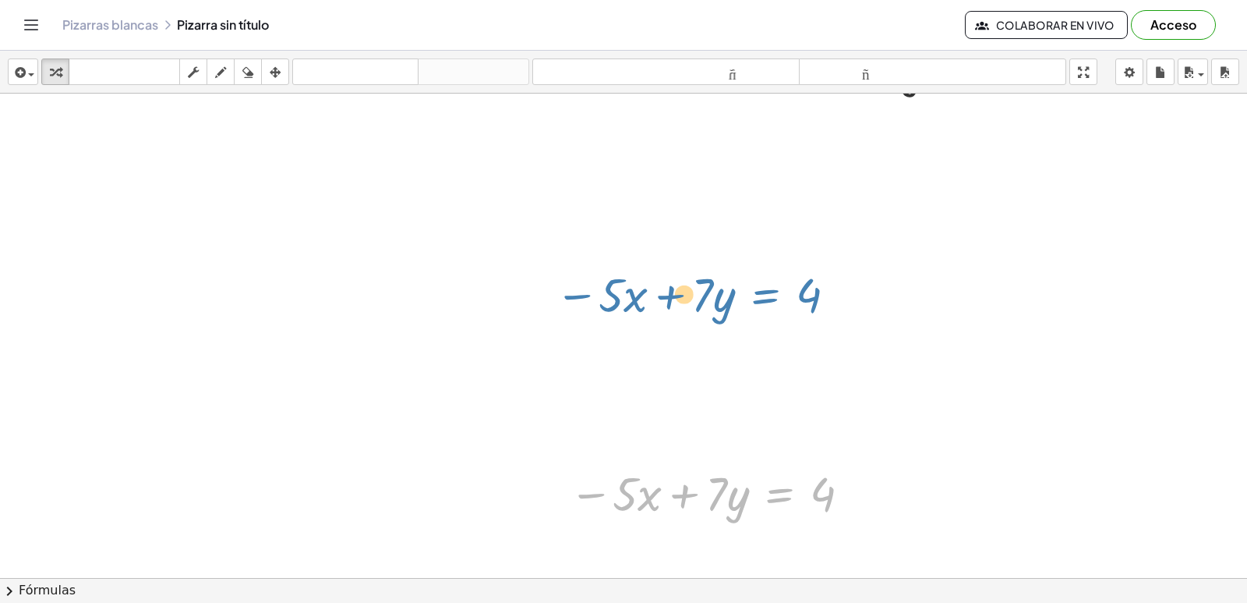
drag, startPoint x: 772, startPoint y: 357, endPoint x: 756, endPoint y: 293, distance: 66.0
drag, startPoint x: 753, startPoint y: 292, endPoint x: 823, endPoint y: 95, distance: 208.6
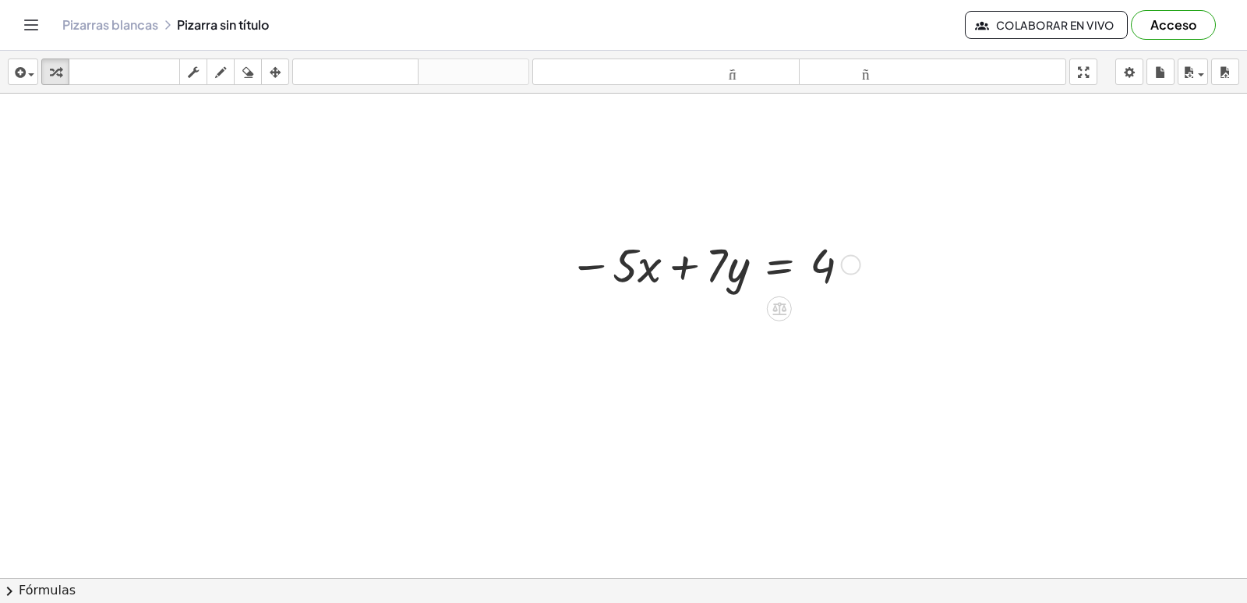
scroll to position [2248, 0]
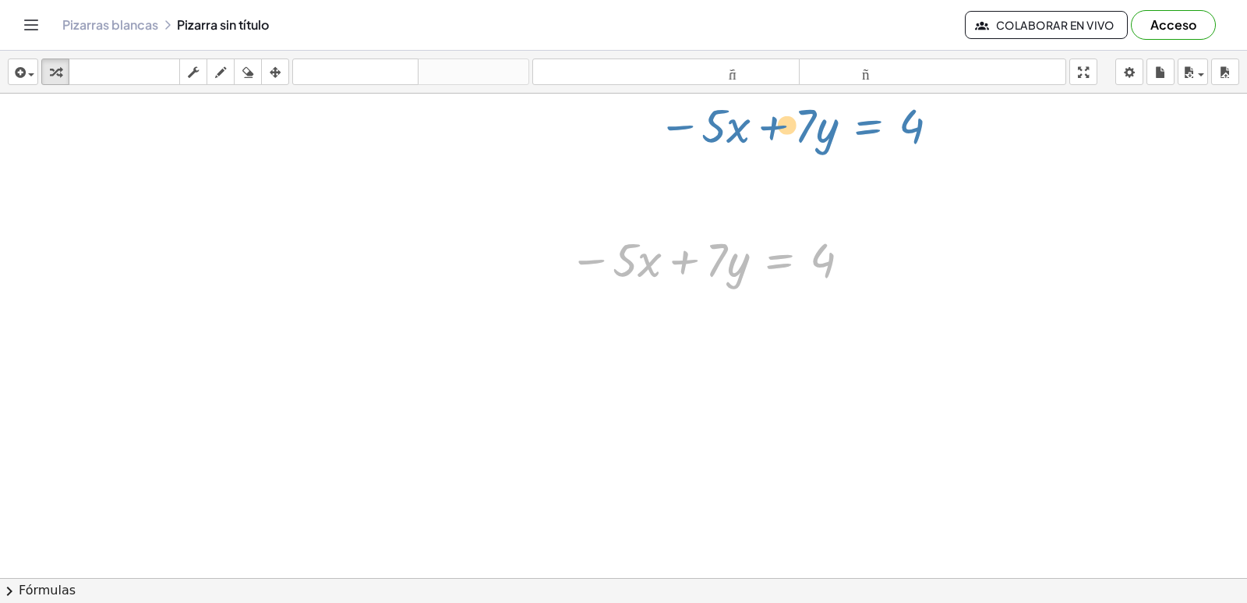
drag, startPoint x: 783, startPoint y: 253, endPoint x: 872, endPoint y: 119, distance: 160.8
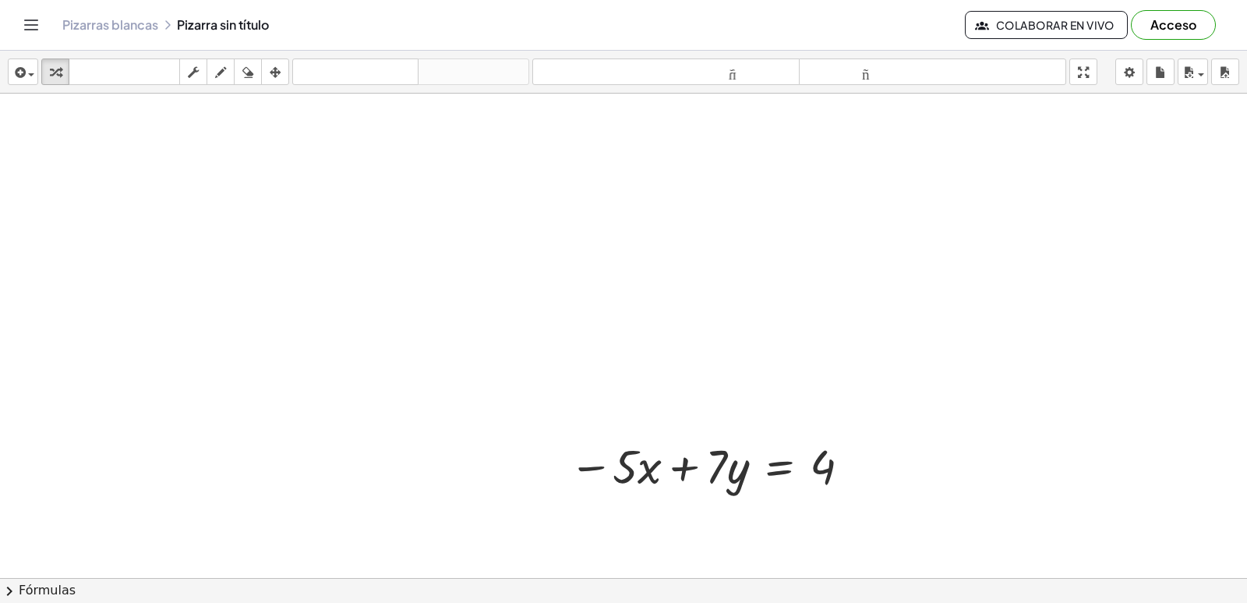
scroll to position [2014, 0]
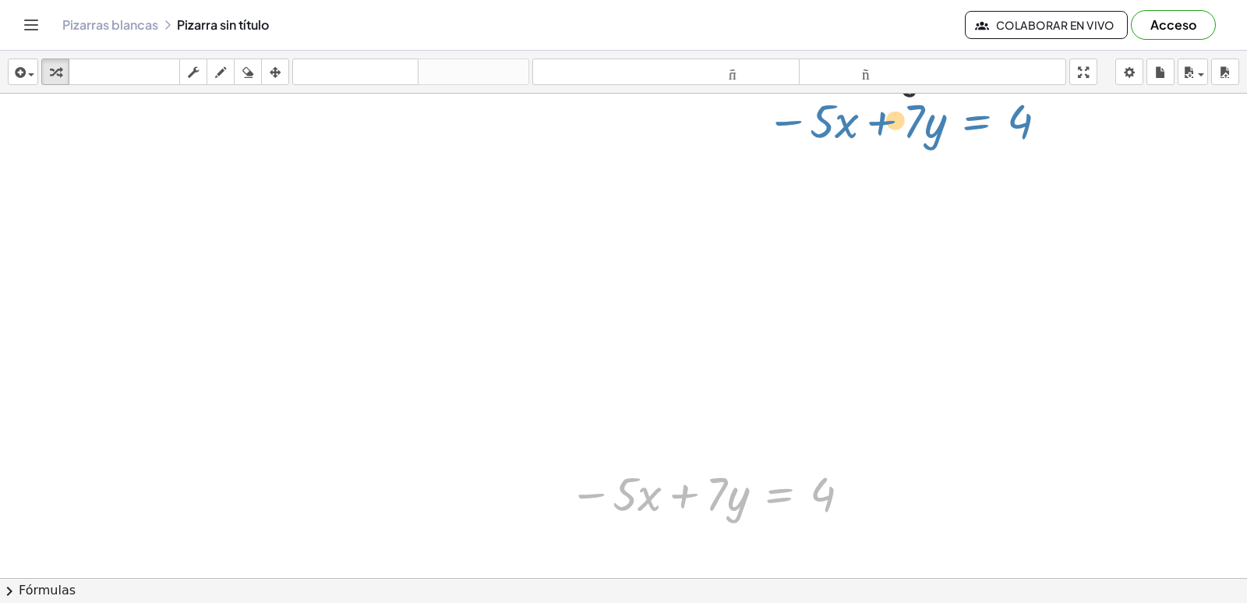
drag, startPoint x: 783, startPoint y: 492, endPoint x: 980, endPoint y: 118, distance: 422.2
drag, startPoint x: 785, startPoint y: 501, endPoint x: 944, endPoint y: 128, distance: 405.8
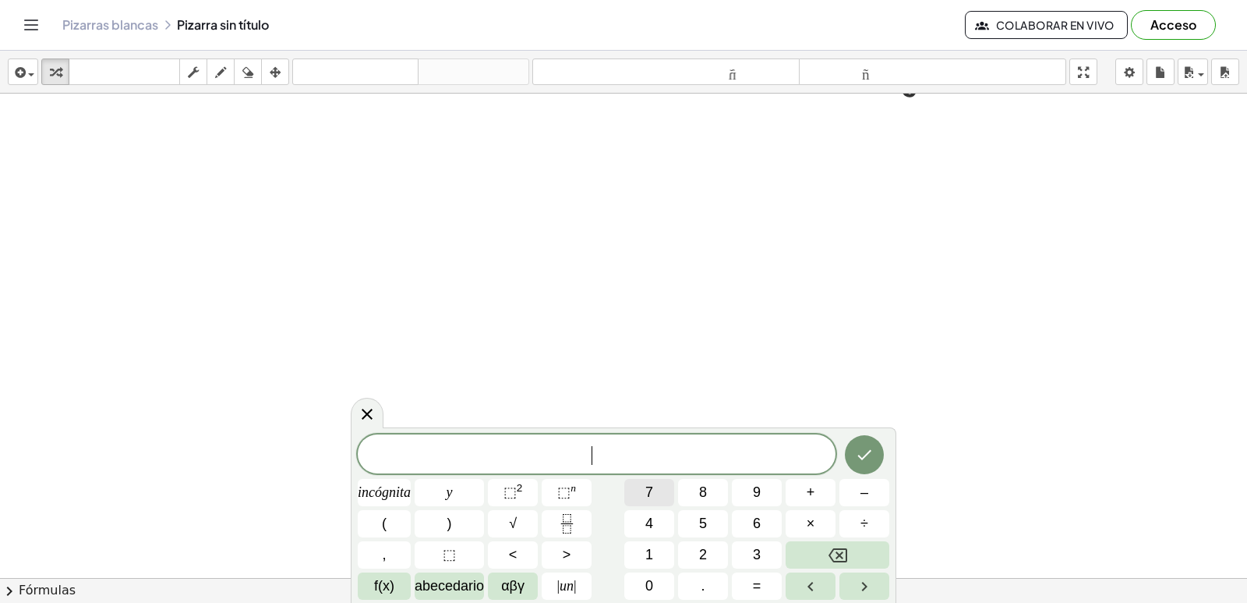
click at [659, 485] on button "7" at bounding box center [649, 492] width 50 height 27
click at [811, 524] on font "×" at bounding box center [811, 523] width 9 height 16
click at [826, 545] on button "Retroceso" at bounding box center [838, 554] width 104 height 27
click at [397, 485] on font "incógnita" at bounding box center [384, 492] width 53 height 16
click at [761, 599] on div "7 x ​ incógnita y ⬚ 2 ⬚ n 7 8 9 + – ( ) √ 4 5 6 × ÷ , ⬚ < > 1 2 3 f(x) abecedar…" at bounding box center [624, 516] width 532 height 165
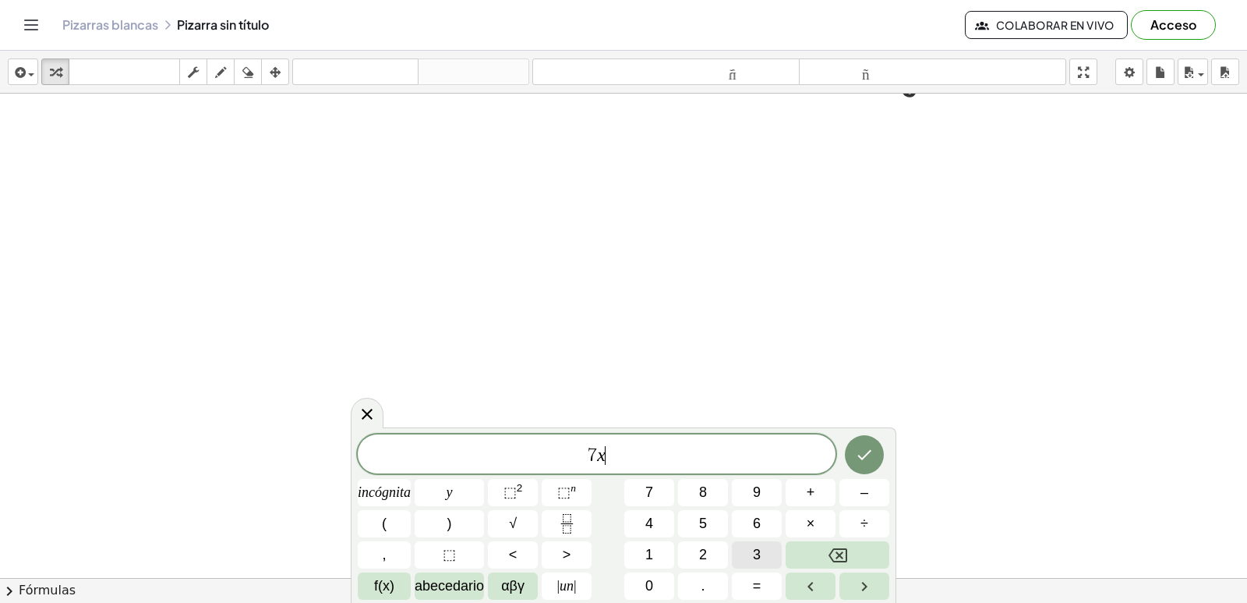
click at [726, 568] on div "7 x ​ incógnita y ⬚ 2 ⬚ n 7 8 9 + – ( ) √ 4 5 6 × ÷ , ⬚ < > 1 2 3 f(x) abecedar…" at bounding box center [624, 516] width 532 height 165
click at [871, 493] on button "–" at bounding box center [864, 492] width 50 height 27
click at [759, 561] on font "3" at bounding box center [757, 554] width 8 height 16
click at [451, 484] on font "y" at bounding box center [450, 492] width 6 height 16
click at [556, 602] on html "Actividades matemáticas fáciles de comprender Empezar Banco de actividades Trab…" at bounding box center [623, 301] width 1247 height 603
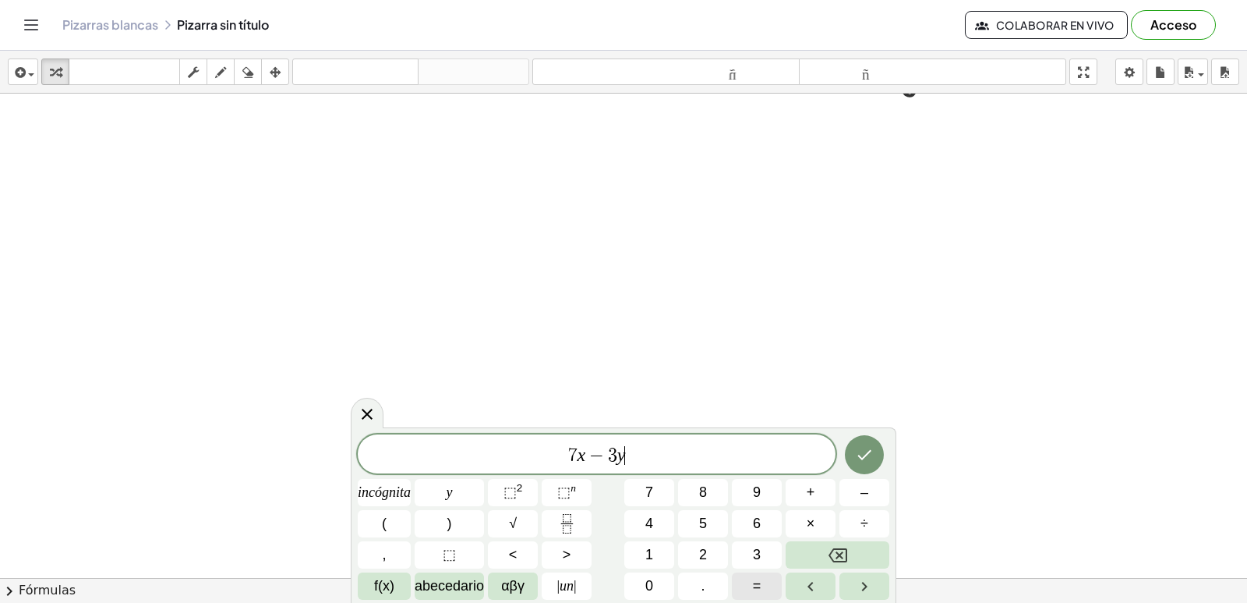
click at [687, 602] on html "Actividades matemáticas fáciles de comprender Empezar Banco de actividades Trab…" at bounding box center [623, 301] width 1247 height 603
click at [755, 575] on span "=" at bounding box center [757, 585] width 9 height 21
click at [720, 599] on div "7 x − 3 y = ​ incógnita y ⬚ 2 ⬚ n 7 8 9 + – ( ) √ 4 5 6 × ÷ , ⬚ < > 1 2 3 f(x) …" at bounding box center [624, 516] width 532 height 165
click at [653, 556] on font "1" at bounding box center [649, 554] width 8 height 16
click at [703, 549] on font "2" at bounding box center [703, 554] width 8 height 16
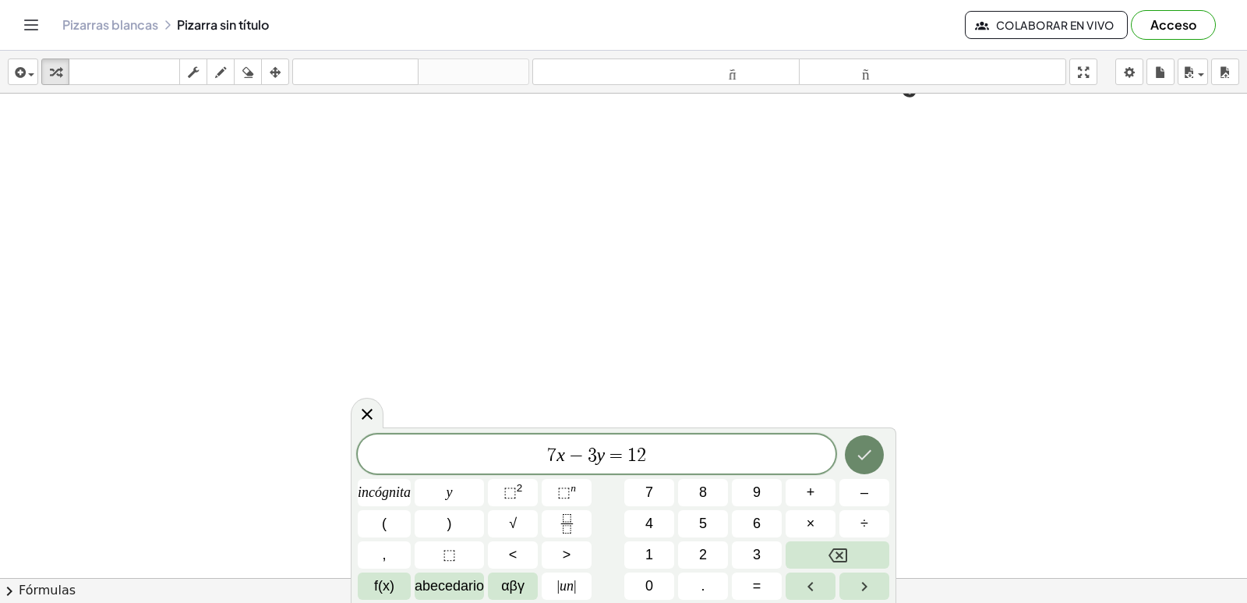
click at [864, 457] on icon "Hecho" at bounding box center [864, 455] width 14 height 10
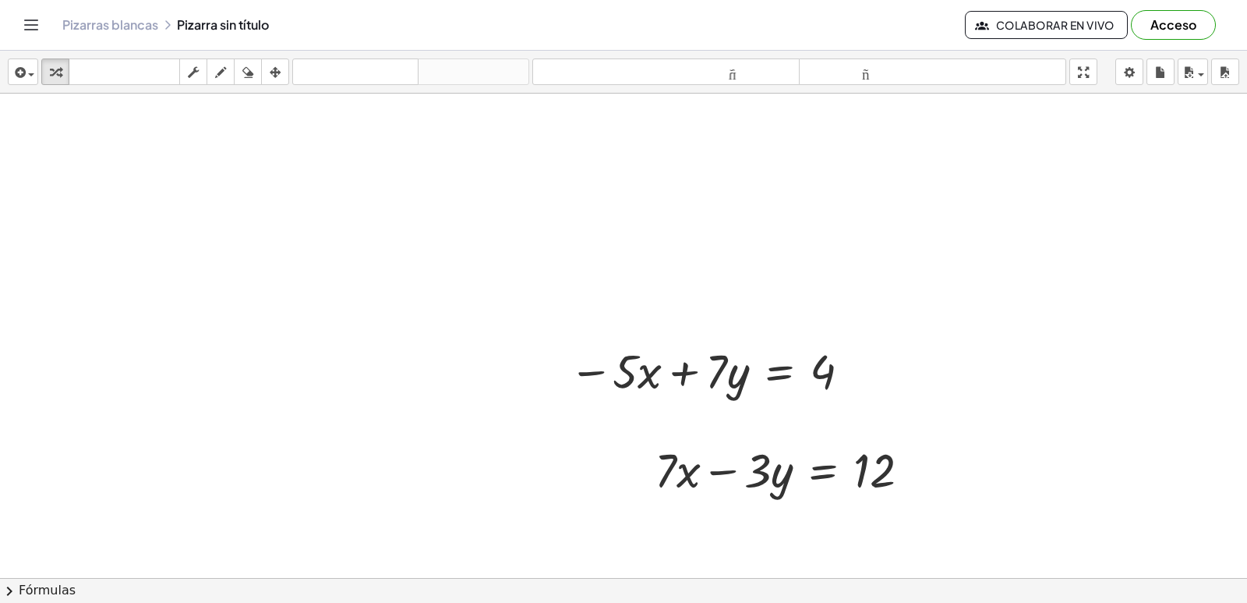
scroll to position [2248, 0]
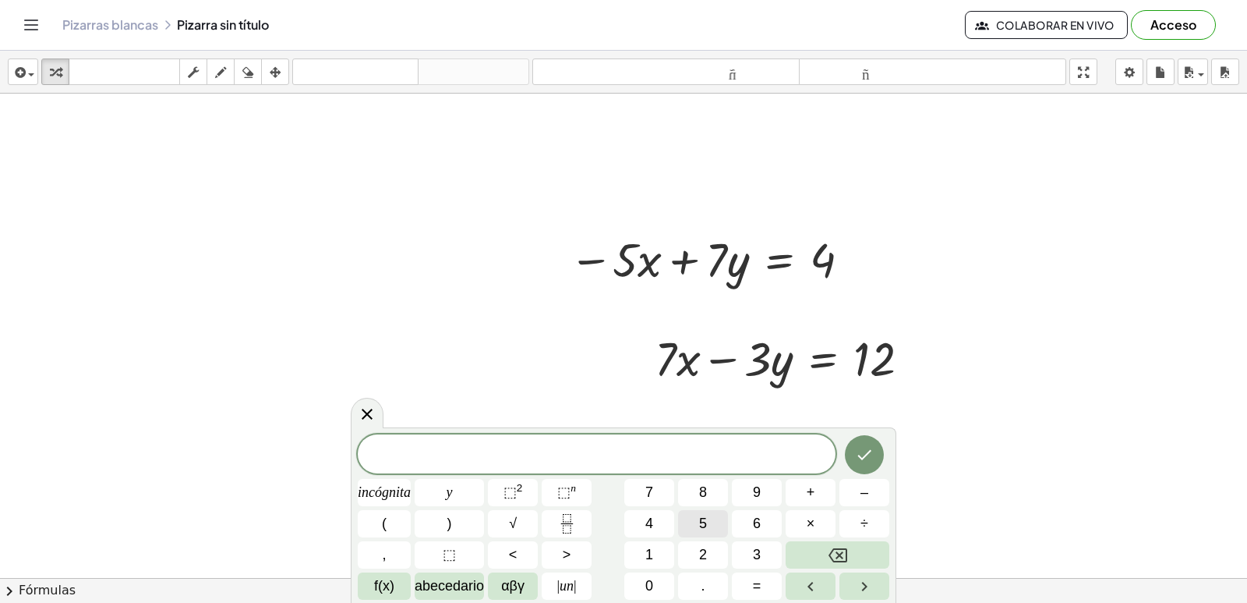
click at [729, 525] on div "​ incógnita y ⬚ 2 ⬚ n 7 8 9 + – ( ) √ 4 5 6 × ÷ , ⬚ < > 1 2 3 f(x) abecedario α…" at bounding box center [624, 516] width 532 height 165
click at [695, 522] on button "5" at bounding box center [703, 523] width 50 height 27
click at [822, 526] on button "×" at bounding box center [811, 523] width 50 height 27
click at [864, 518] on font "÷" at bounding box center [865, 523] width 8 height 16
click at [757, 557] on font "3" at bounding box center [757, 554] width 8 height 16
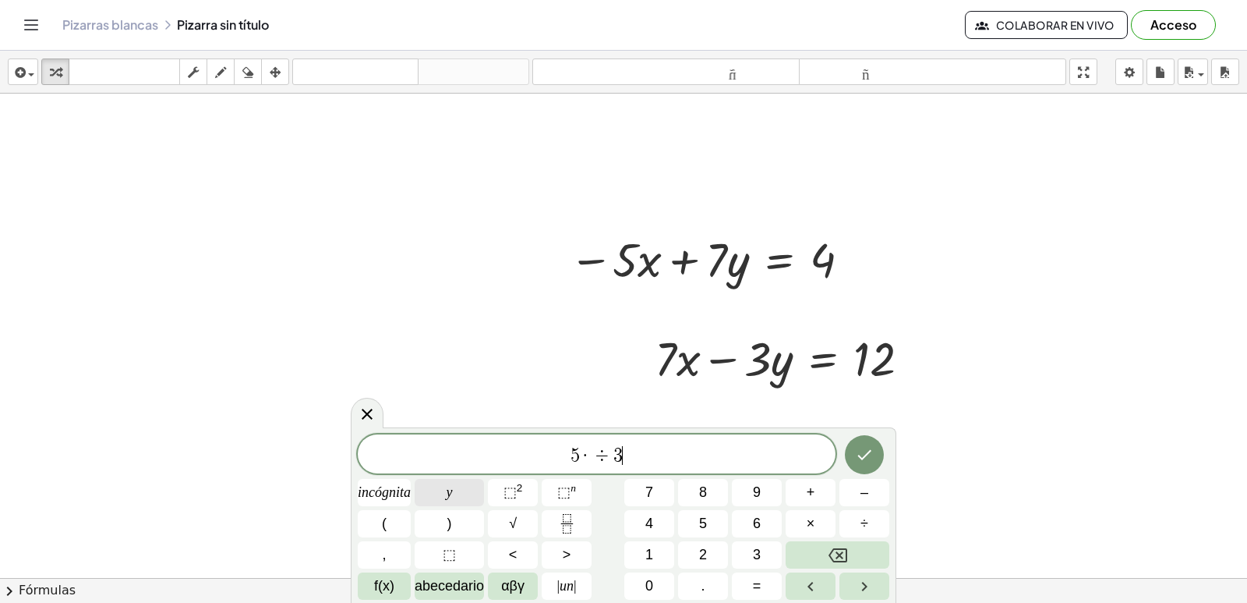
click at [459, 489] on button "y" at bounding box center [449, 492] width 69 height 27
click at [772, 592] on button "=" at bounding box center [757, 585] width 50 height 27
click at [706, 553] on font "2" at bounding box center [703, 554] width 8 height 16
click at [663, 521] on button "4" at bounding box center [649, 523] width 50 height 27
click at [564, 454] on span "·" at bounding box center [561, 455] width 11 height 19
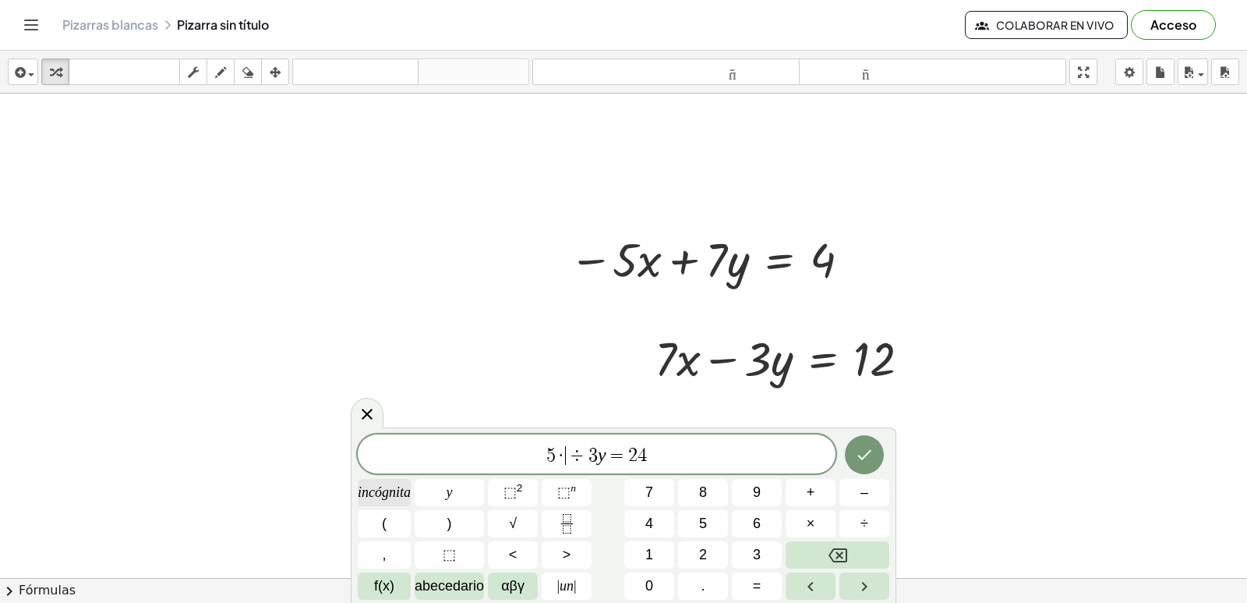
click at [388, 491] on font "incógnita" at bounding box center [384, 492] width 53 height 16
click at [559, 452] on span "·" at bounding box center [556, 455] width 11 height 19
click at [845, 558] on icon "Retroceso" at bounding box center [838, 555] width 19 height 19
click at [586, 454] on span "5 ​ x ÷ 3 y = 2 4" at bounding box center [597, 455] width 478 height 22
click at [821, 558] on button "Retroceso" at bounding box center [838, 554] width 104 height 27
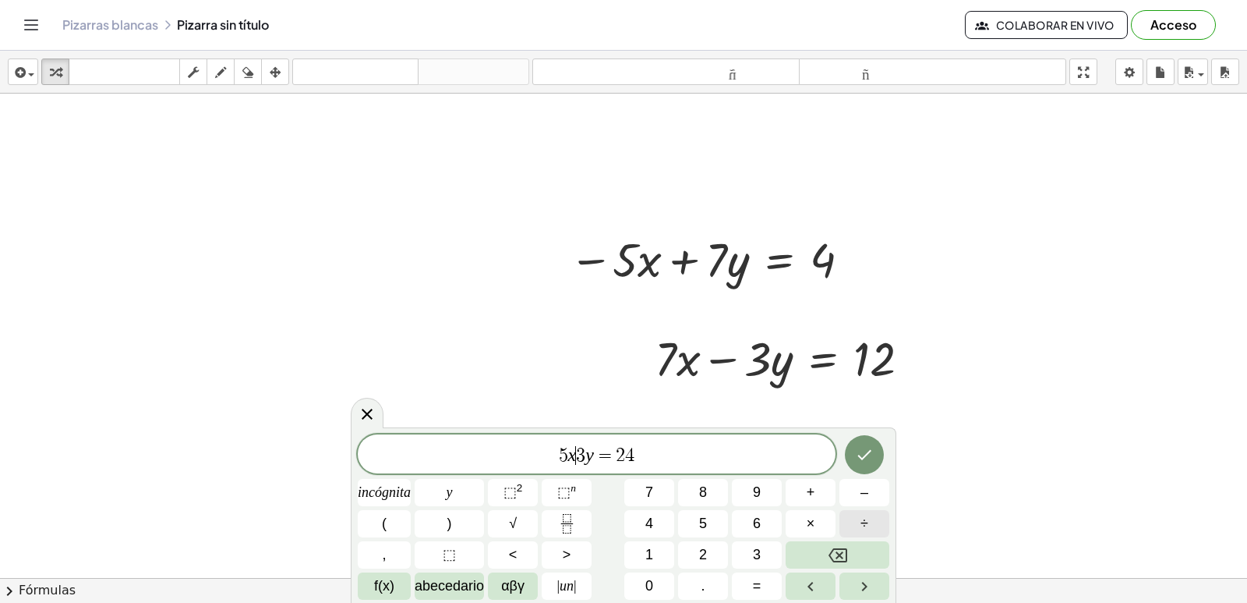
click at [872, 521] on button "÷" at bounding box center [864, 523] width 50 height 27
click at [868, 443] on button "Hecho" at bounding box center [864, 454] width 39 height 39
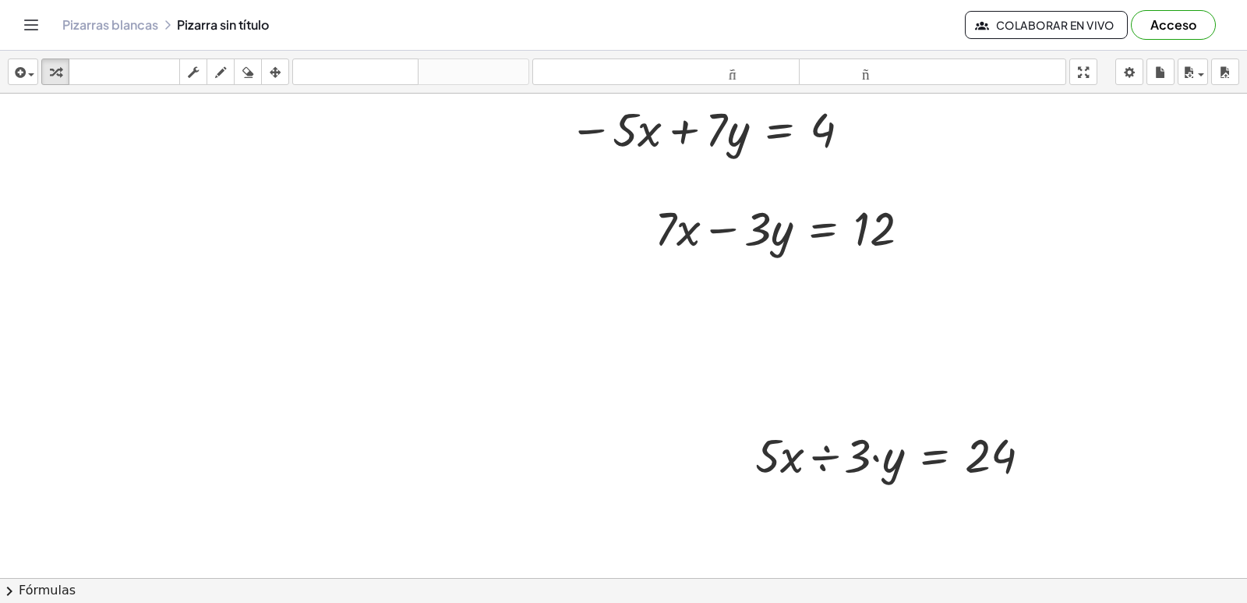
scroll to position [2404, 0]
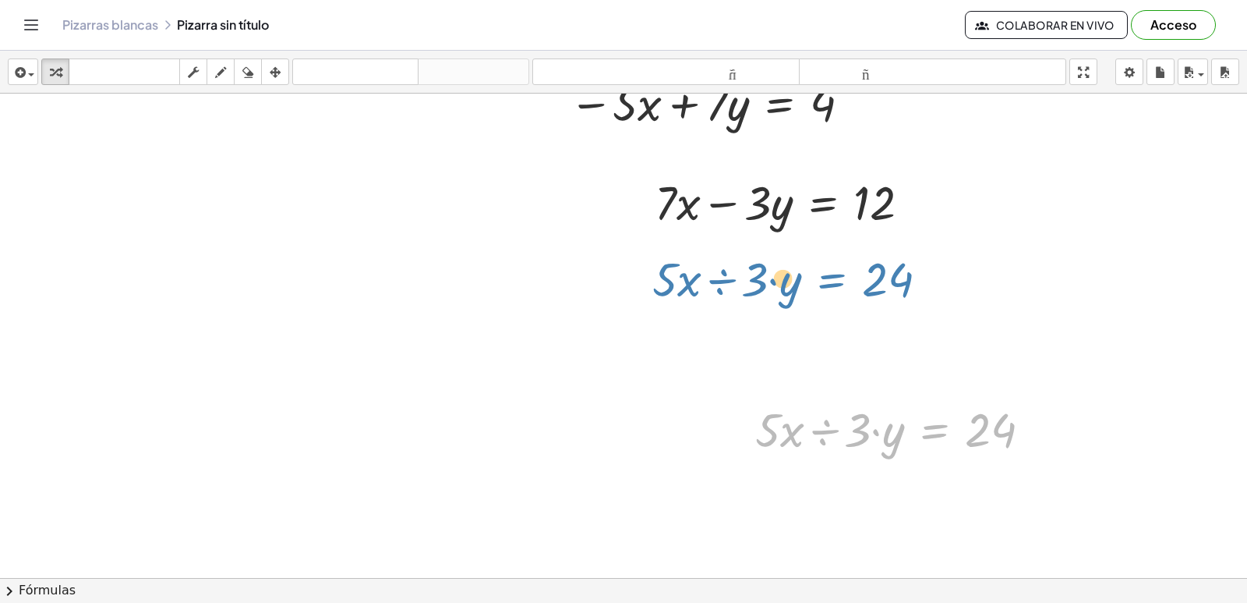
drag, startPoint x: 926, startPoint y: 433, endPoint x: 823, endPoint y: 277, distance: 186.1
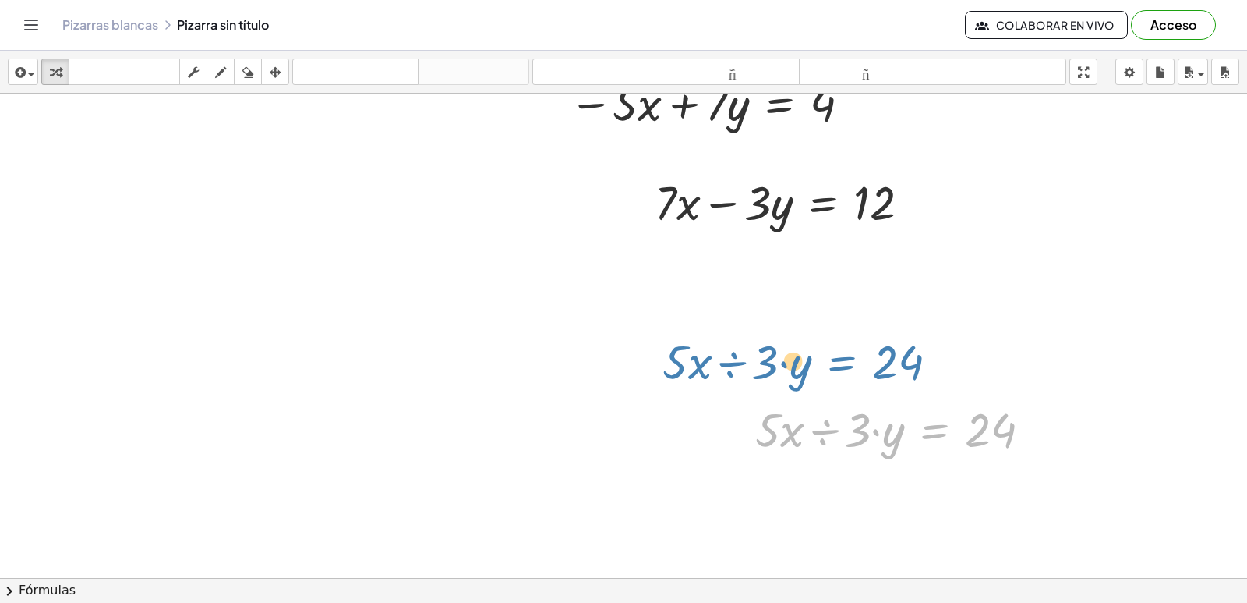
drag, startPoint x: 848, startPoint y: 372, endPoint x: 812, endPoint y: 370, distance: 35.9
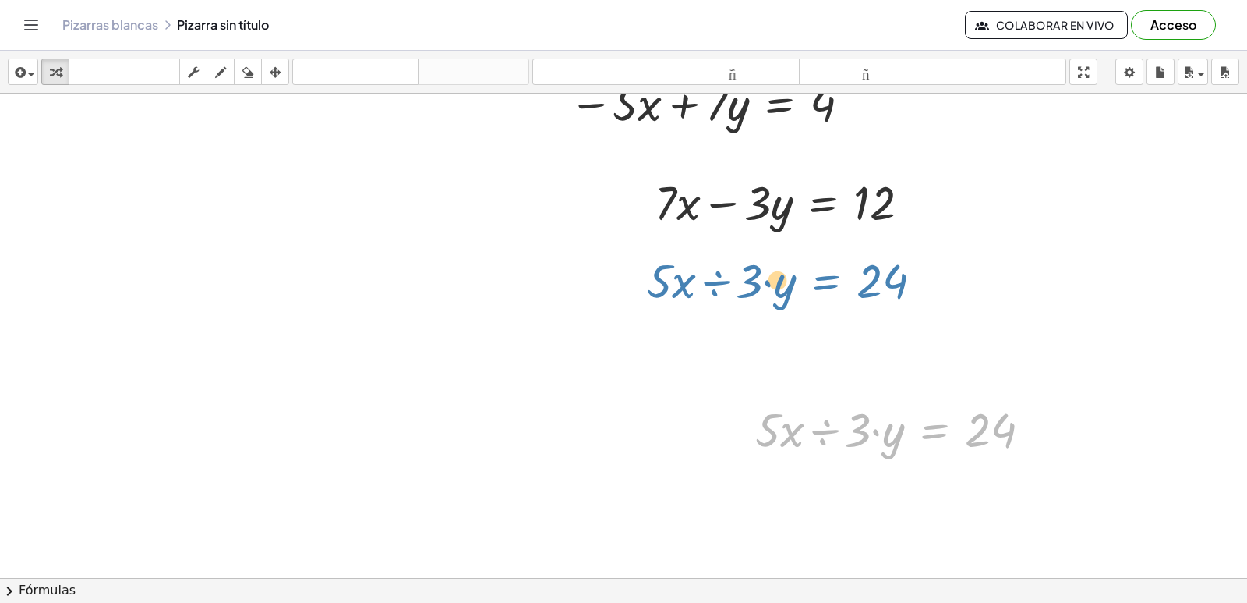
drag, startPoint x: 812, startPoint y: 370, endPoint x: 838, endPoint y: 281, distance: 93.3
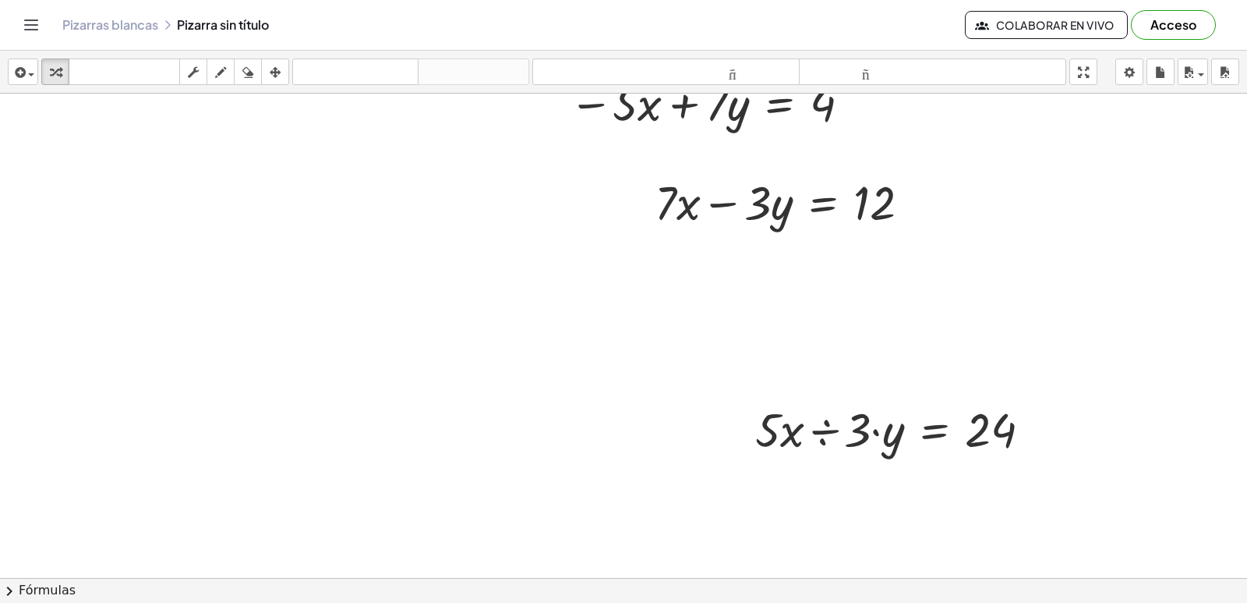
drag, startPoint x: 643, startPoint y: 514, endPoint x: 1188, endPoint y: 349, distance: 569.1
drag, startPoint x: 857, startPoint y: 454, endPoint x: 756, endPoint y: 520, distance: 120.6
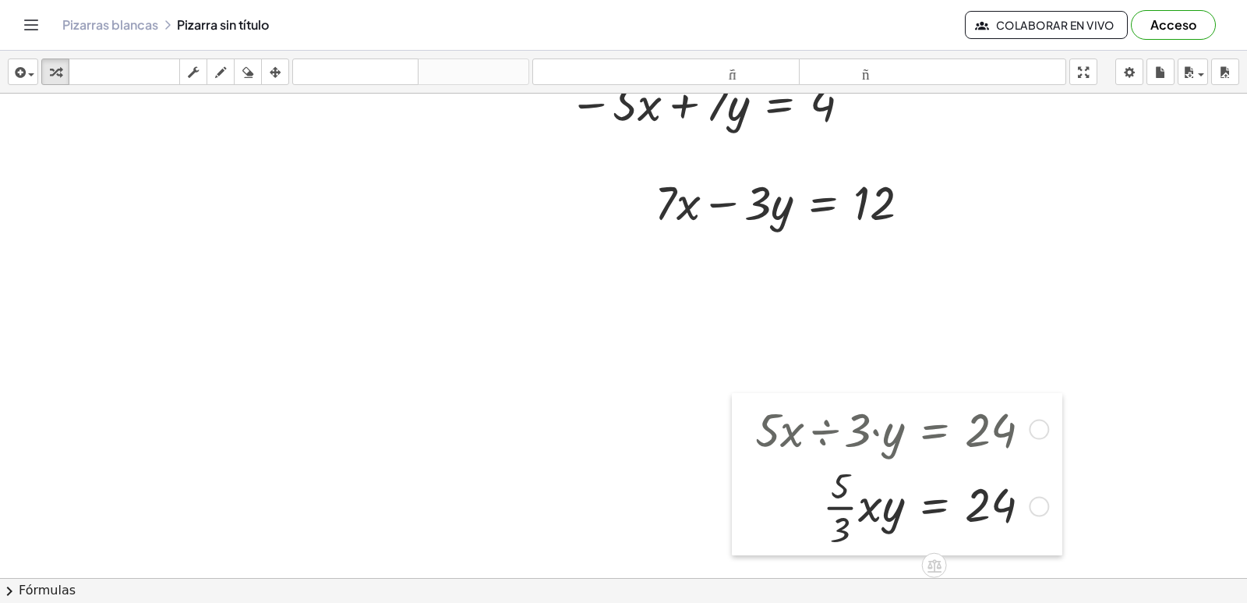
click at [741, 502] on div at bounding box center [743, 474] width 23 height 162
drag, startPoint x: 596, startPoint y: 493, endPoint x: 618, endPoint y: 561, distance: 72.0
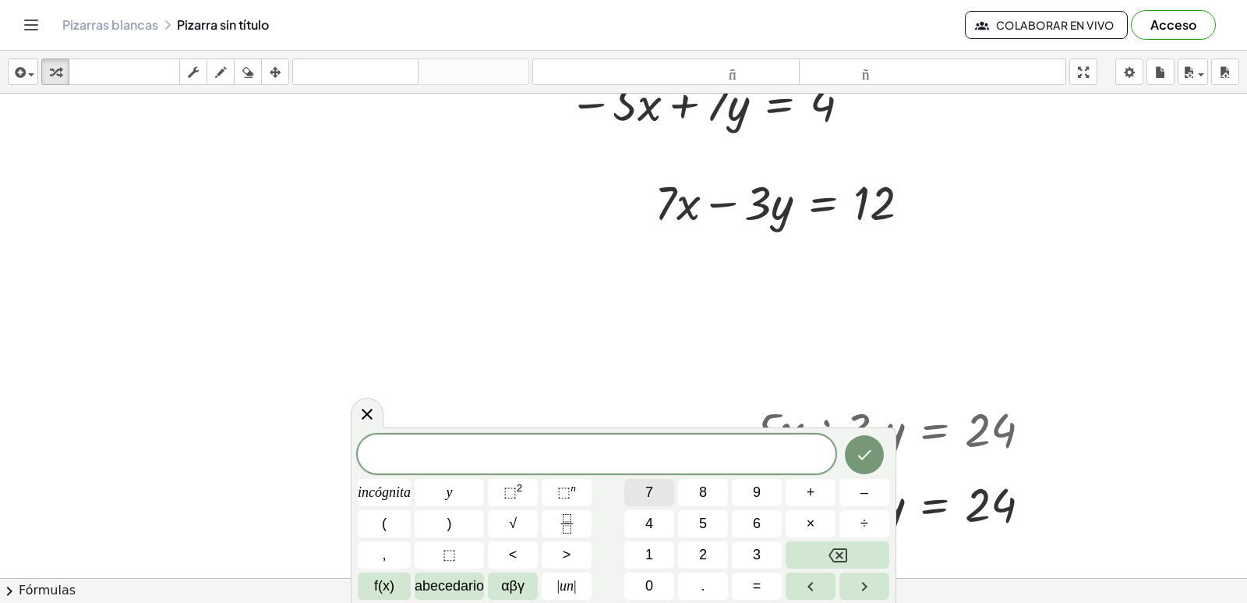
click at [638, 493] on button "7" at bounding box center [649, 492] width 50 height 27
click at [805, 536] on button "×" at bounding box center [811, 523] width 50 height 27
click at [792, 547] on button "Retroceso" at bounding box center [838, 554] width 104 height 27
click at [480, 515] on body "Actividades matemáticas fáciles de comprender Empezar Banco de actividades Trab…" at bounding box center [623, 301] width 1247 height 603
click at [398, 497] on font "incógnita" at bounding box center [384, 492] width 53 height 16
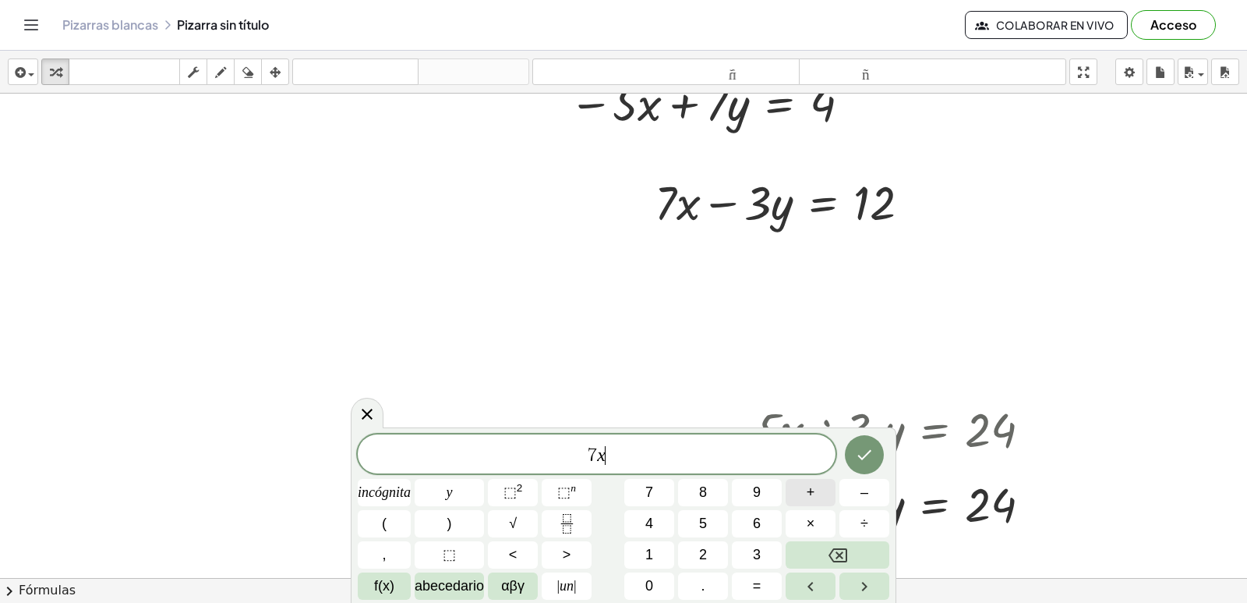
click at [797, 499] on button "+" at bounding box center [811, 492] width 50 height 27
click at [683, 554] on button "2" at bounding box center [703, 554] width 50 height 27
click at [504, 599] on div "7 x + 2 ​ incógnita y ⬚ 2 ⬚ n 7 8 9 + – ( ) √ 4 5 6 × ÷ , ⬚ < > 1 2 3 f(x) abec…" at bounding box center [624, 514] width 546 height 175
click at [447, 497] on font "y" at bounding box center [450, 492] width 6 height 16
click at [750, 581] on button "=" at bounding box center [757, 585] width 50 height 27
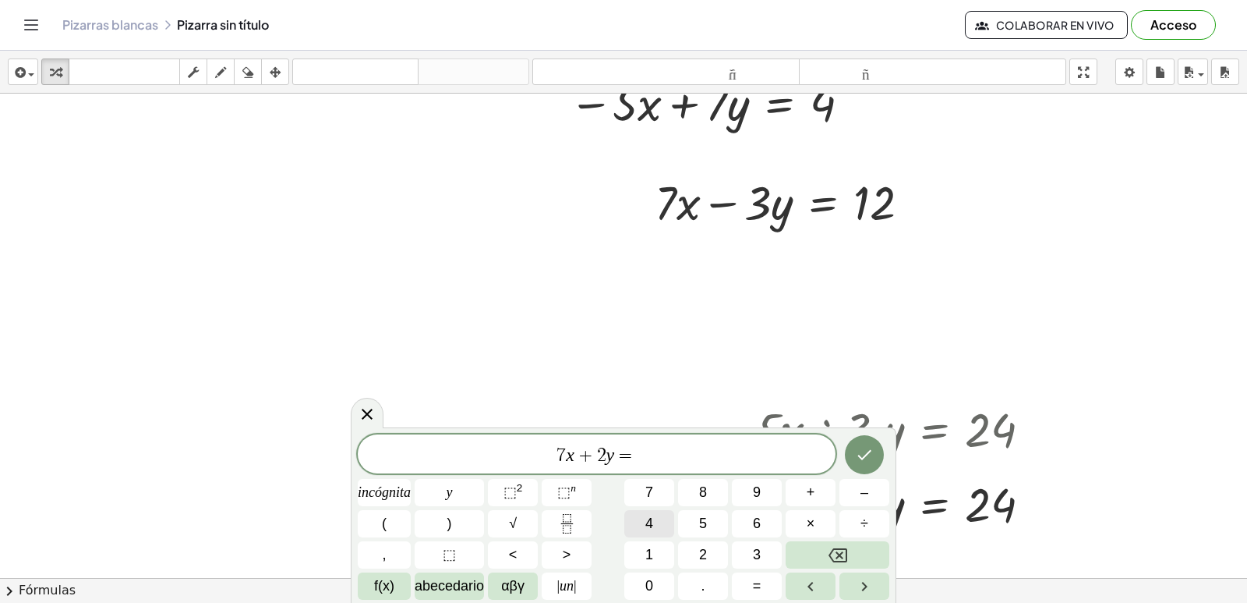
click at [653, 512] on button "4" at bounding box center [649, 523] width 50 height 27
click at [707, 538] on div "7 x + 2 y = 4 ​ incógnita y ⬚ 2 ⬚ n 7 8 9 + – ( ) √ 4 5 6 × ÷ , ⬚ < > 1 2 3 f(x…" at bounding box center [624, 516] width 532 height 165
click at [875, 446] on button "Hecho" at bounding box center [864, 454] width 39 height 39
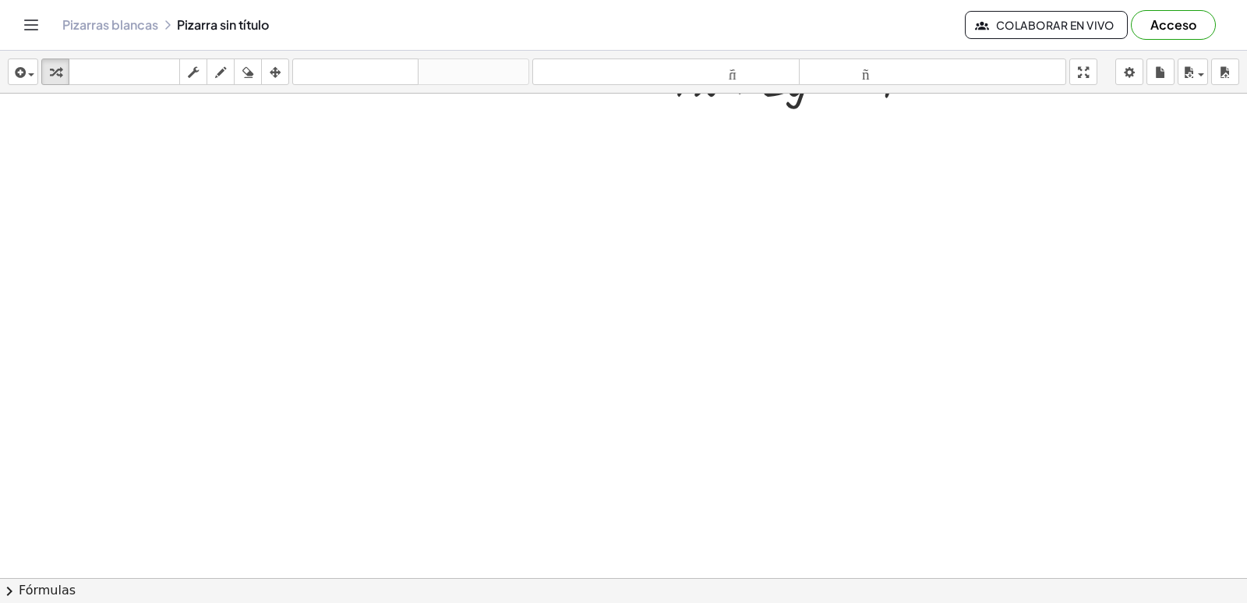
scroll to position [2748, 0]
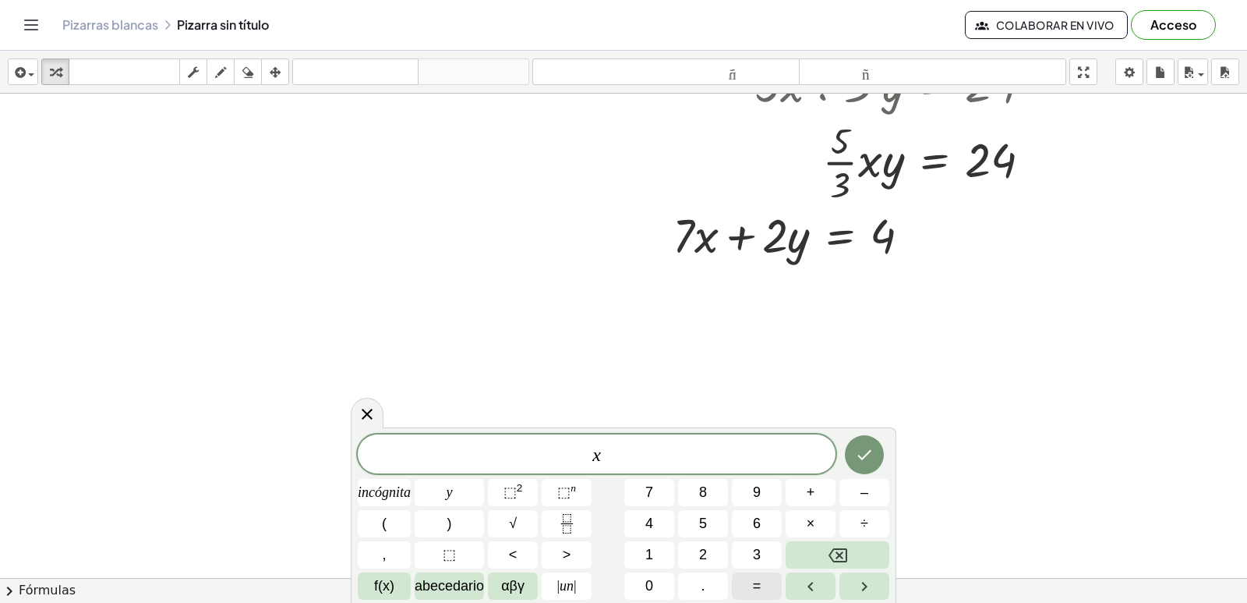
click at [772, 582] on button "=" at bounding box center [757, 585] width 50 height 27
click at [718, 516] on button "5" at bounding box center [703, 523] width 50 height 27
click at [873, 450] on icon "Hecho" at bounding box center [864, 454] width 19 height 19
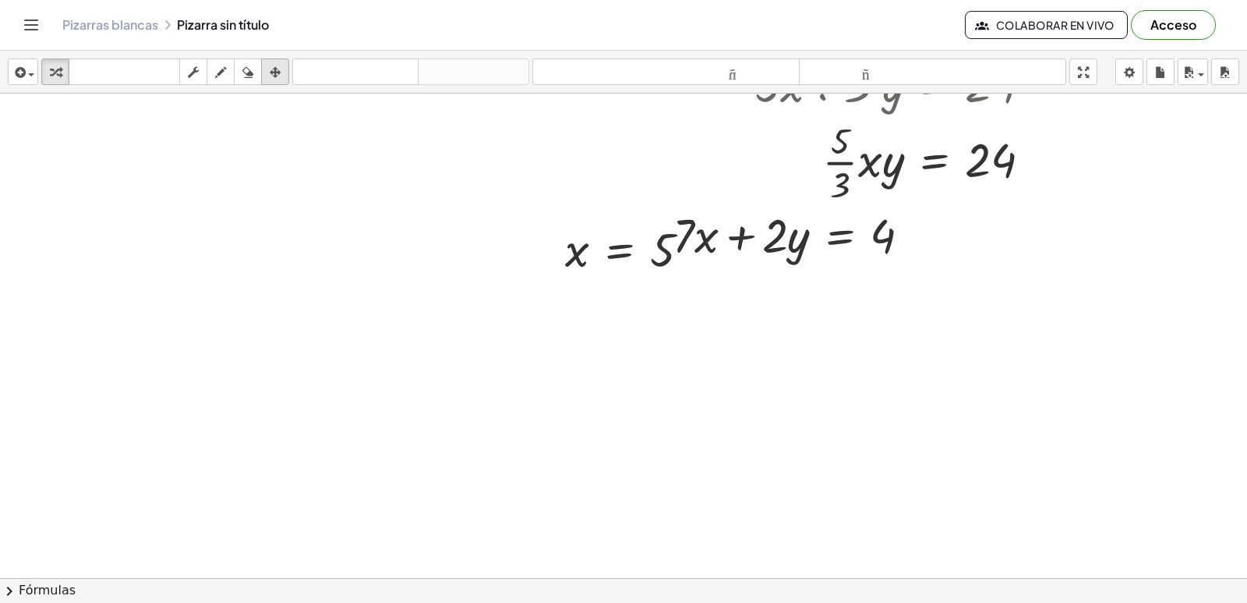
click at [283, 74] on div "button" at bounding box center [275, 71] width 20 height 19
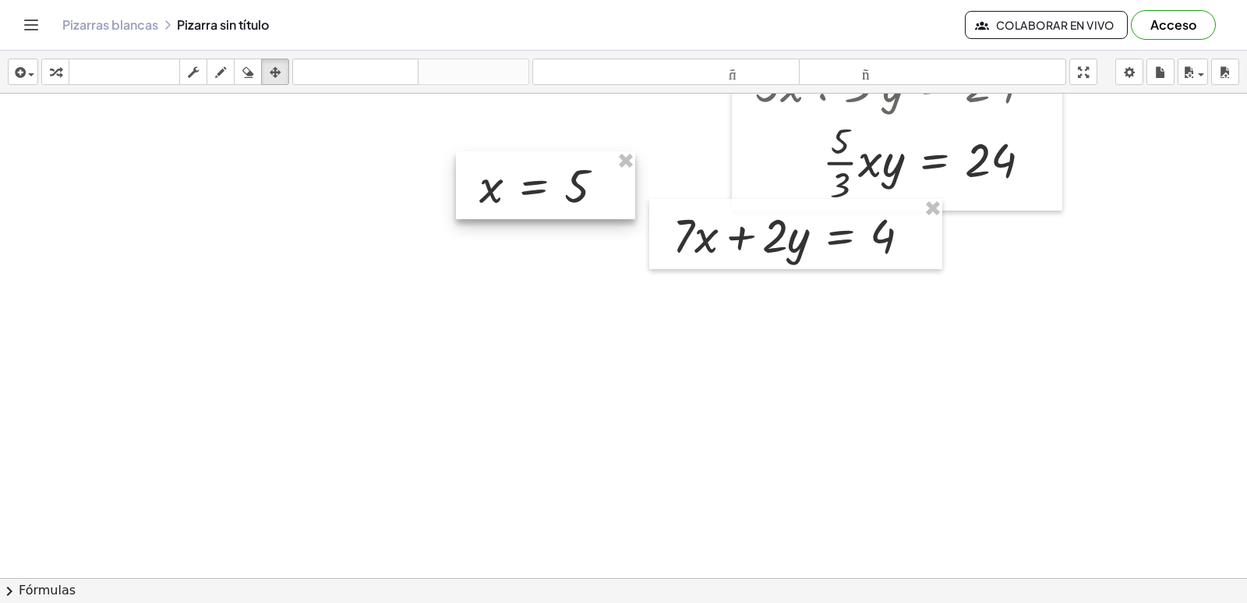
drag, startPoint x: 578, startPoint y: 250, endPoint x: 489, endPoint y: 186, distance: 109.5
click at [489, 186] on div at bounding box center [545, 185] width 179 height 68
click at [268, 69] on div "button" at bounding box center [275, 71] width 20 height 19
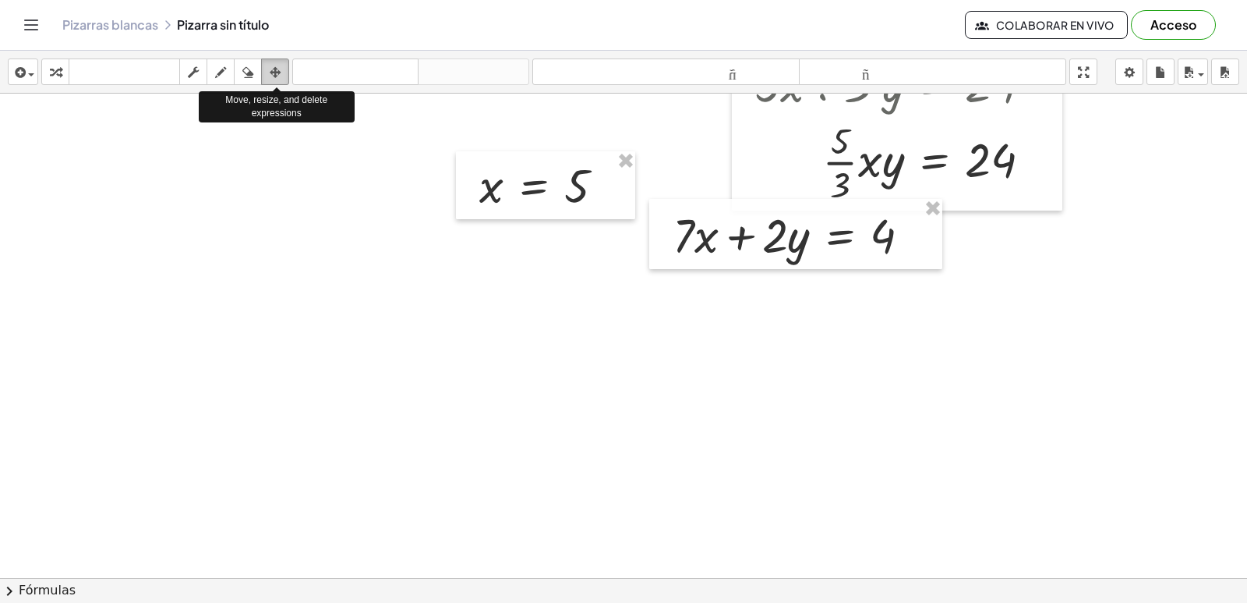
click at [278, 71] on icon "button" at bounding box center [275, 72] width 11 height 19
click at [282, 70] on div "button" at bounding box center [275, 71] width 20 height 19
click at [278, 69] on icon "button" at bounding box center [275, 72] width 11 height 19
click at [286, 55] on div "insertar Seleccione uno: Expresión matemática Función Texto Vídeo de YouTube Gr…" at bounding box center [623, 72] width 1247 height 43
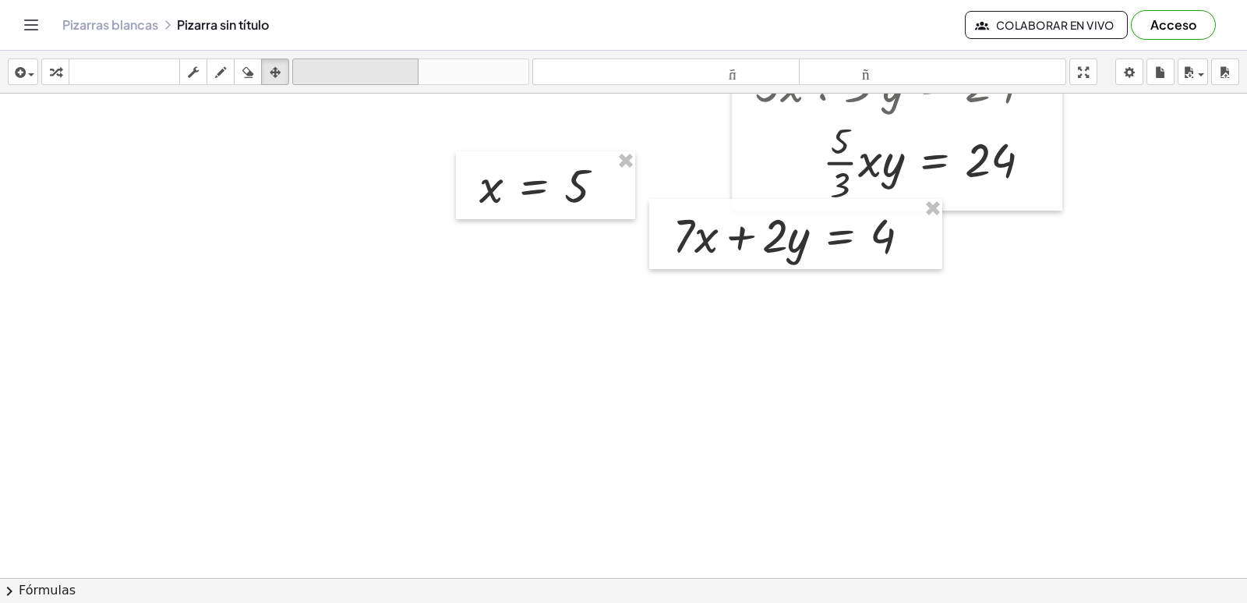
click at [295, 60] on button "deshacer deshacer" at bounding box center [355, 71] width 126 height 27
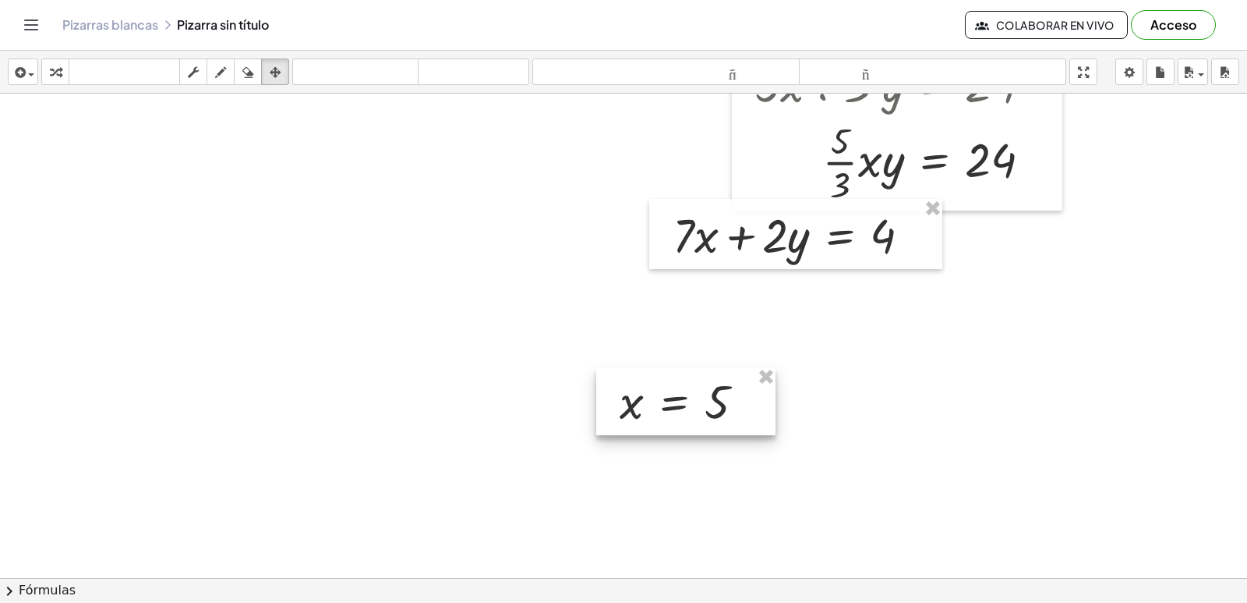
drag, startPoint x: 663, startPoint y: 257, endPoint x: 717, endPoint y: 409, distance: 161.5
click at [717, 409] on div at bounding box center [685, 401] width 179 height 68
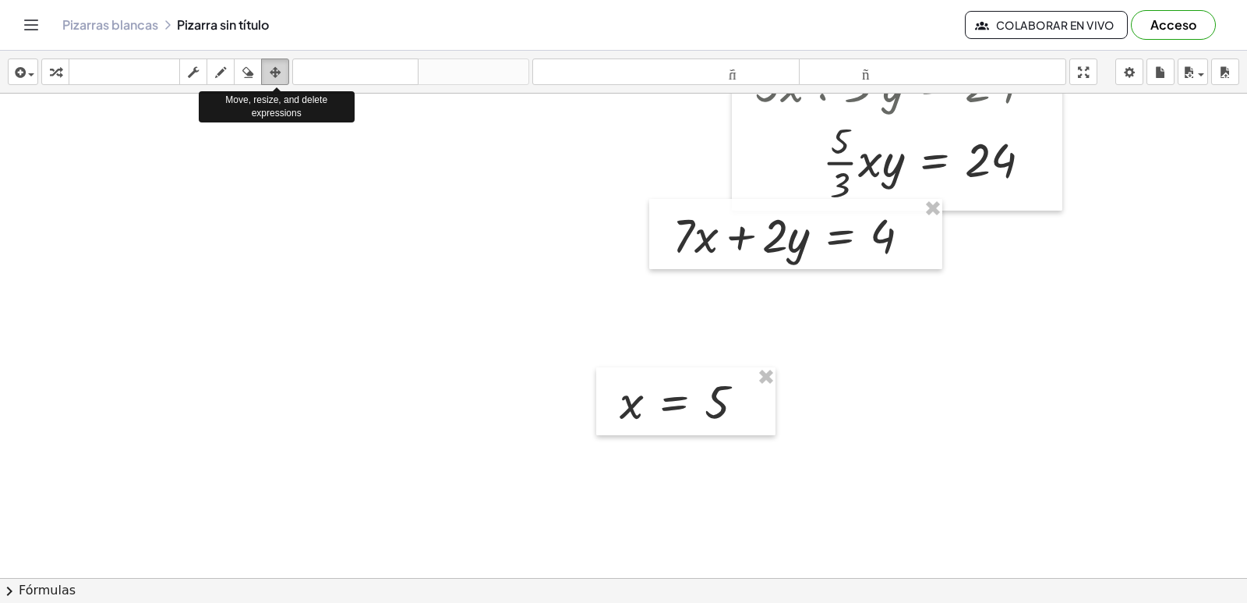
click at [279, 78] on icon "button" at bounding box center [275, 72] width 11 height 19
click at [278, 69] on icon "button" at bounding box center [275, 72] width 11 height 19
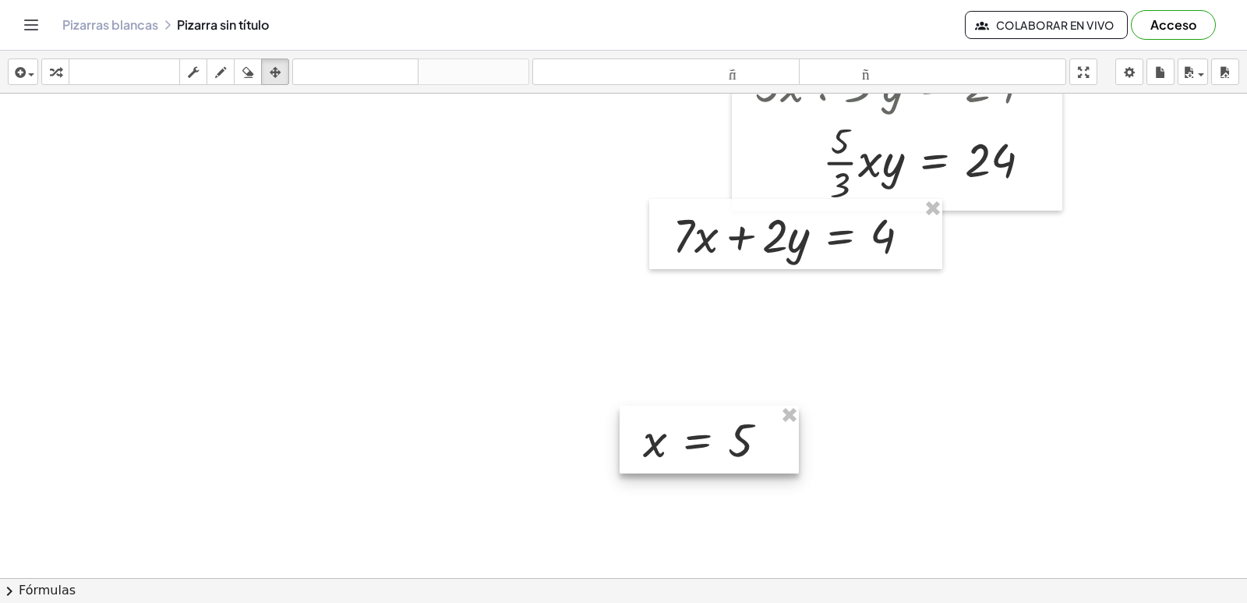
drag, startPoint x: 707, startPoint y: 393, endPoint x: 687, endPoint y: 395, distance: 19.6
click at [730, 421] on div at bounding box center [709, 439] width 179 height 68
drag, startPoint x: 659, startPoint y: 346, endPoint x: 659, endPoint y: 324, distance: 21.8
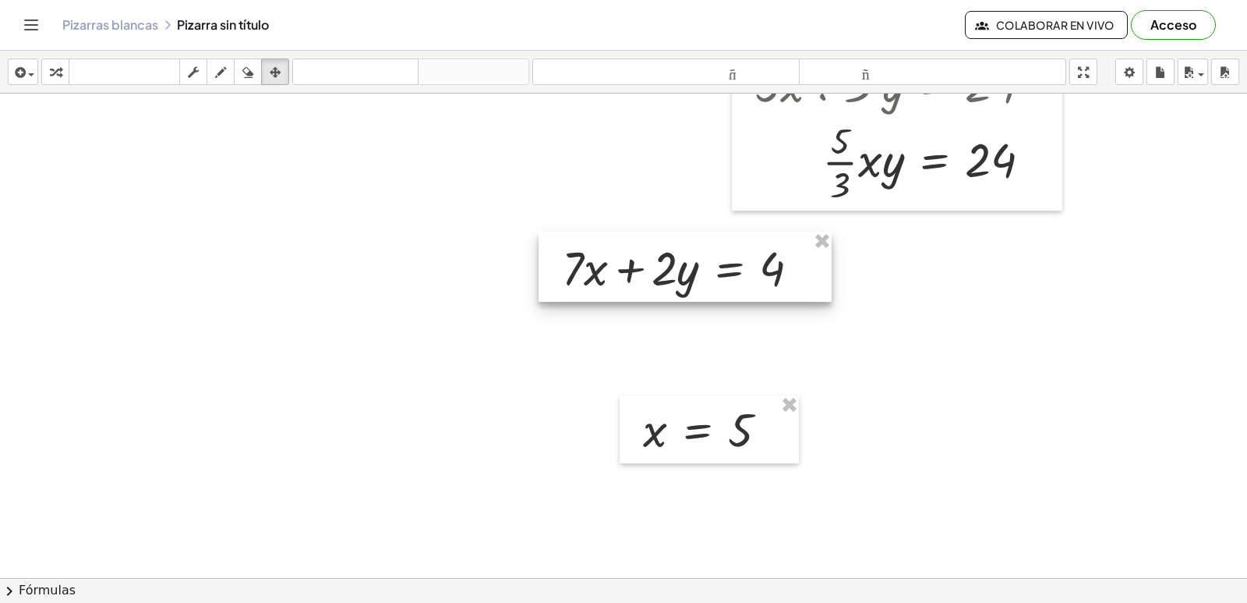
drag, startPoint x: 752, startPoint y: 227, endPoint x: 641, endPoint y: 260, distance: 115.4
click at [641, 260] on div at bounding box center [685, 266] width 293 height 70
click at [267, 70] on div "button" at bounding box center [275, 71] width 20 height 19
click at [270, 70] on div "button" at bounding box center [275, 71] width 20 height 19
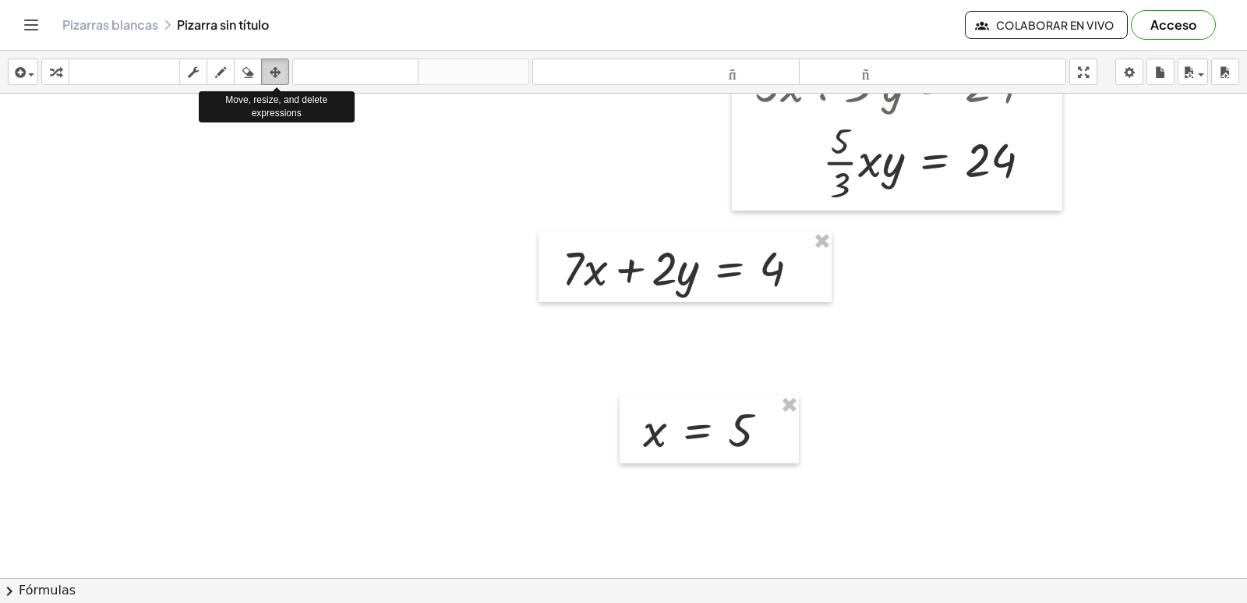
click at [277, 70] on icon "button" at bounding box center [275, 72] width 11 height 19
drag, startPoint x: 278, startPoint y: 70, endPoint x: 340, endPoint y: 143, distance: 95.1
click at [340, 143] on div "insertar Seleccione uno: Expresión matemática Función Texto Vídeo de YouTube Gr…" at bounding box center [623, 327] width 1247 height 552
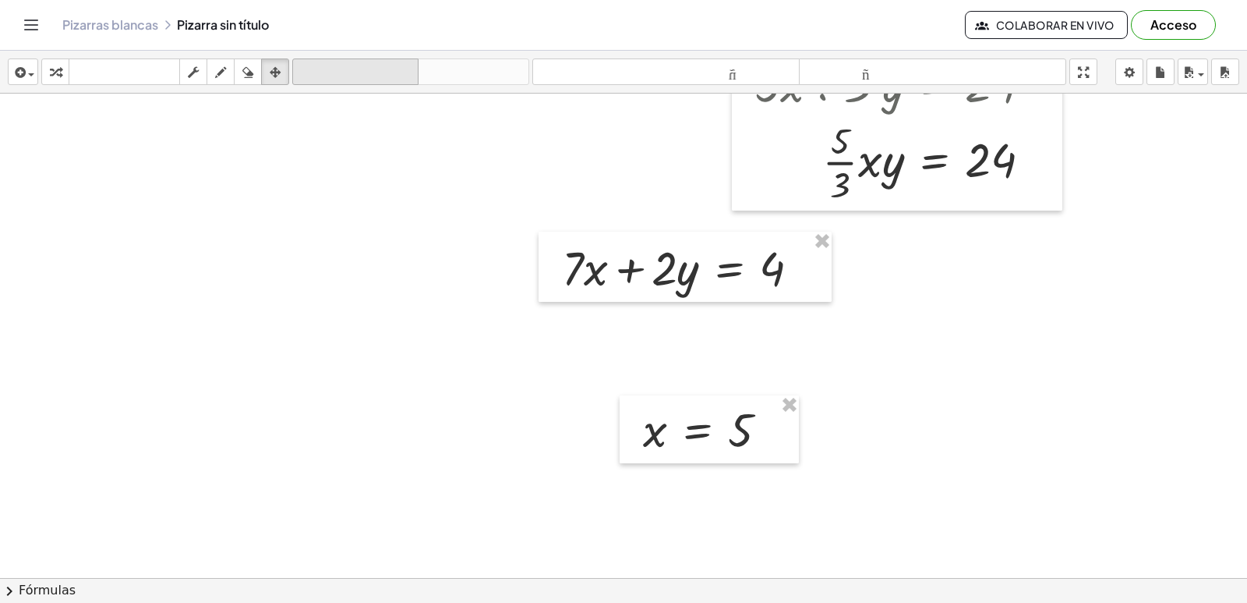
drag, startPoint x: 335, startPoint y: 136, endPoint x: 377, endPoint y: 70, distance: 77.8
click at [382, 69] on font "deshacer" at bounding box center [355, 72] width 118 height 15
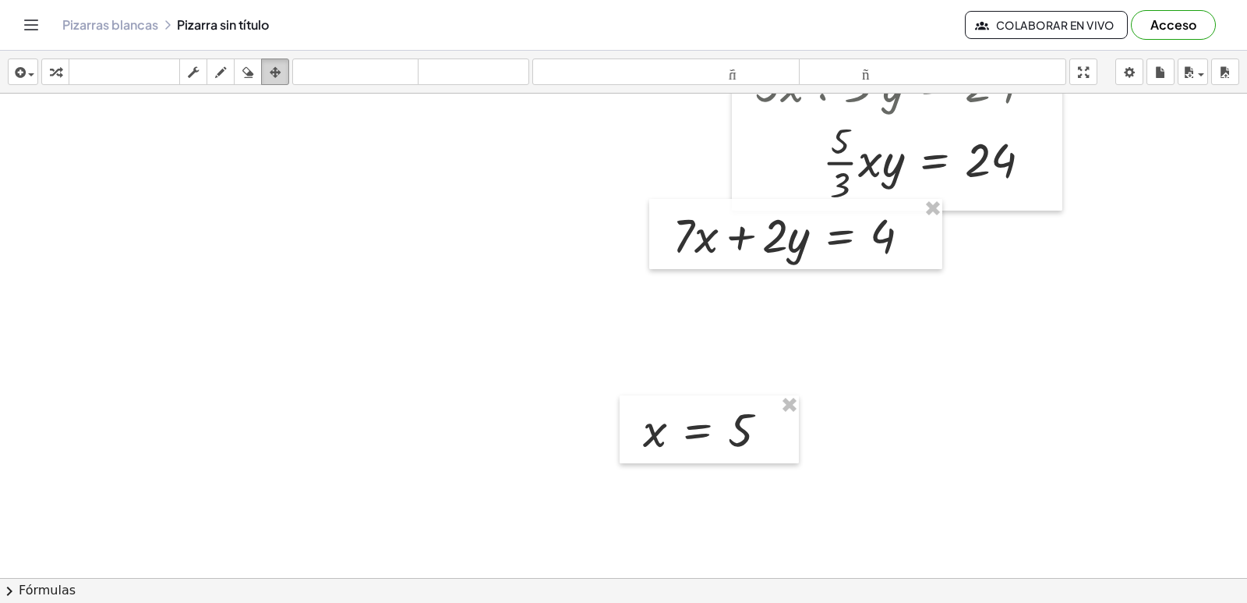
click at [273, 66] on icon "button" at bounding box center [275, 72] width 11 height 19
click at [273, 68] on icon "button" at bounding box center [275, 72] width 11 height 19
click at [277, 68] on icon "button" at bounding box center [275, 72] width 11 height 19
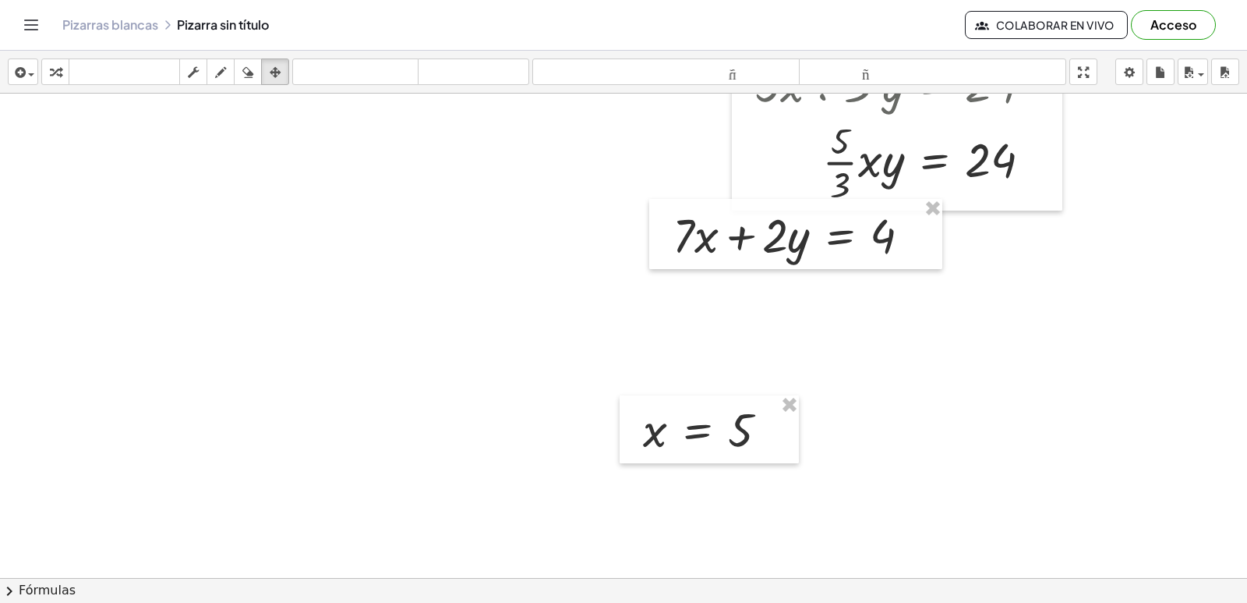
click at [292, 63] on div "insertar Seleccione uno: Expresión matemática Función Texto Vídeo de YouTube Gr…" at bounding box center [623, 72] width 1247 height 43
drag, startPoint x: 276, startPoint y: 72, endPoint x: 291, endPoint y: 90, distance: 23.3
click at [290, 95] on div "insertar Seleccione uno: Expresión matemática Función Texto Vídeo de YouTube Gr…" at bounding box center [623, 327] width 1247 height 552
drag, startPoint x: 287, startPoint y: 78, endPoint x: 286, endPoint y: 86, distance: 7.8
click at [278, 94] on div "insertar Seleccione uno: Expresión matemática Función Texto Vídeo de YouTube Gr…" at bounding box center [623, 72] width 1247 height 43
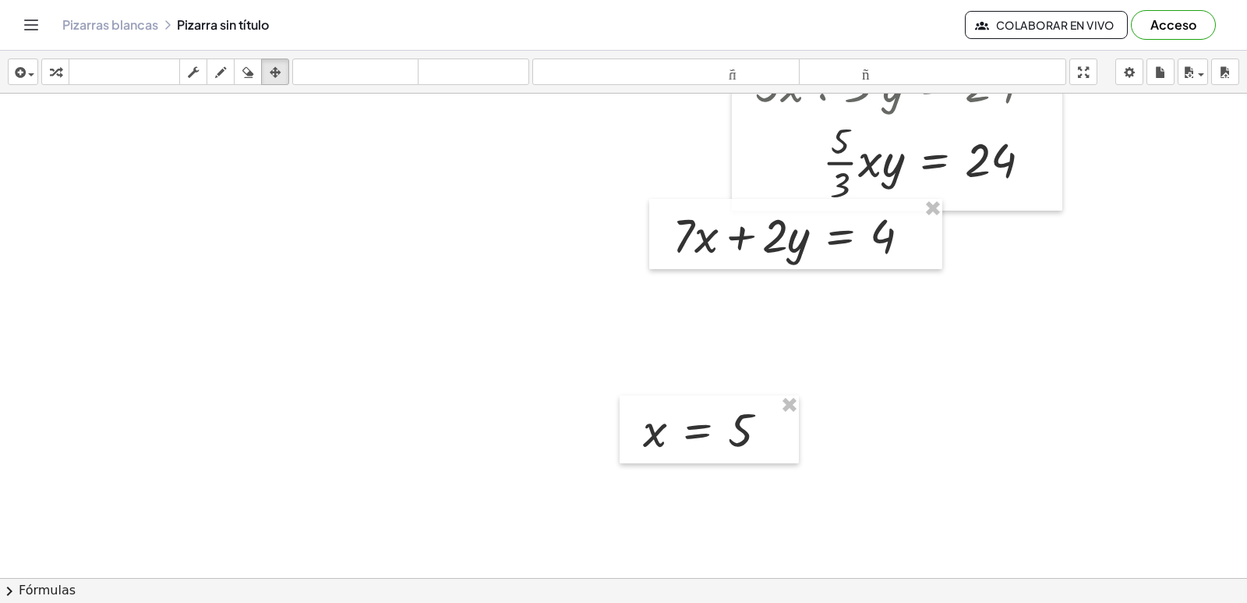
click at [52, 73] on icon "button" at bounding box center [55, 72] width 11 height 19
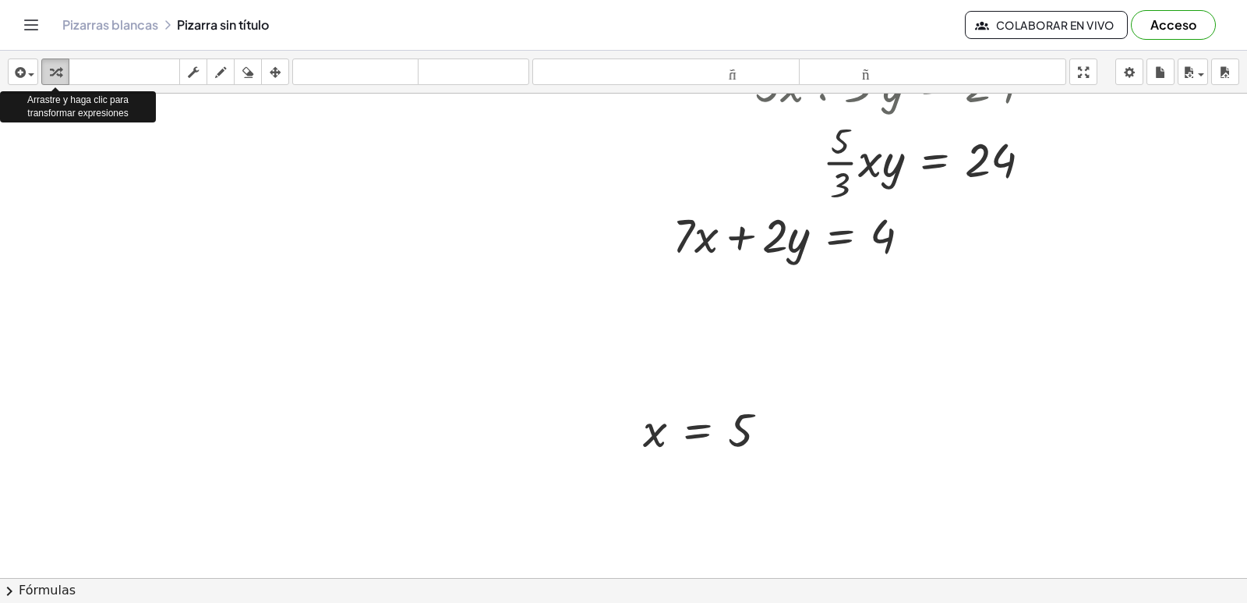
click at [52, 73] on icon "button" at bounding box center [55, 72] width 11 height 19
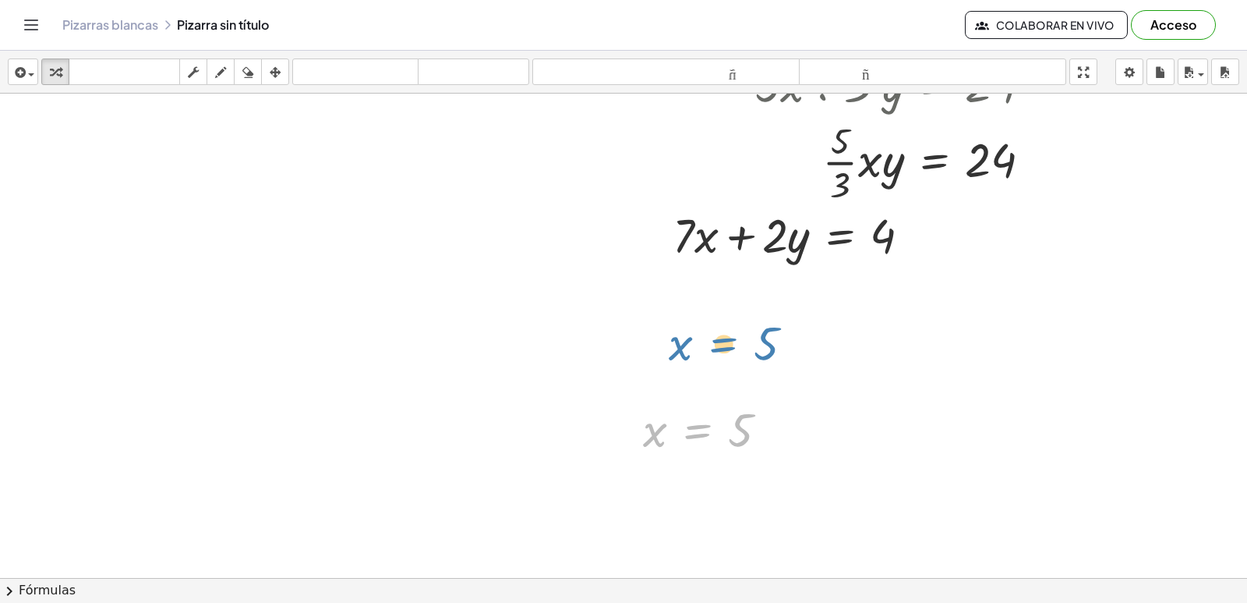
drag, startPoint x: 727, startPoint y: 442, endPoint x: 757, endPoint y: 355, distance: 92.2
drag, startPoint x: 746, startPoint y: 431, endPoint x: 680, endPoint y: 223, distance: 218.4
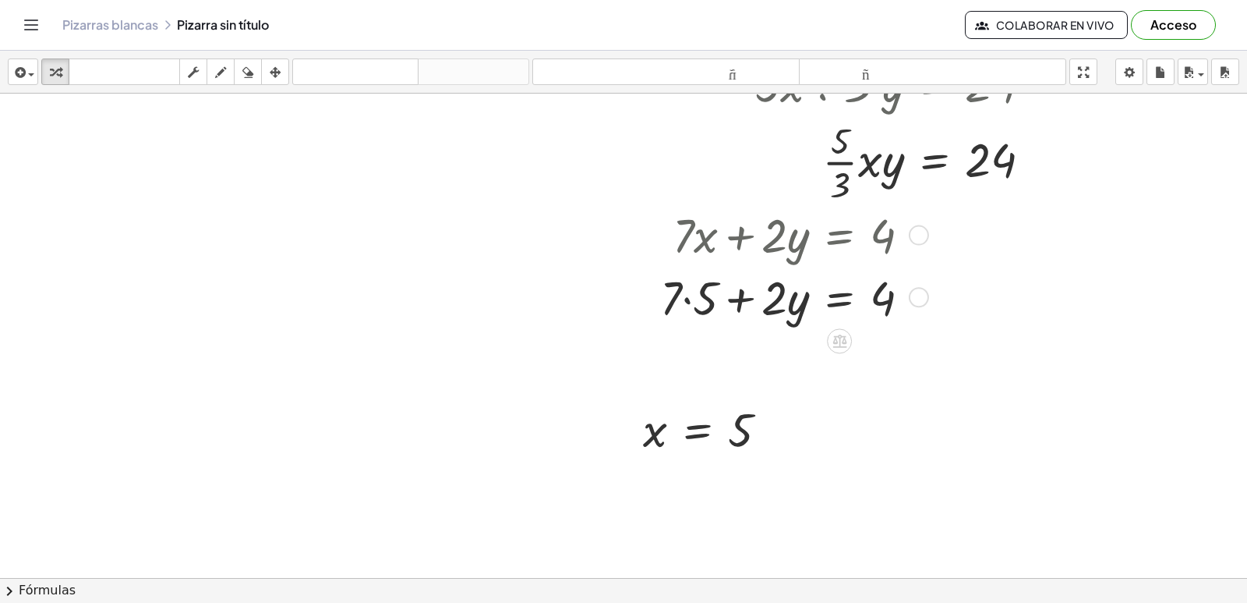
click at [690, 299] on div at bounding box center [791, 296] width 278 height 62
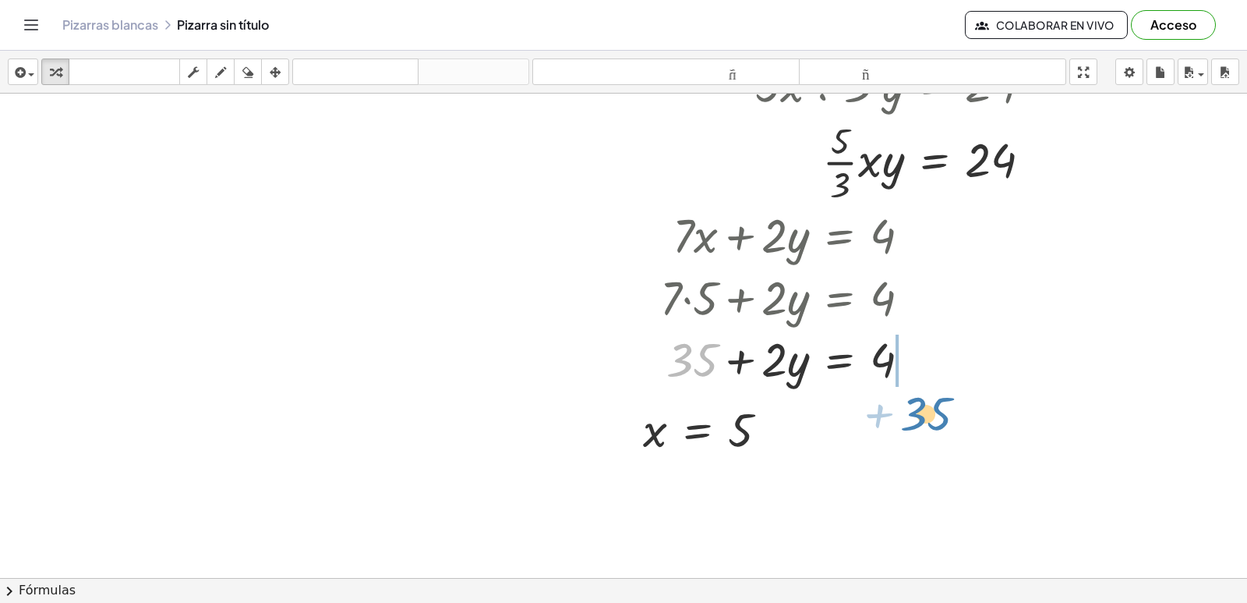
drag, startPoint x: 695, startPoint y: 356, endPoint x: 967, endPoint y: 380, distance: 272.3
click at [915, 359] on div at bounding box center [839, 358] width 374 height 62
drag, startPoint x: 787, startPoint y: 366, endPoint x: 798, endPoint y: 366, distance: 10.9
click at [798, 366] on div at bounding box center [810, 358] width 317 height 62
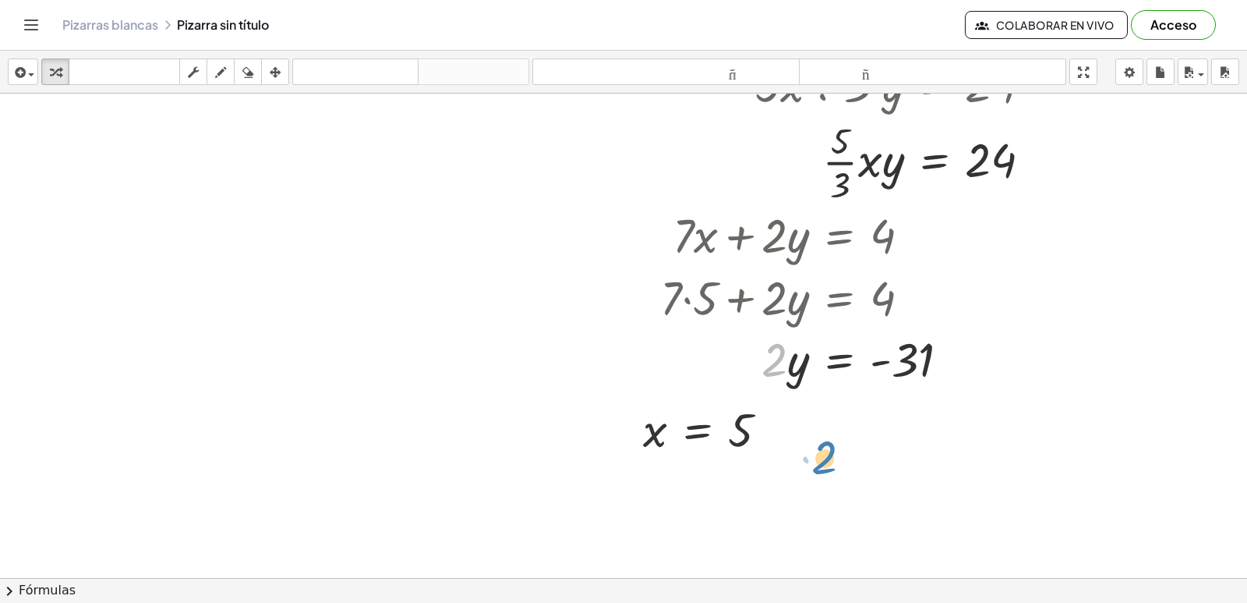
drag, startPoint x: 779, startPoint y: 362, endPoint x: 829, endPoint y: 459, distance: 109.5
